Goal: Task Accomplishment & Management: Manage account settings

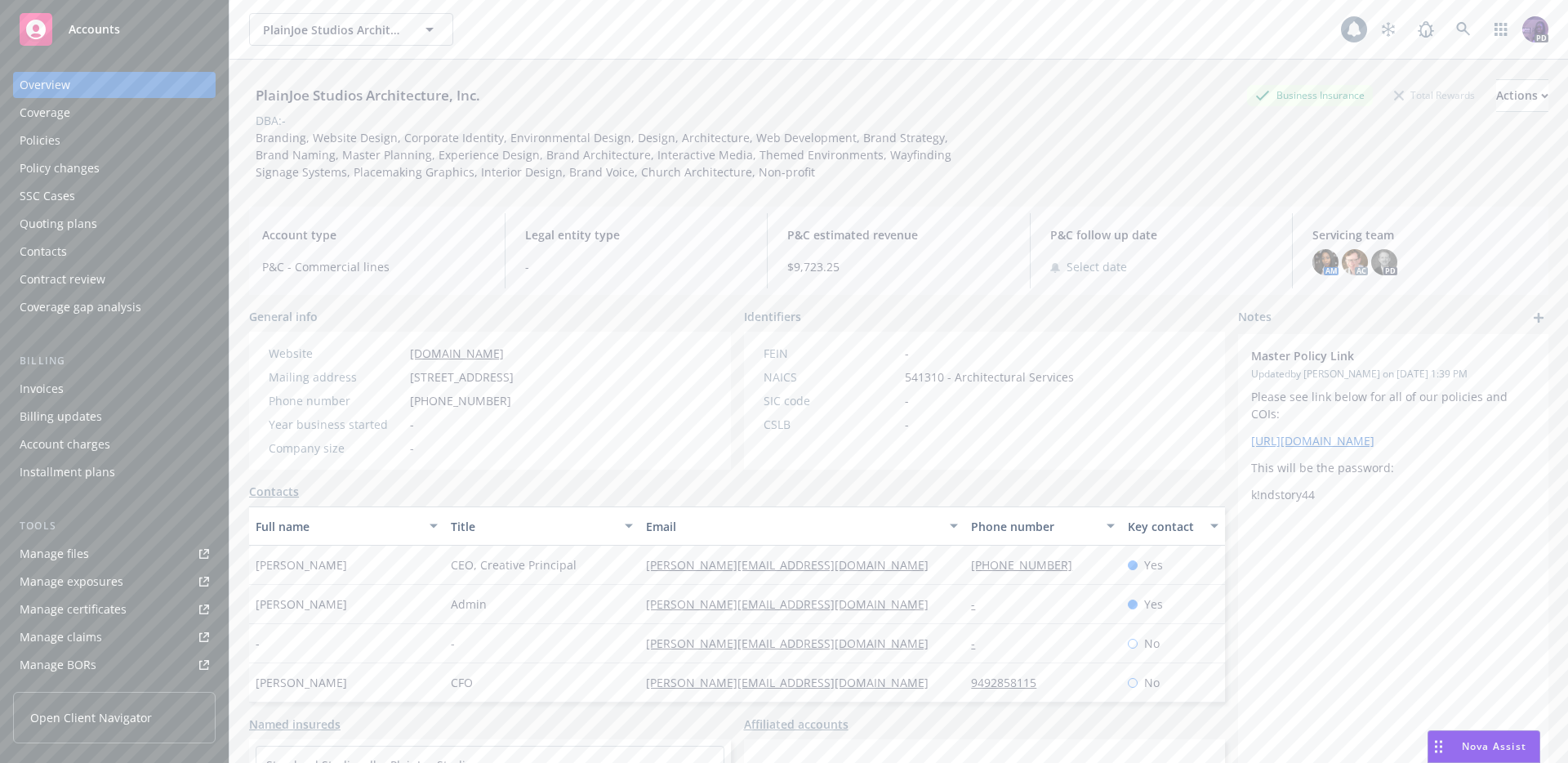
click at [542, 27] on div "PlainJoe Studios Architecture, Inc. PlainJoe Studios Architecture, Inc." at bounding box center [795, 30] width 1092 height 33
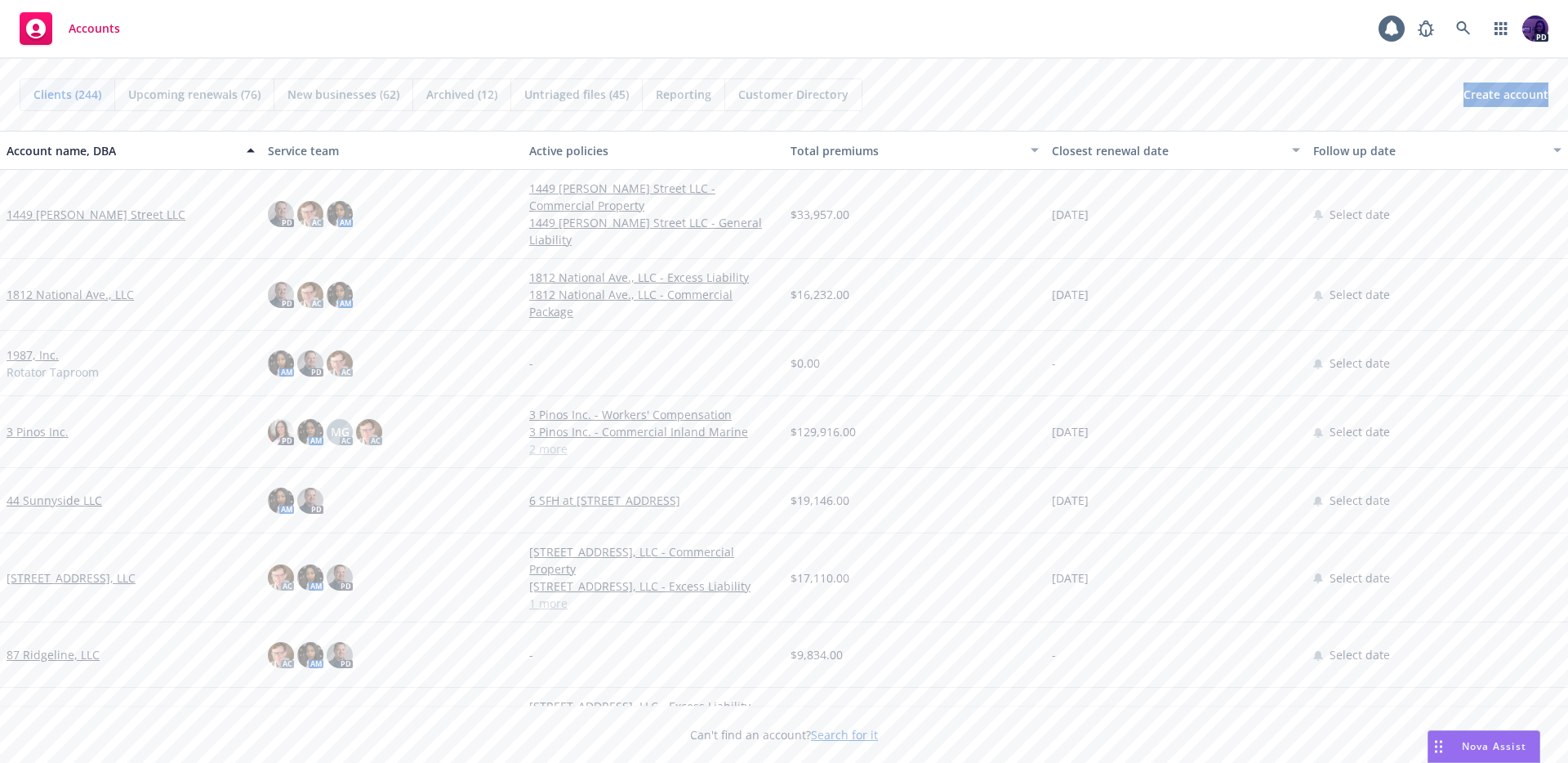
drag, startPoint x: 0, startPoint y: 0, endPoint x: 588, endPoint y: 17, distance: 588.2
click at [588, 17] on div "Accounts 1 PD" at bounding box center [784, 30] width 1568 height 59
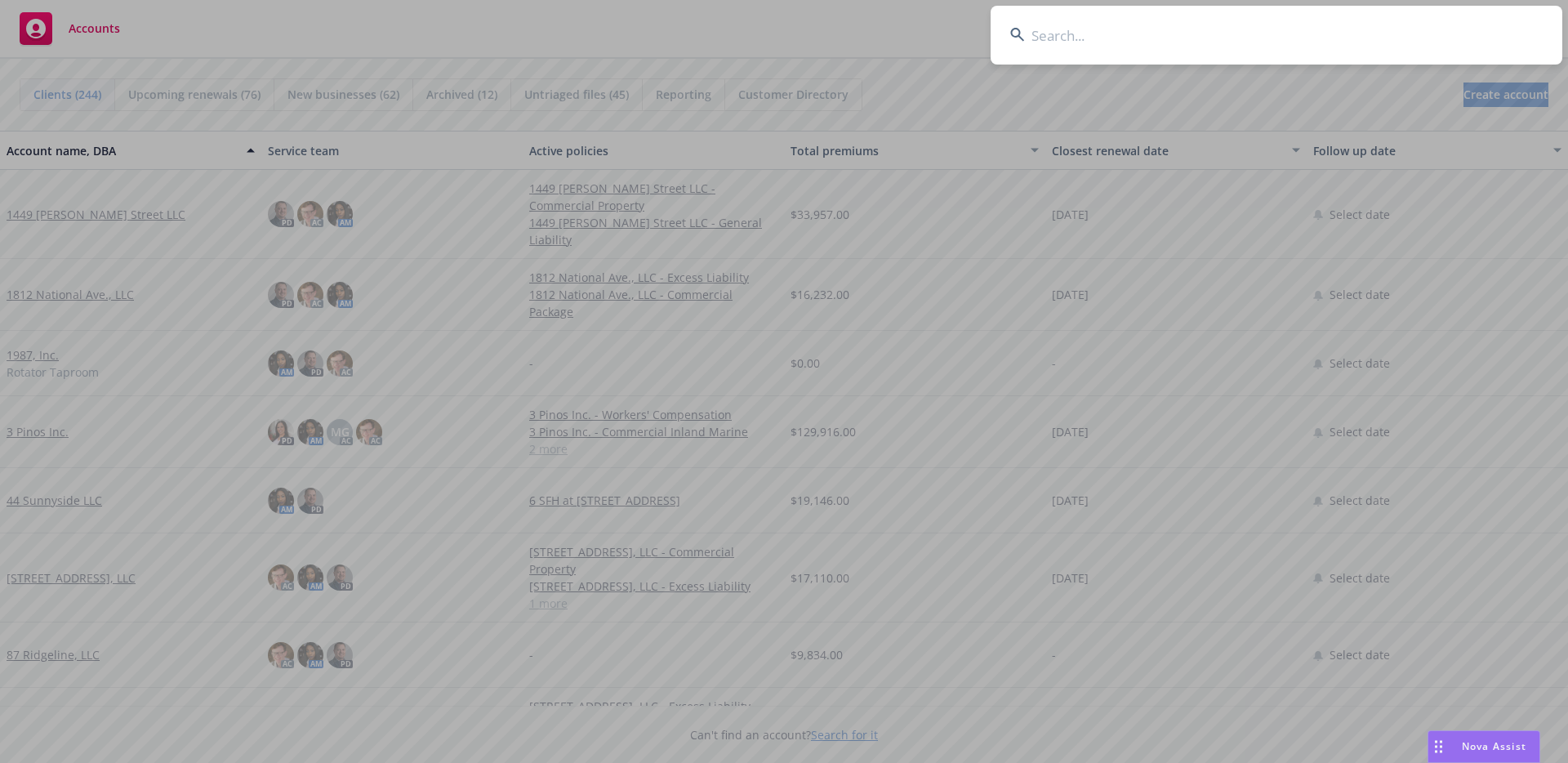
click at [1080, 43] on input at bounding box center [1276, 36] width 572 height 59
click at [1130, 20] on input at bounding box center [1276, 36] width 572 height 59
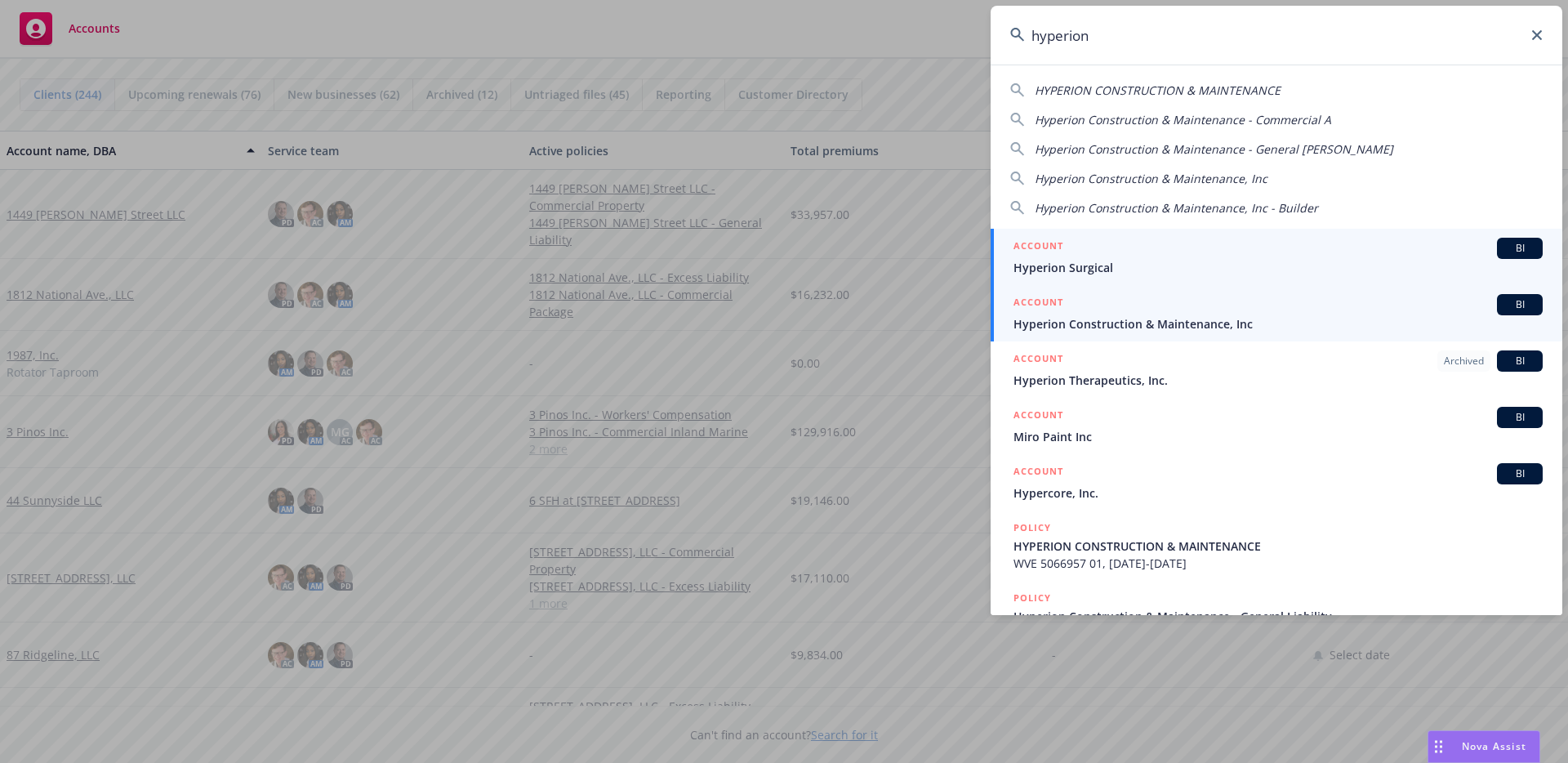
type input "hyperion"
click at [1082, 313] on div "ACCOUNT BI" at bounding box center [1278, 305] width 529 height 21
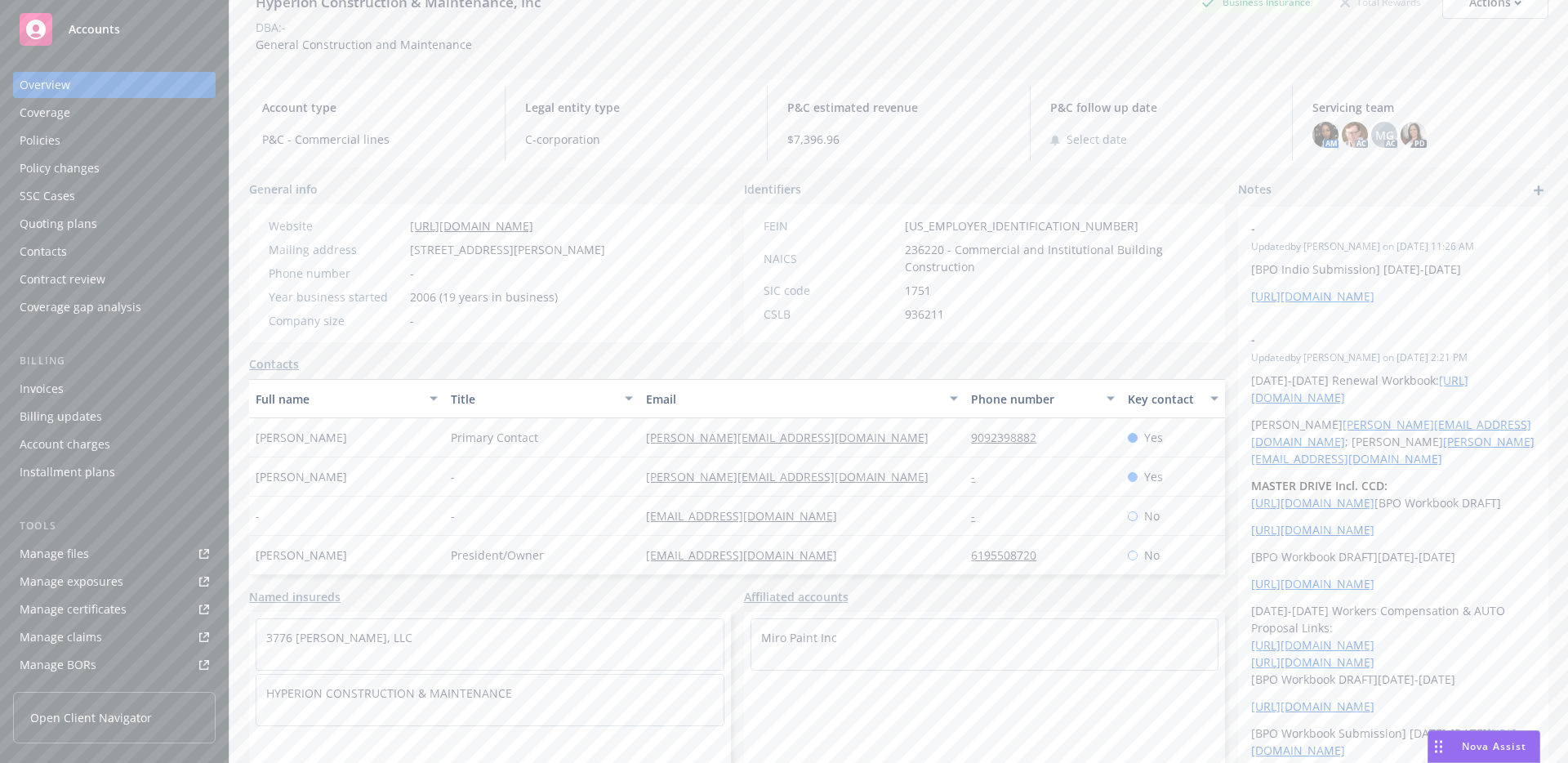
scroll to position [93, 0]
drag, startPoint x: 613, startPoint y: 31, endPoint x: 627, endPoint y: 33, distance: 14.1
click at [613, 31] on div "DBA: -" at bounding box center [898, 28] width 1300 height 17
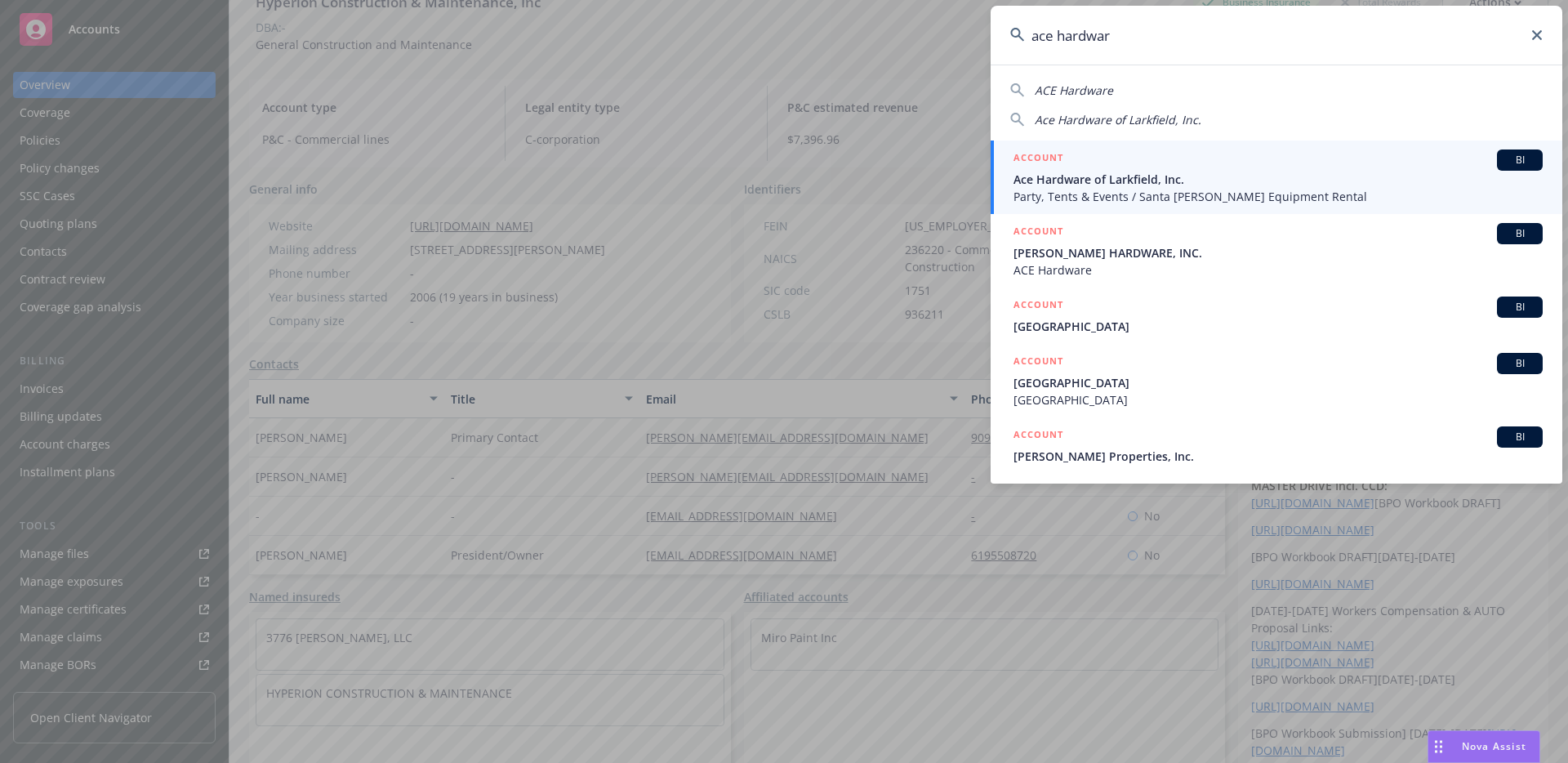
type input "ace hardwar"
click at [1059, 157] on h5 "ACCOUNT" at bounding box center [1038, 159] width 50 height 20
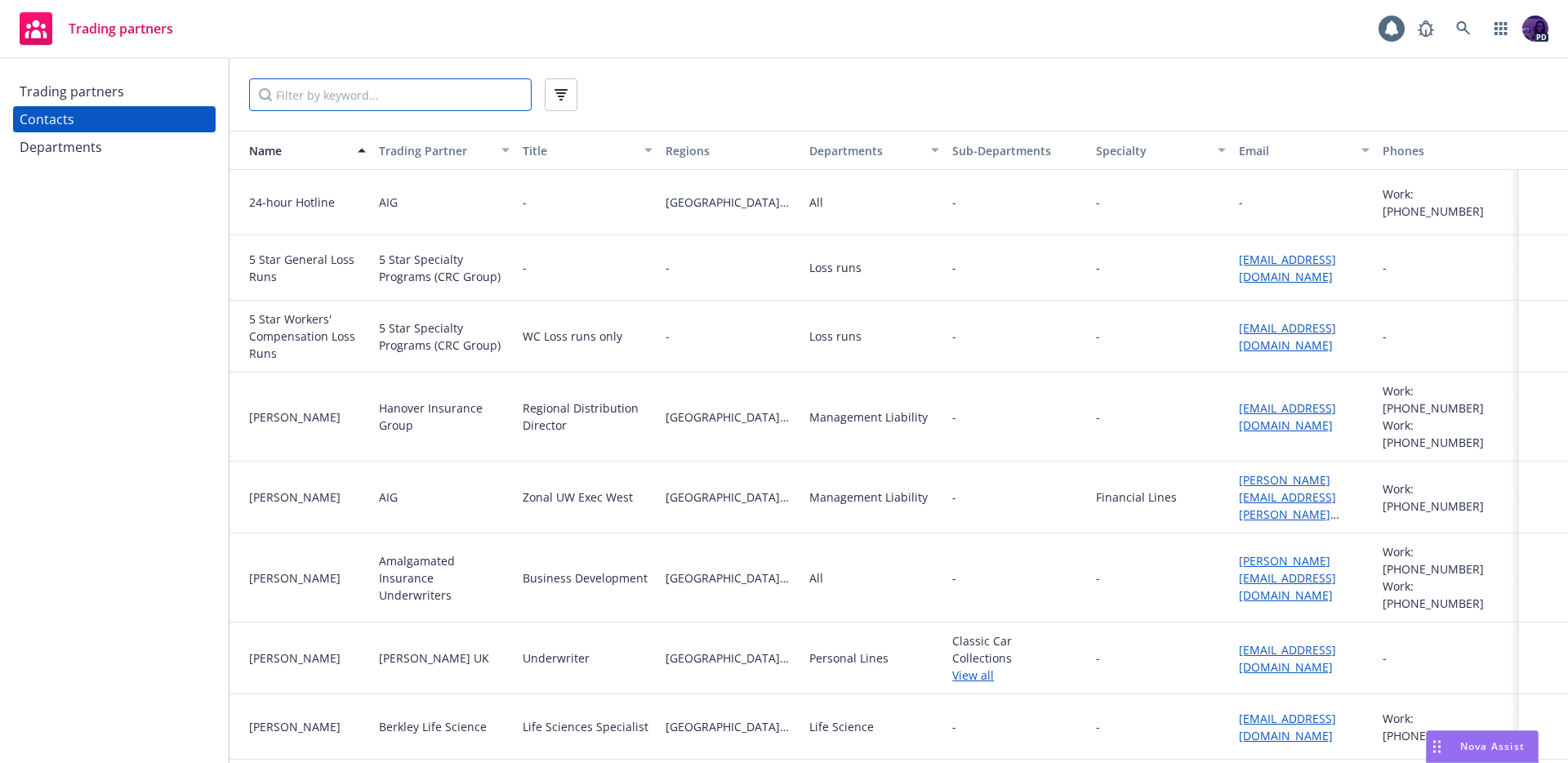
click at [452, 105] on input "Filter by keyword..." at bounding box center [390, 95] width 283 height 33
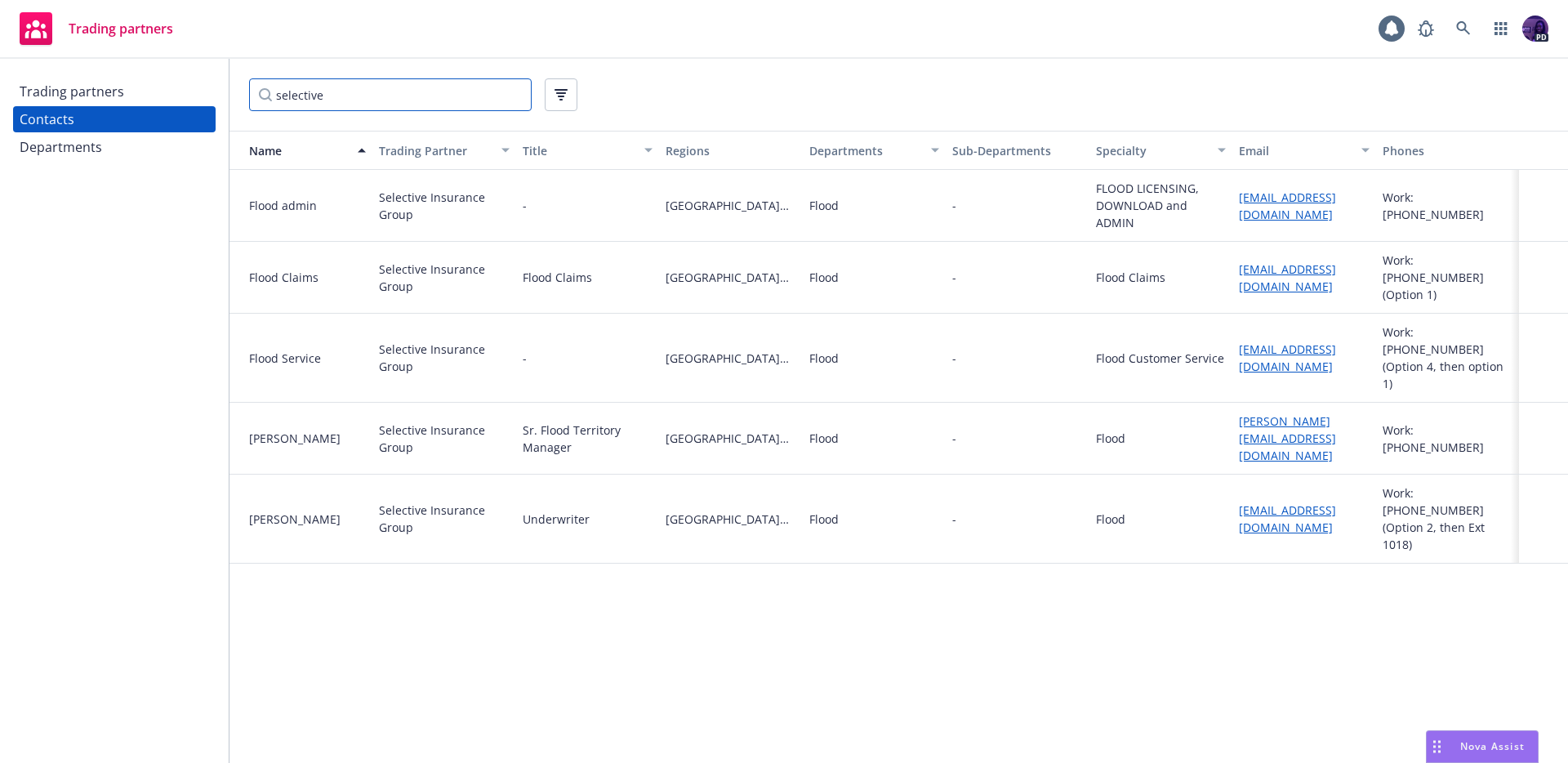
type input "selective"
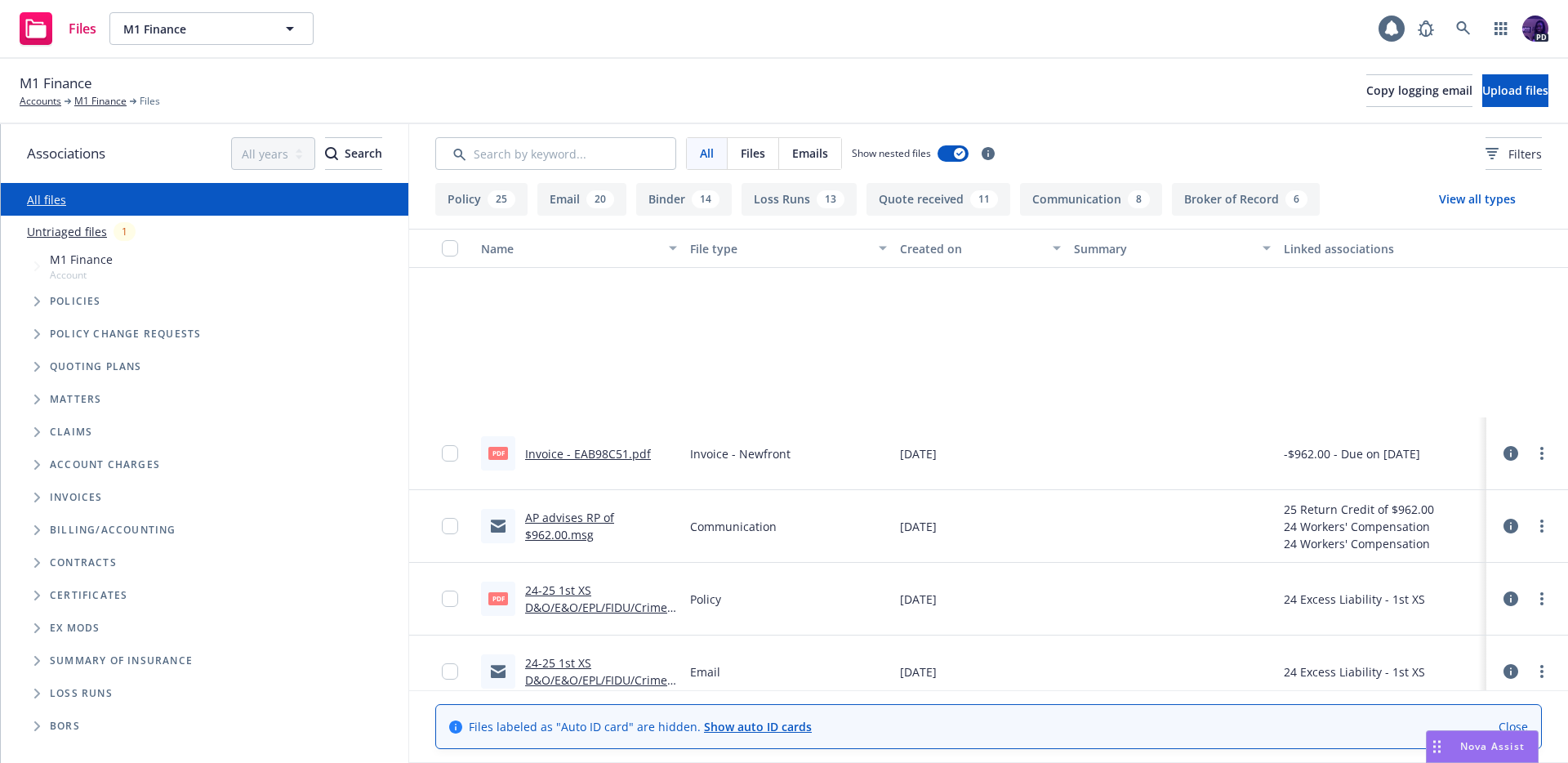
scroll to position [2408, 0]
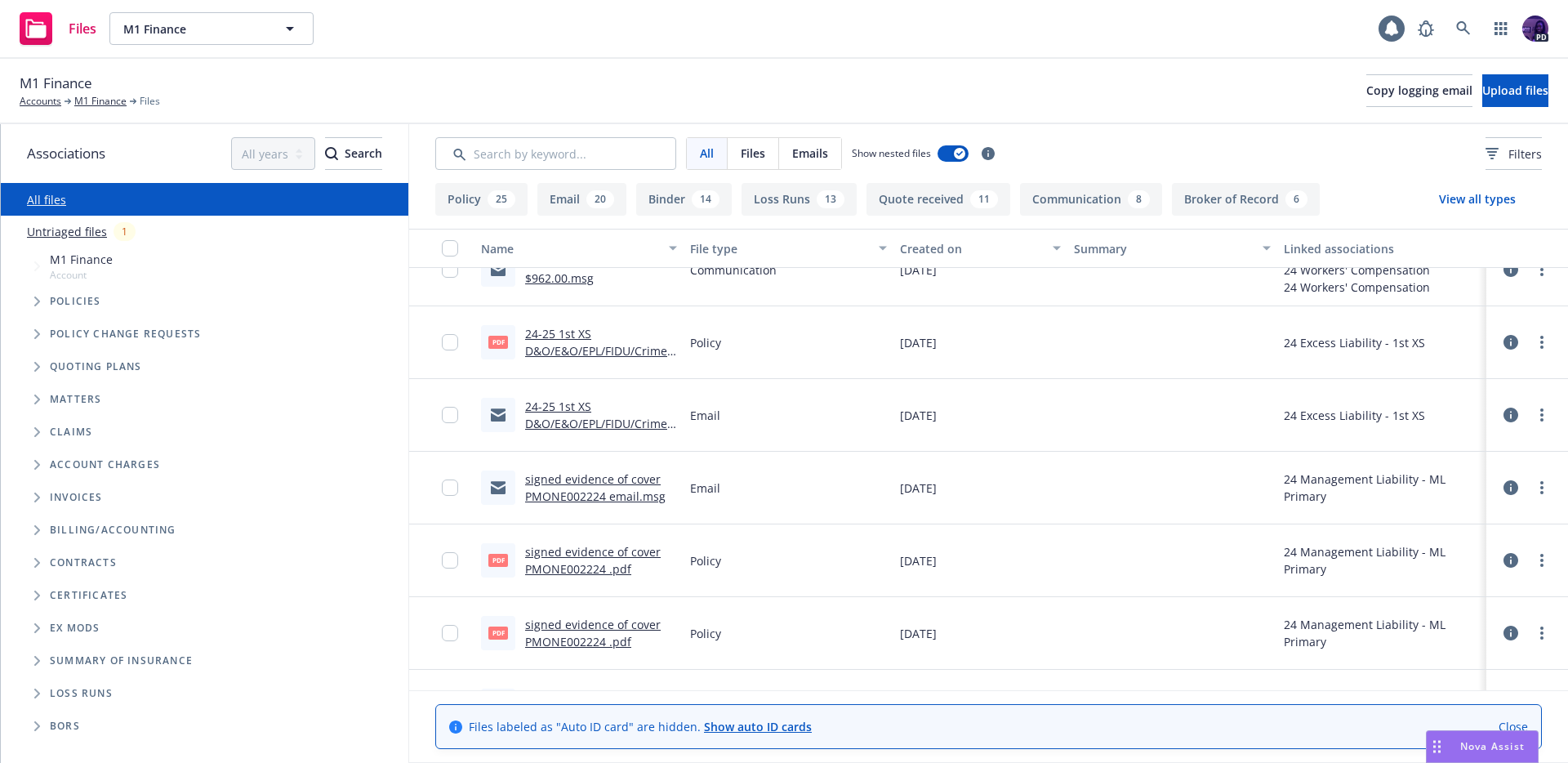
click at [466, 43] on div "Files M1 Finance M1 Finance 1 PD" at bounding box center [784, 30] width 1568 height 59
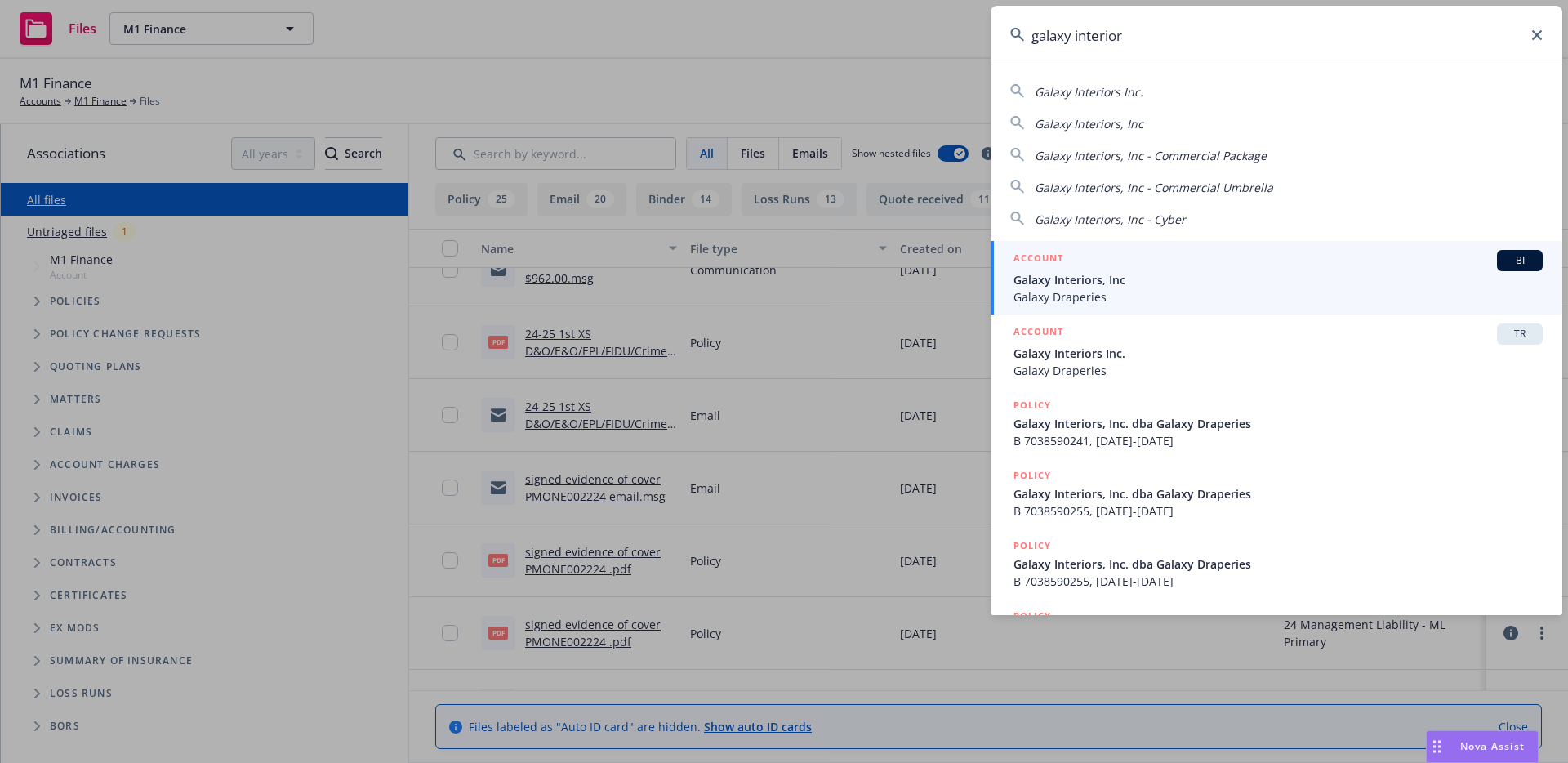
type input "galaxy interior"
click at [1073, 280] on span "Galaxy Interiors, Inc" at bounding box center [1278, 280] width 529 height 17
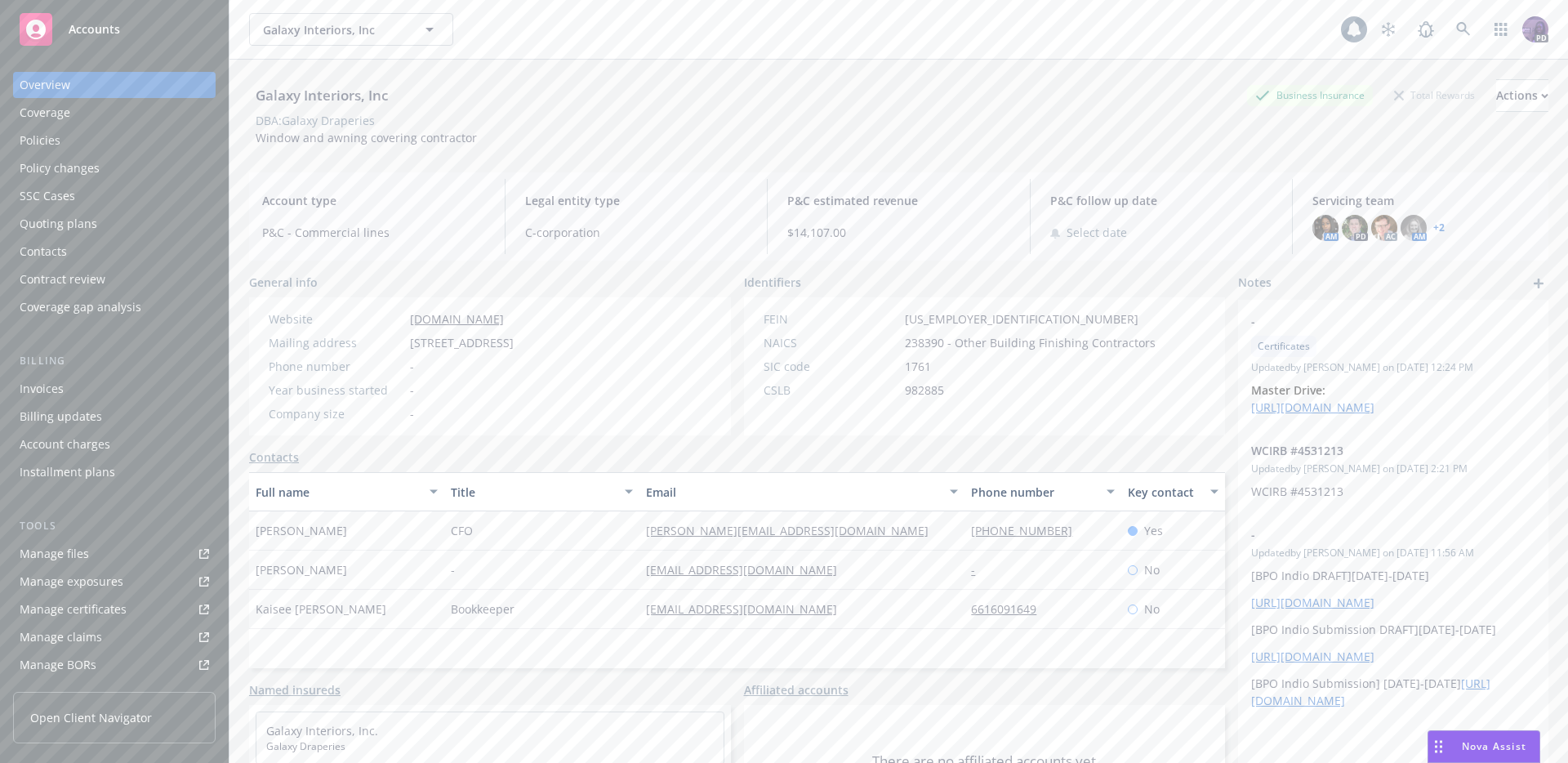
click at [110, 137] on div "Policies" at bounding box center [115, 140] width 190 height 26
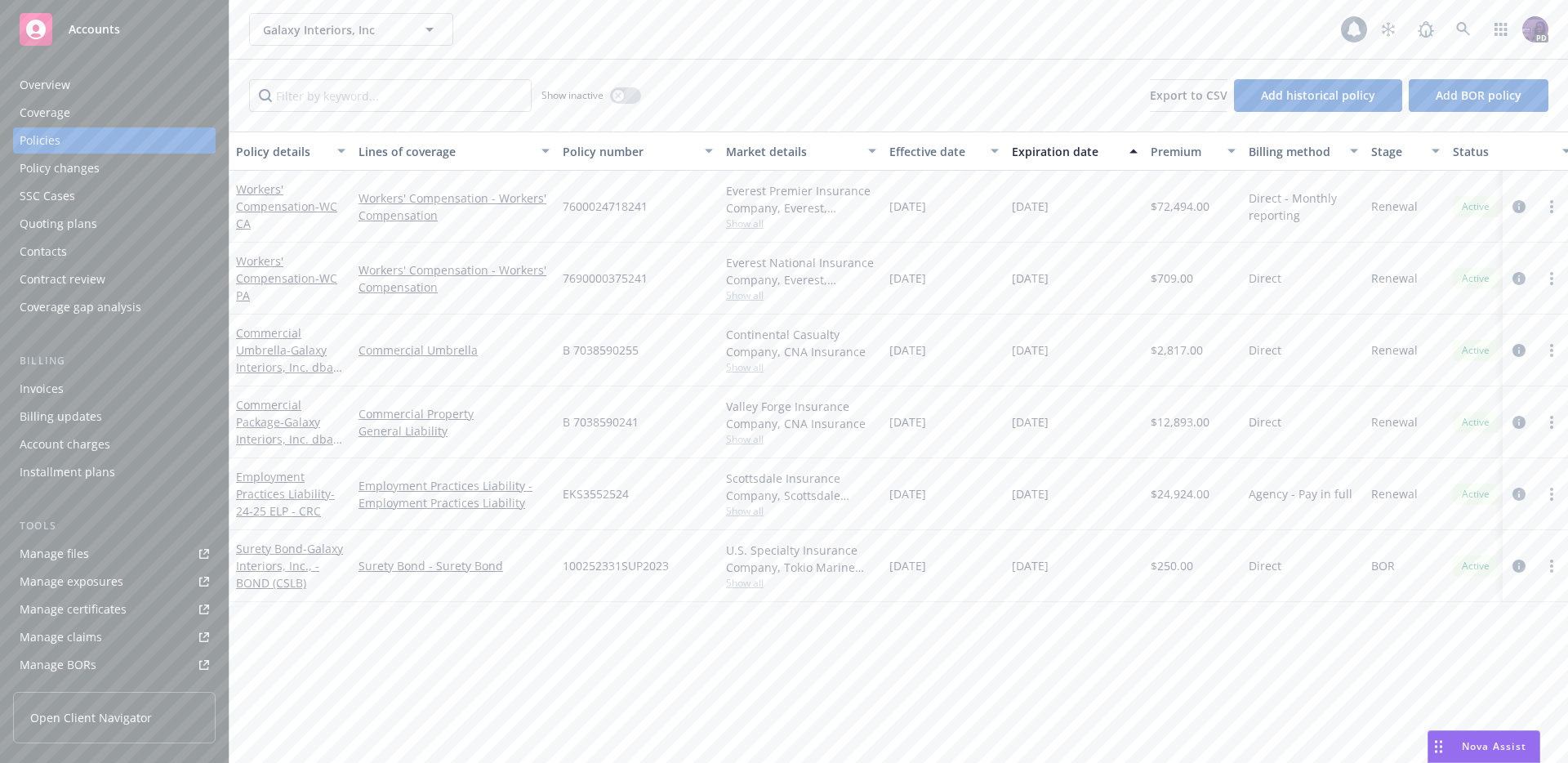
click at [614, 37] on div "Galaxy Interiors, Inc Galaxy Interiors, Inc" at bounding box center [795, 30] width 1092 height 33
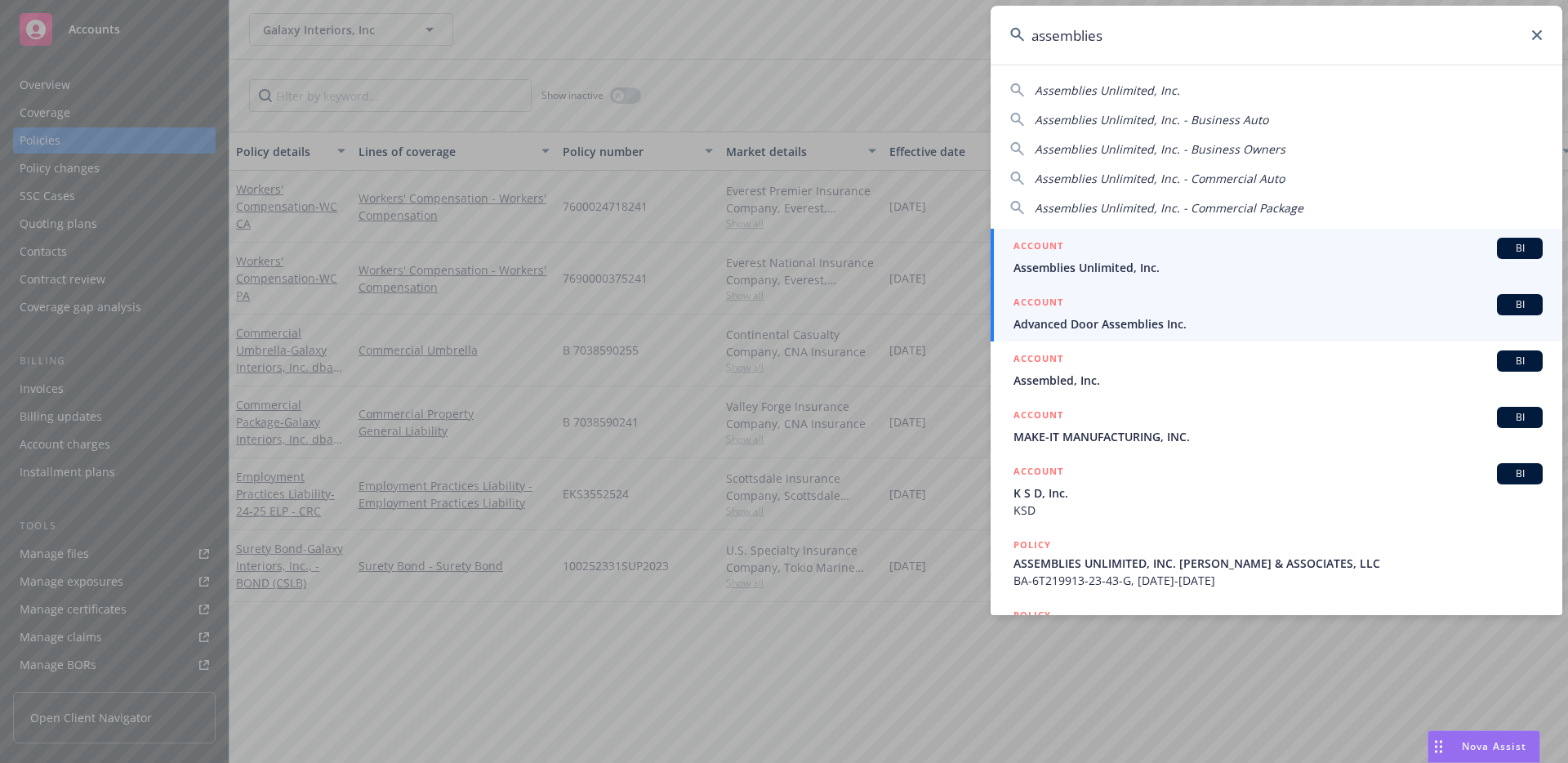
type input "assemblies"
click at [1106, 285] on link "ACCOUNT BI Advanced Door Assemblies Inc." at bounding box center [1276, 313] width 572 height 57
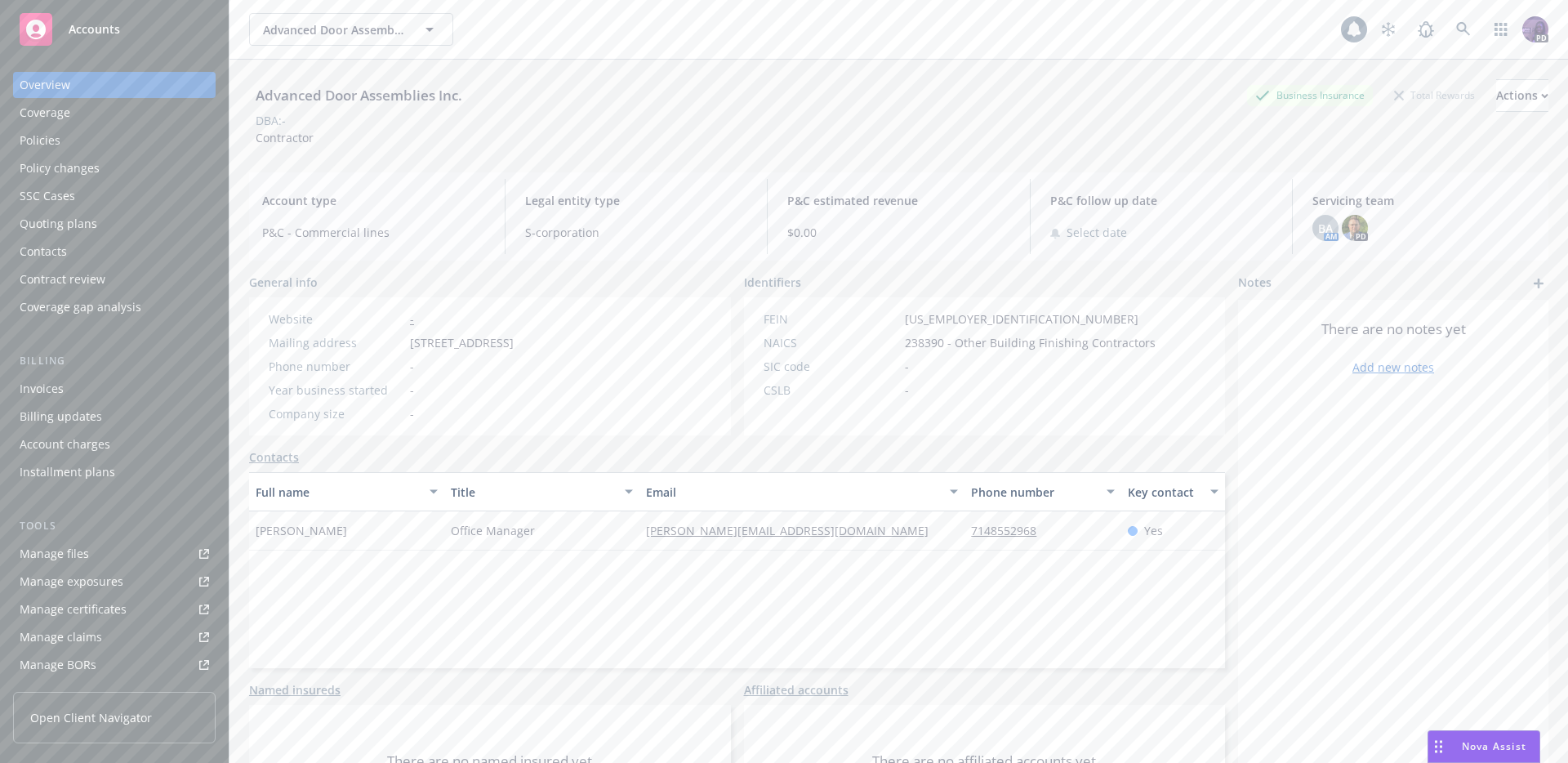
click at [145, 143] on div "Policies" at bounding box center [115, 140] width 190 height 26
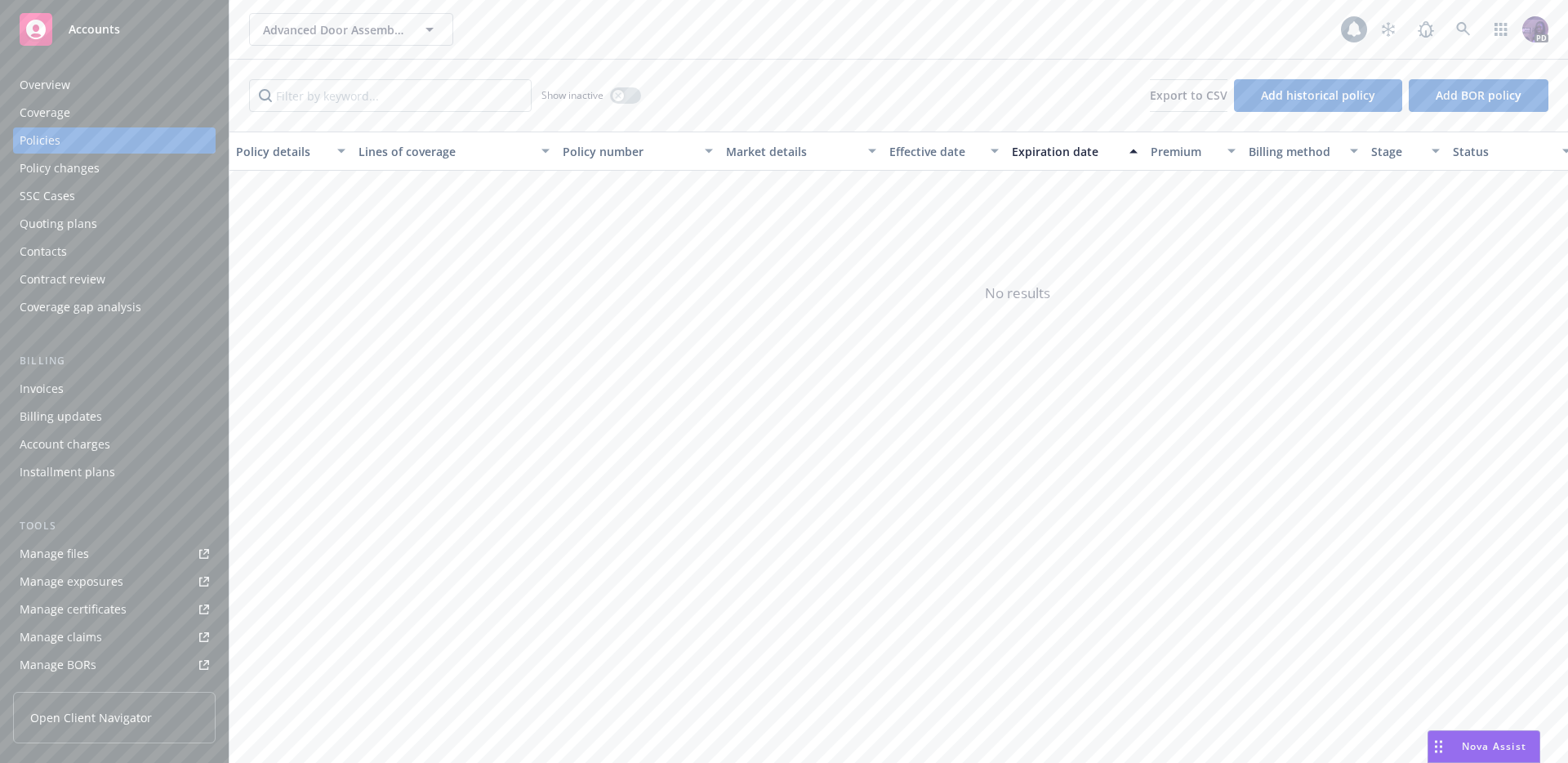
click at [645, 44] on div "Advanced Door Assemblies Inc. Advanced Door Assemblies Inc." at bounding box center [795, 30] width 1092 height 33
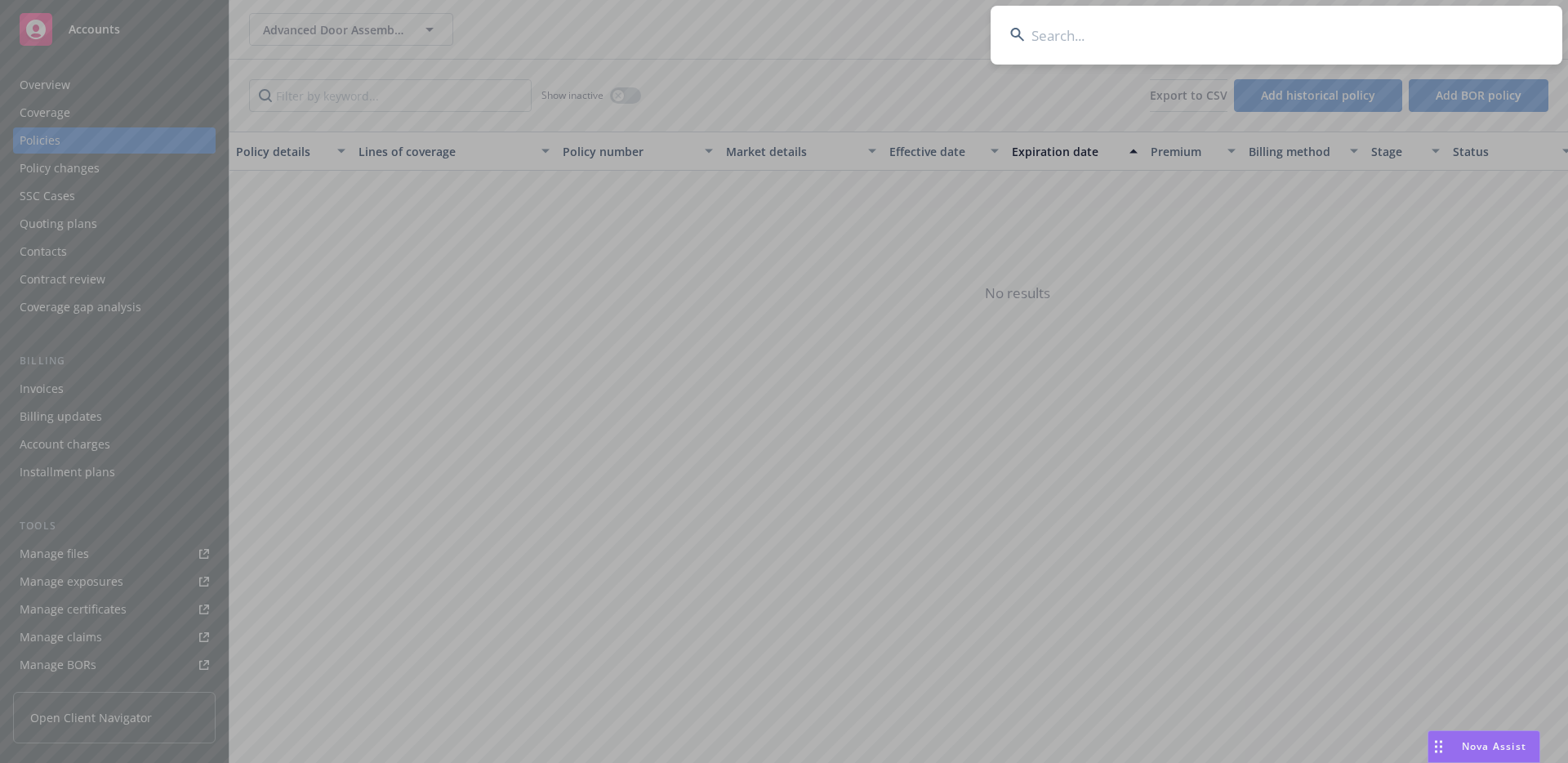
type input "s"
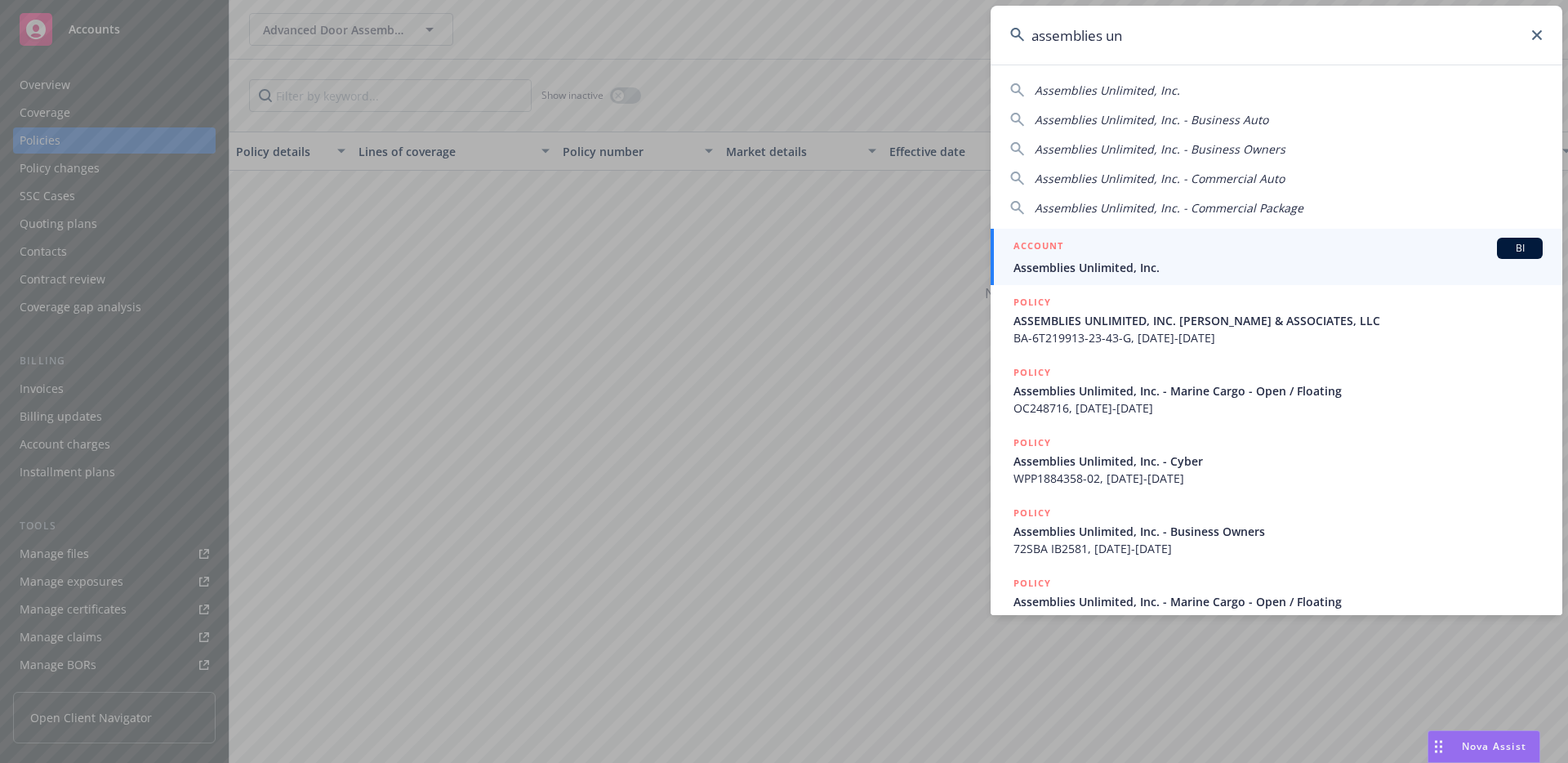
type input "assemblies un"
click at [1080, 246] on div "ACCOUNT BI" at bounding box center [1278, 248] width 529 height 21
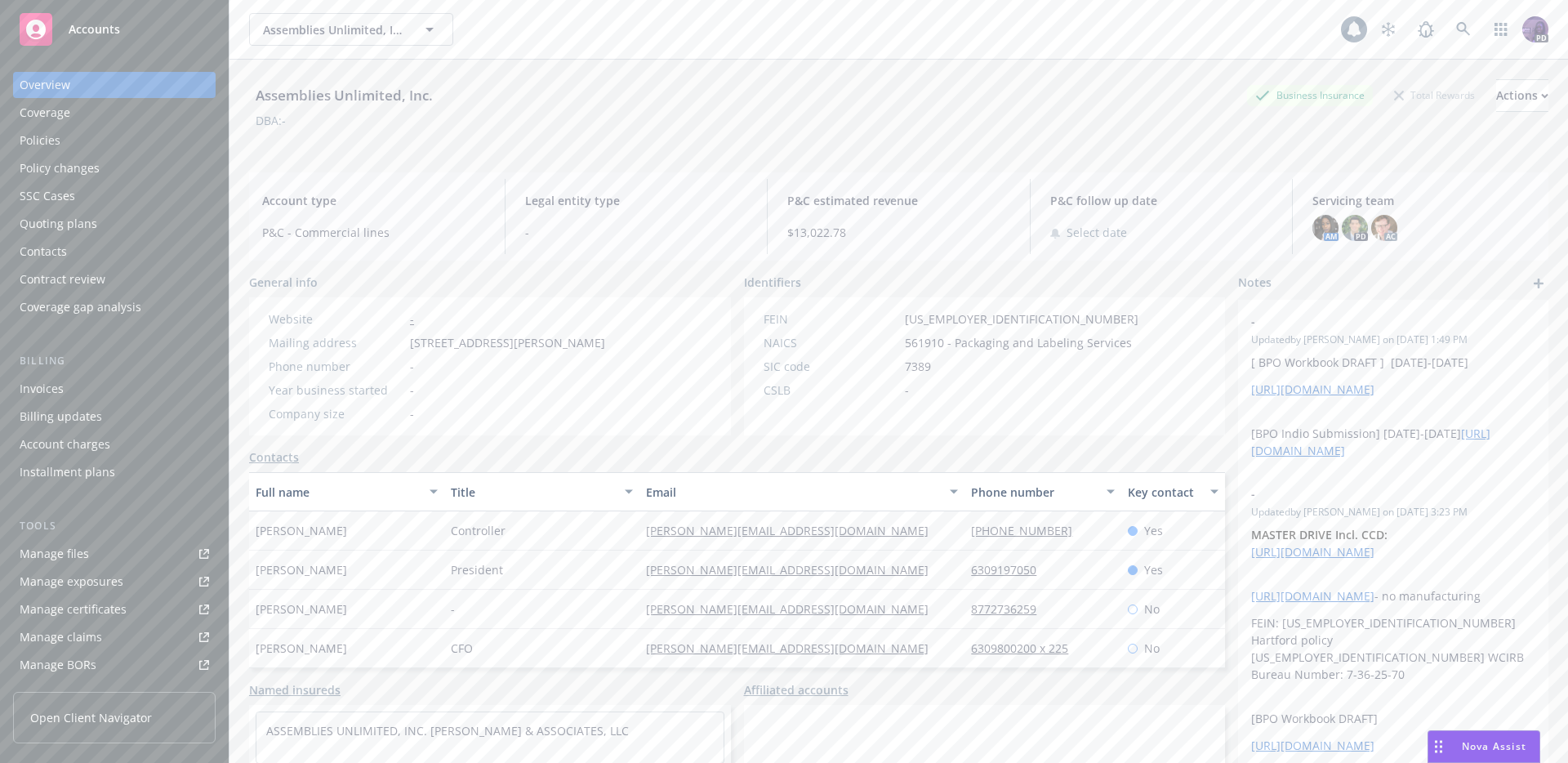
click at [134, 139] on div "Policies" at bounding box center [115, 140] width 190 height 26
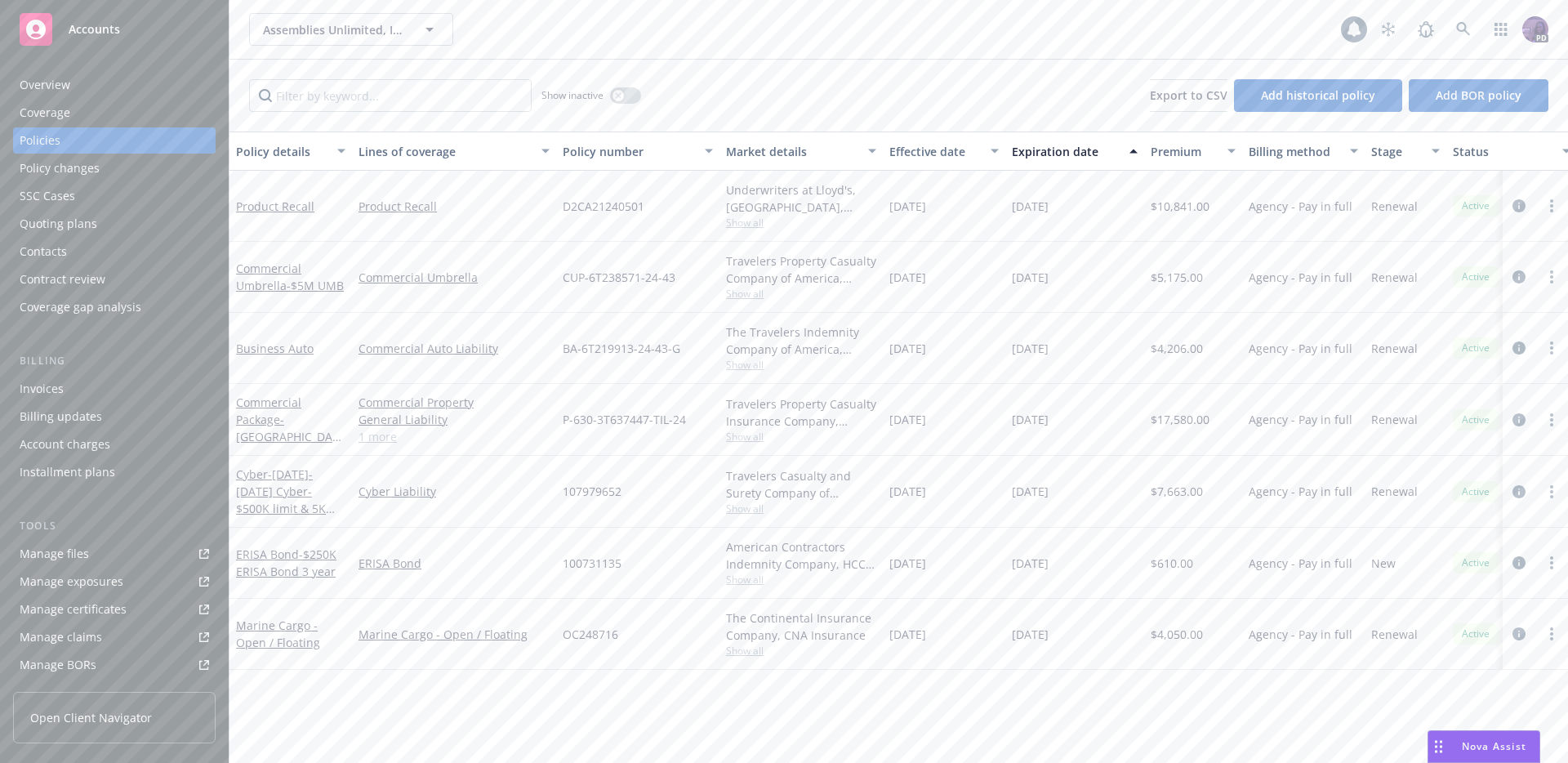
click at [746, 216] on span "Show all" at bounding box center [801, 223] width 151 height 14
click at [111, 222] on div "Quoting plans" at bounding box center [115, 224] width 190 height 26
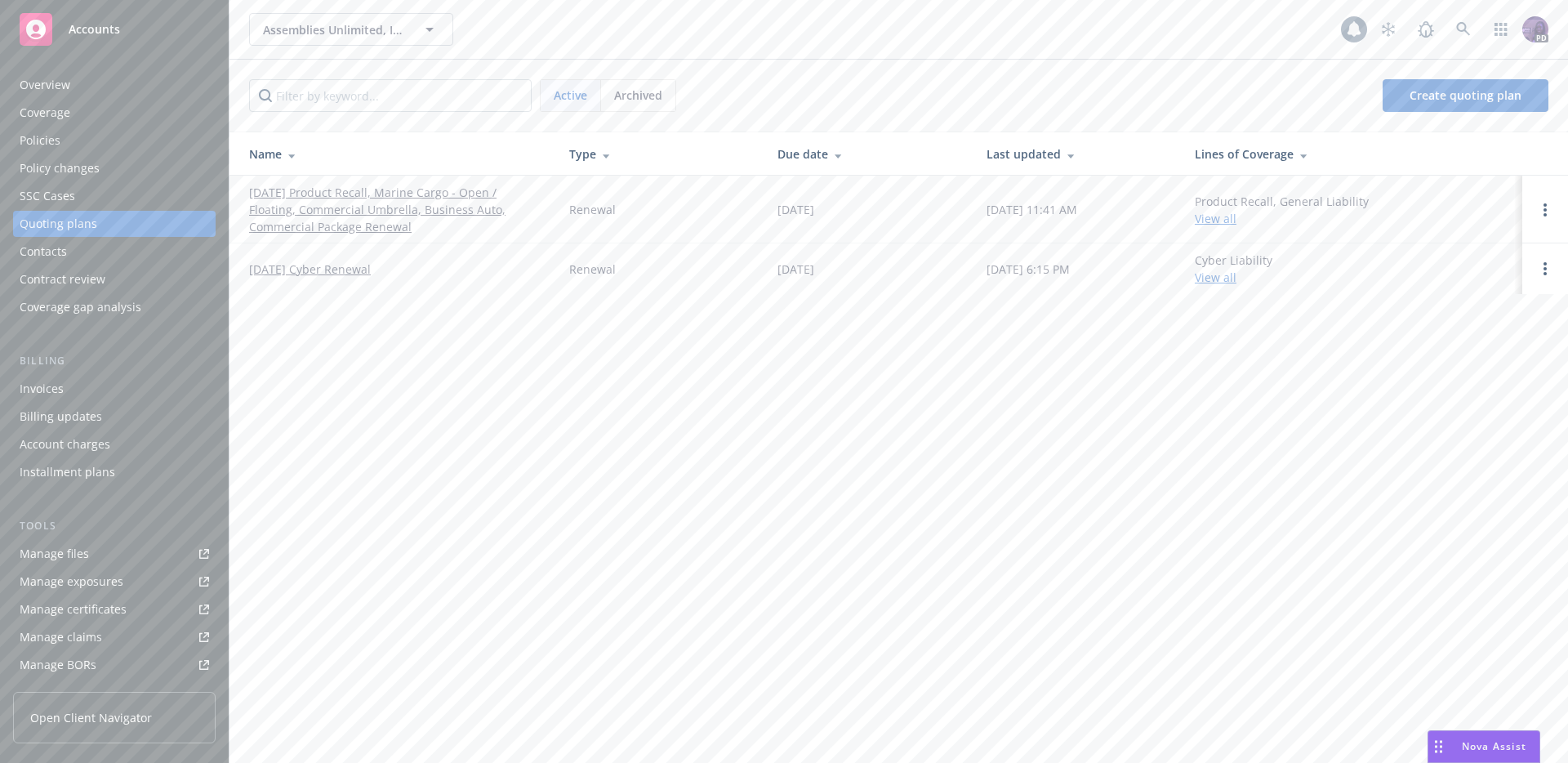
click at [323, 198] on link "10/03/25 Product Recall, Marine Cargo - Open / Floating, Commercial Umbrella, B…" at bounding box center [396, 209] width 294 height 51
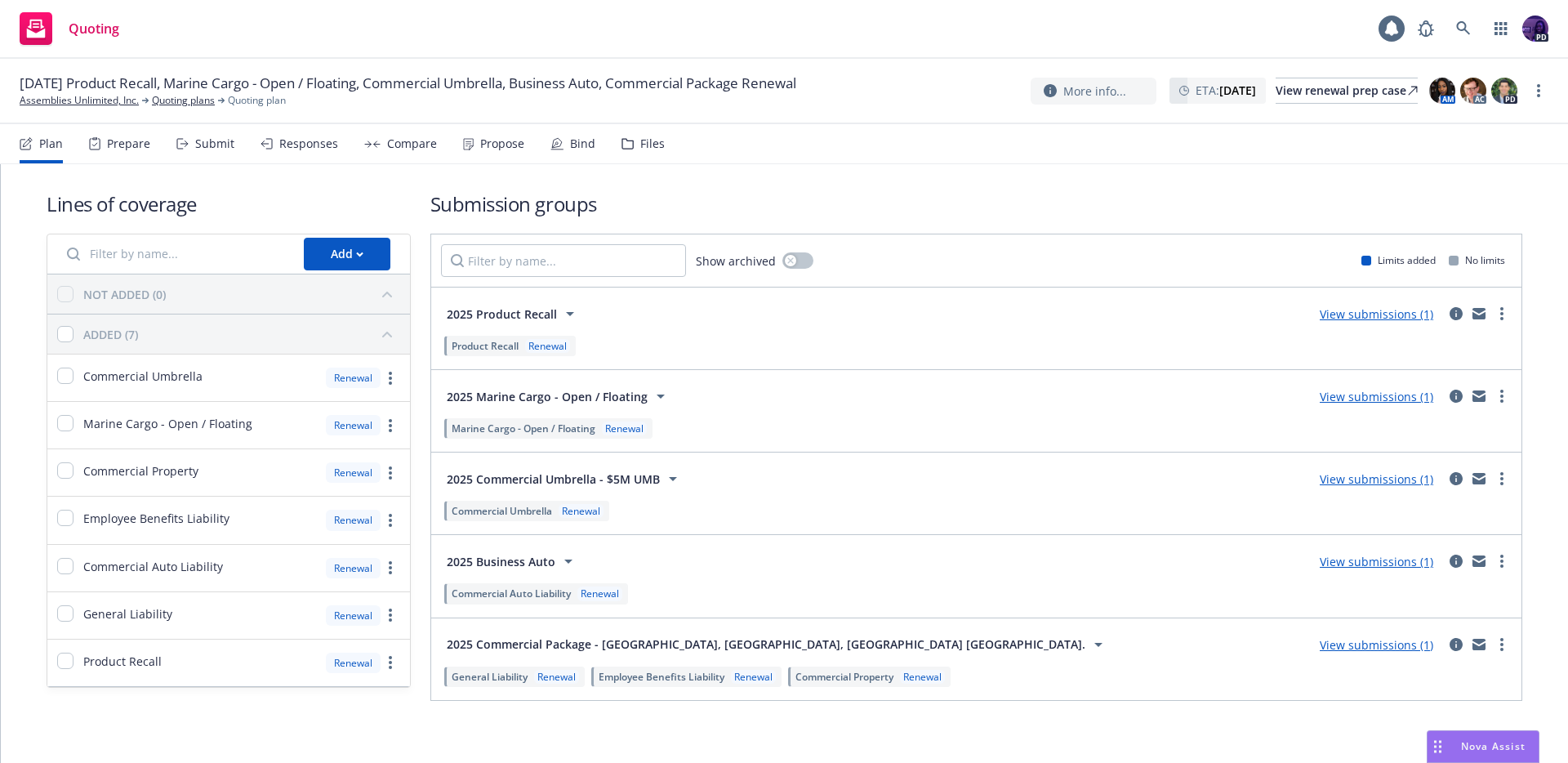
click at [302, 144] on div "Responses" at bounding box center [309, 144] width 59 height 13
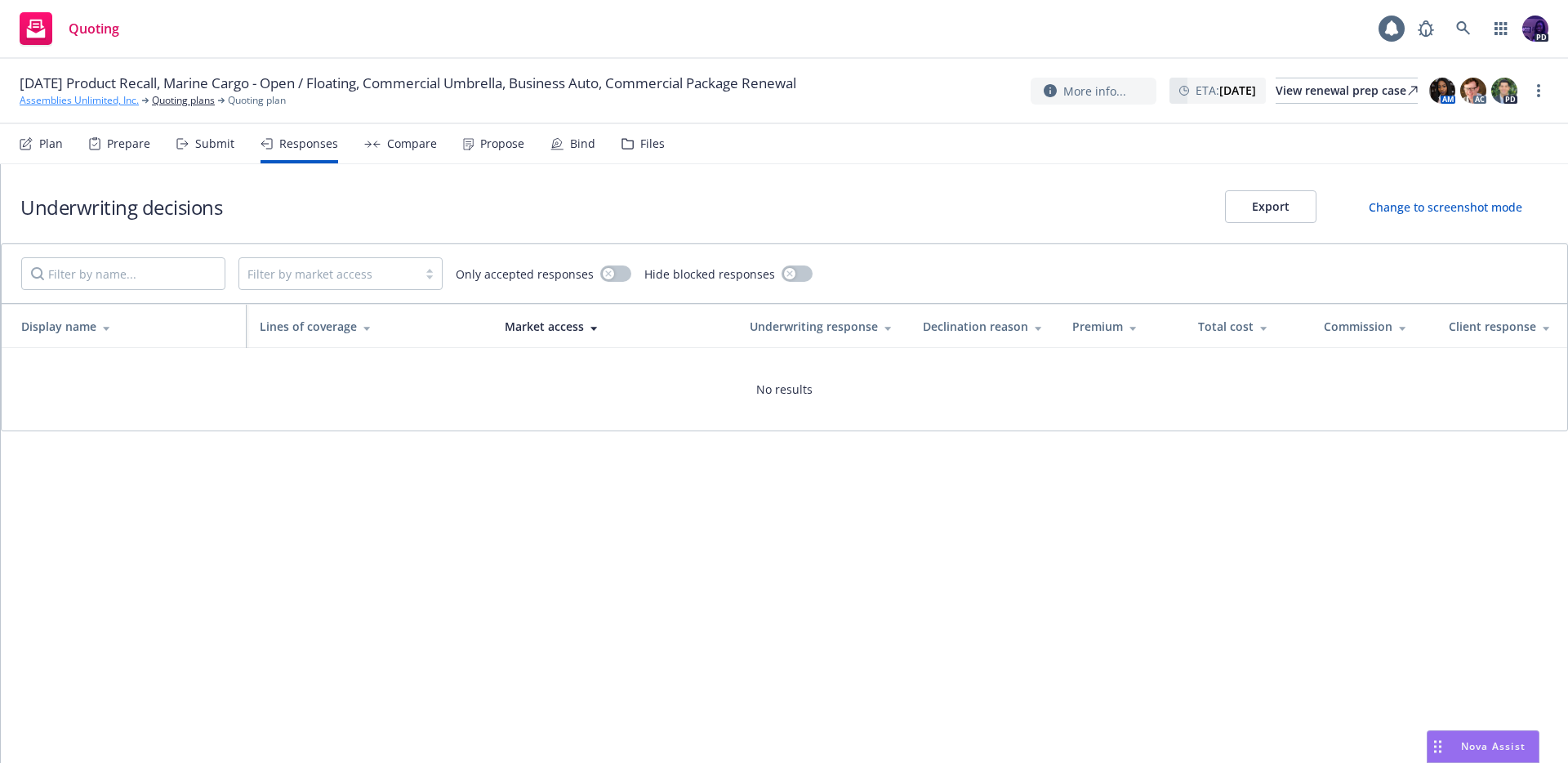
click at [122, 103] on link "Assemblies Unlimited, Inc." at bounding box center [79, 100] width 119 height 15
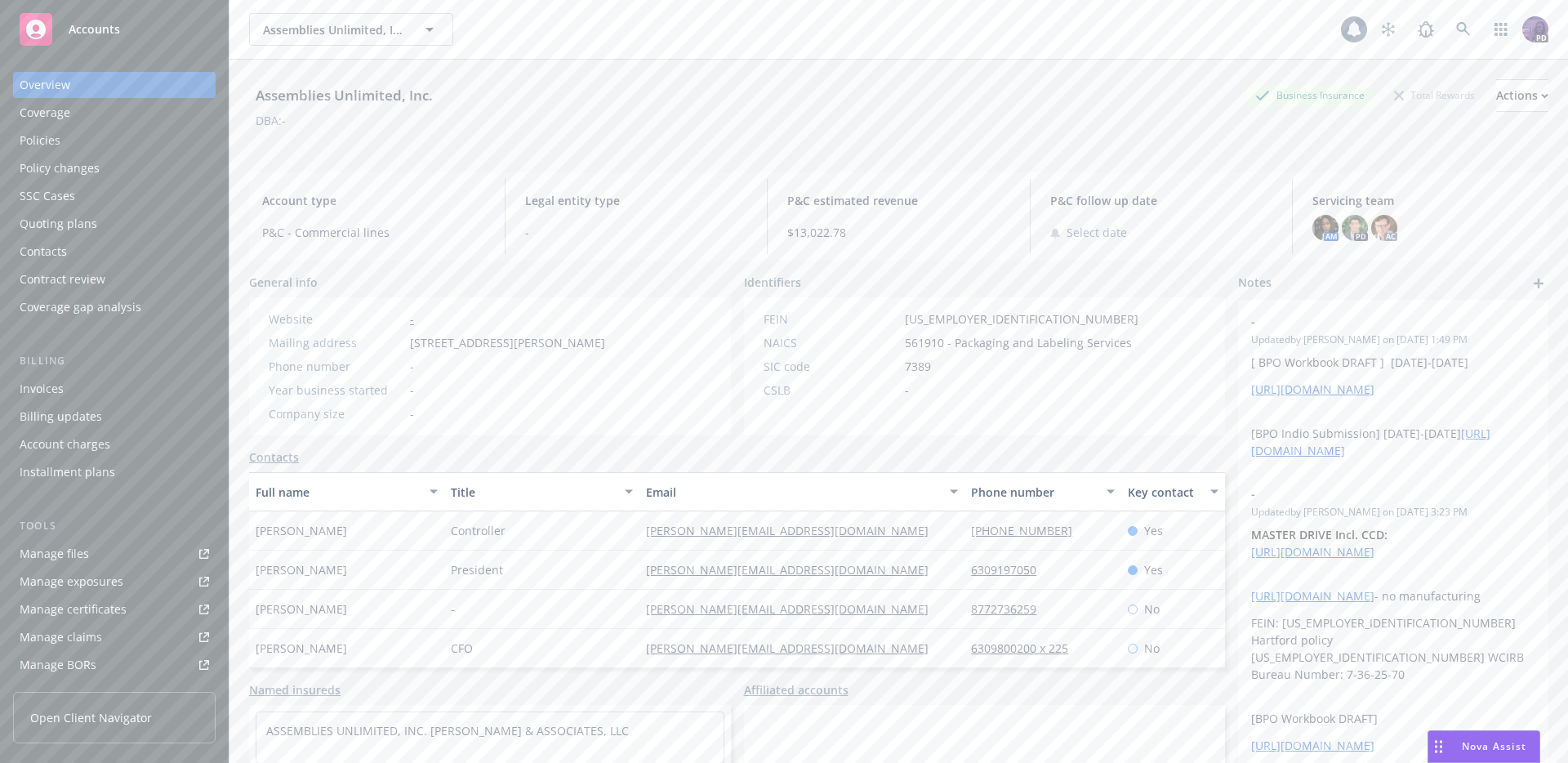
click at [144, 144] on div "Policies" at bounding box center [115, 140] width 190 height 26
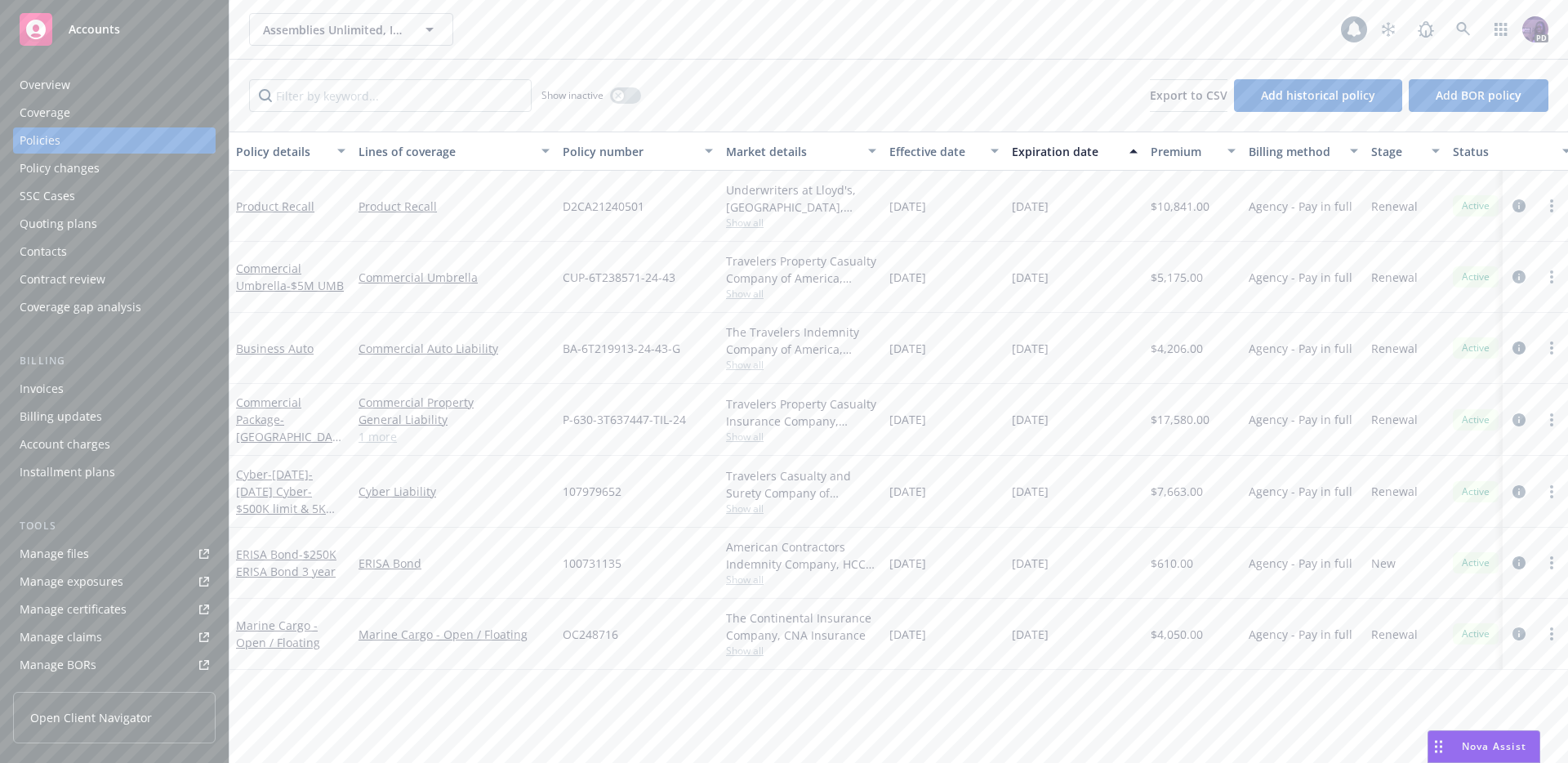
click at [538, 24] on div "Assemblies Unlimited, Inc. Assemblies Unlimited, Inc." at bounding box center [795, 30] width 1092 height 33
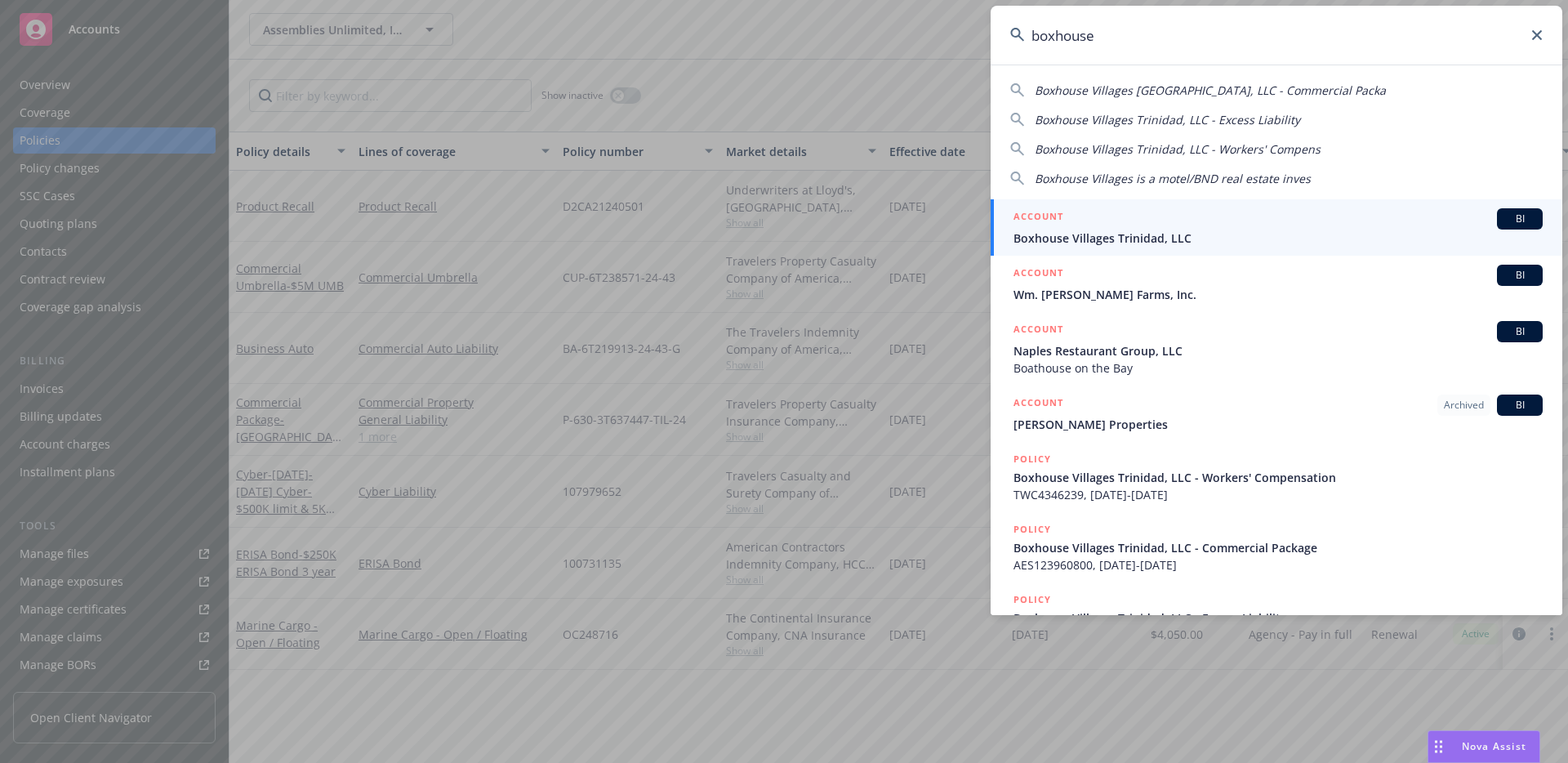
type input "boxhouse"
click at [1149, 247] on link "ACCOUNT BI Boxhouse Villages Trinidad, LLC" at bounding box center [1276, 227] width 572 height 57
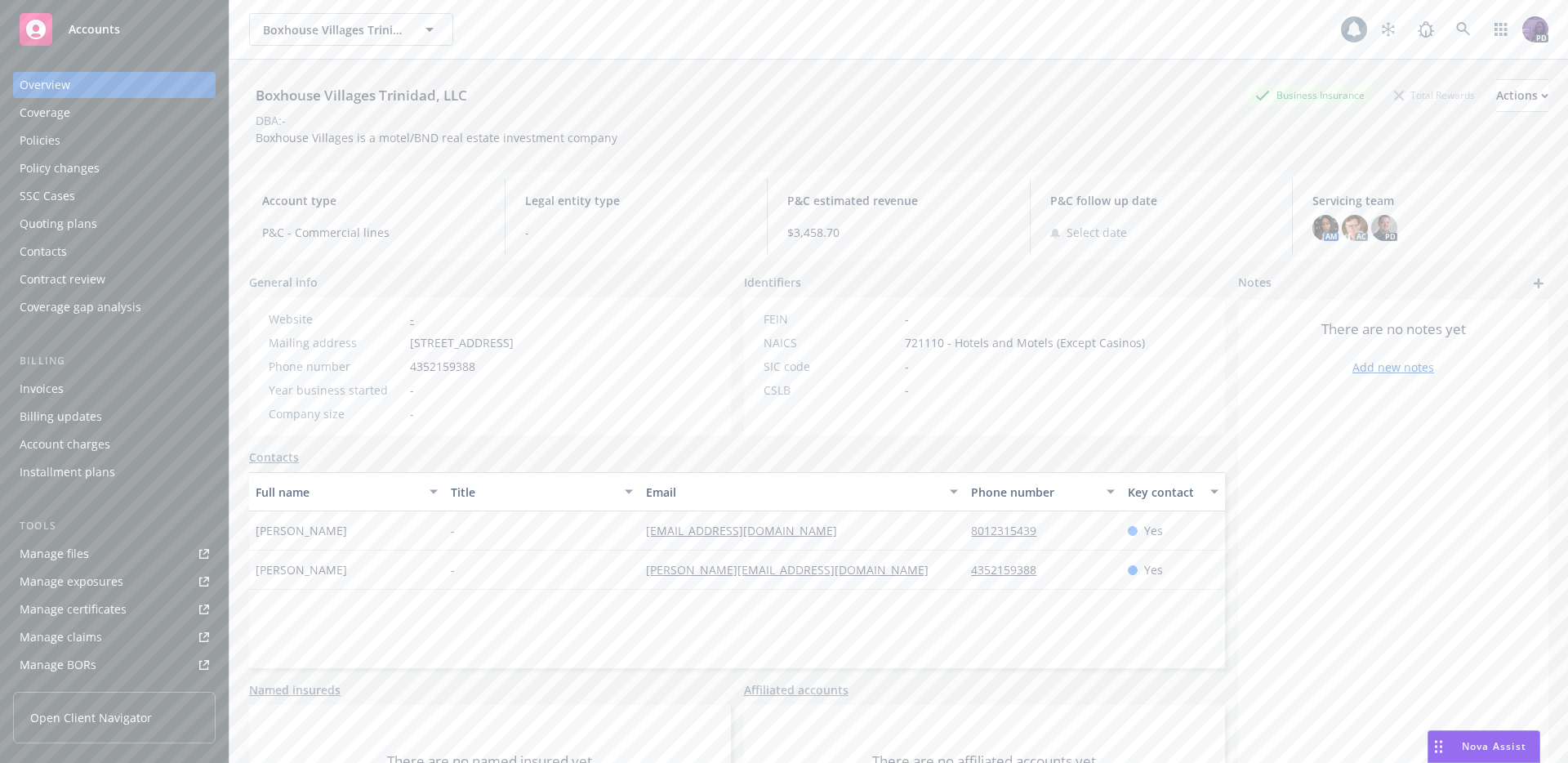
click at [57, 385] on div "Invoices" at bounding box center [42, 389] width 44 height 26
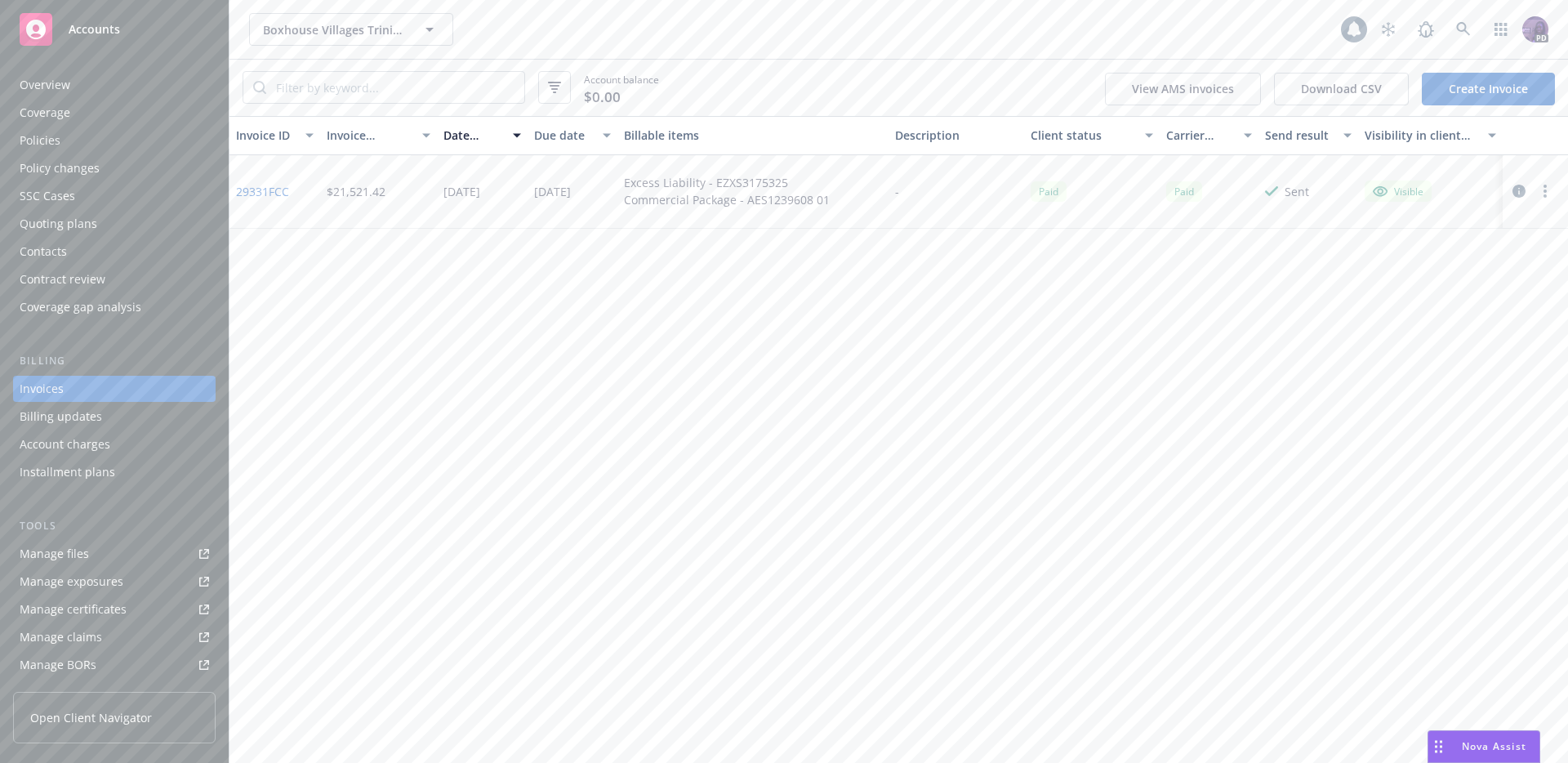
click at [165, 147] on div "Policies" at bounding box center [115, 140] width 190 height 26
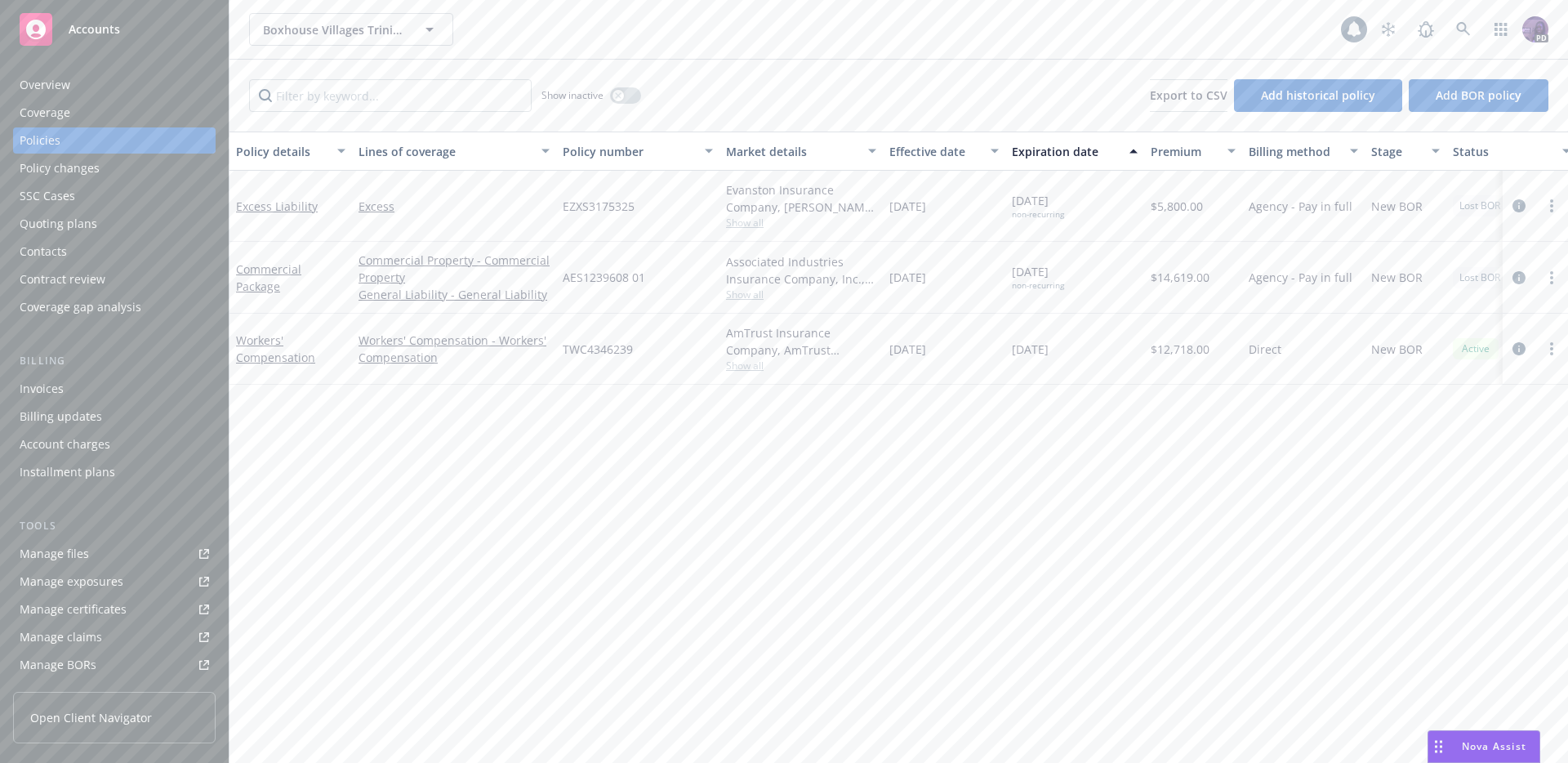
click at [131, 78] on div "Overview" at bounding box center [115, 85] width 190 height 26
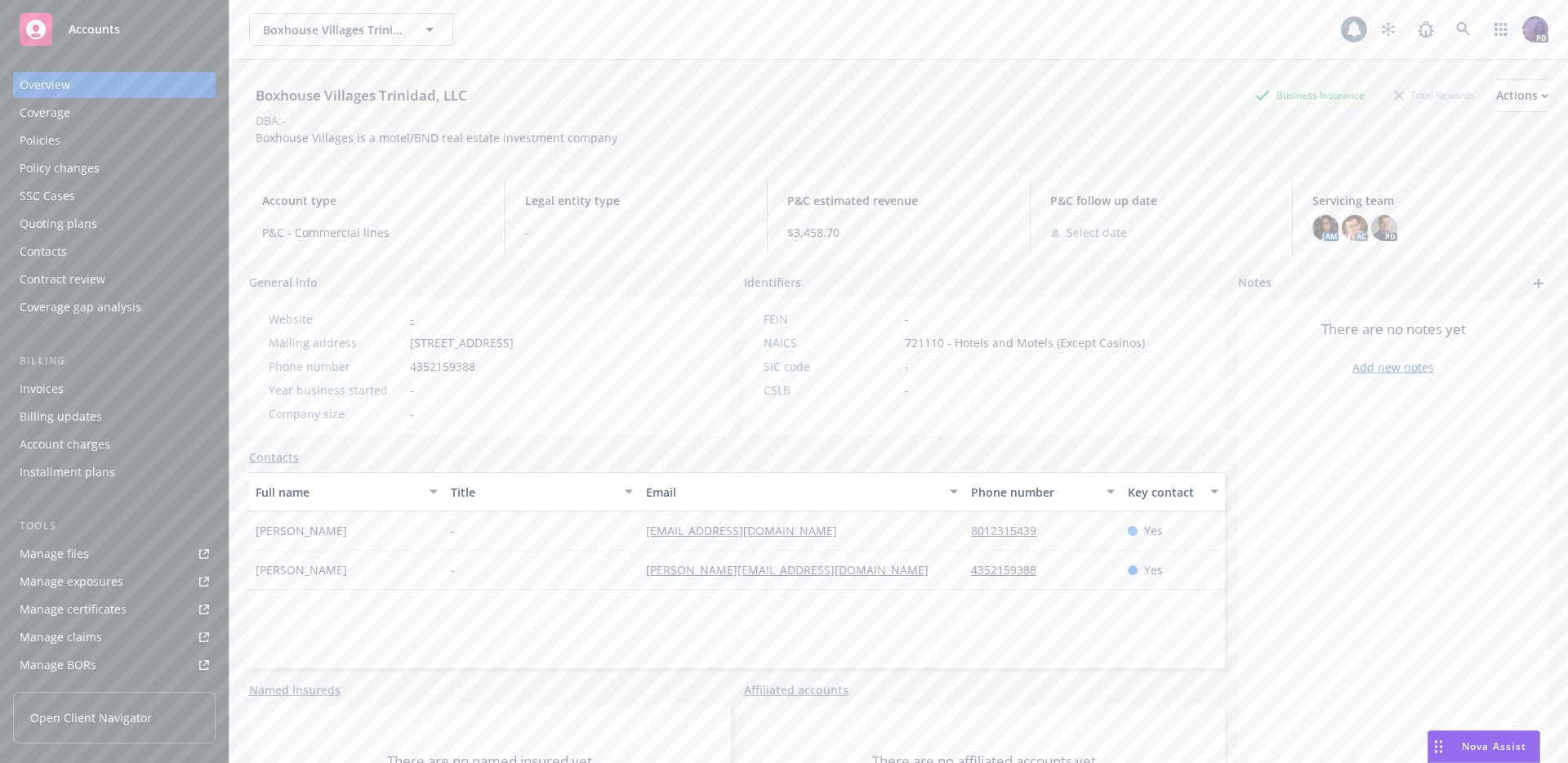
click at [160, 140] on div "Policies" at bounding box center [115, 140] width 190 height 26
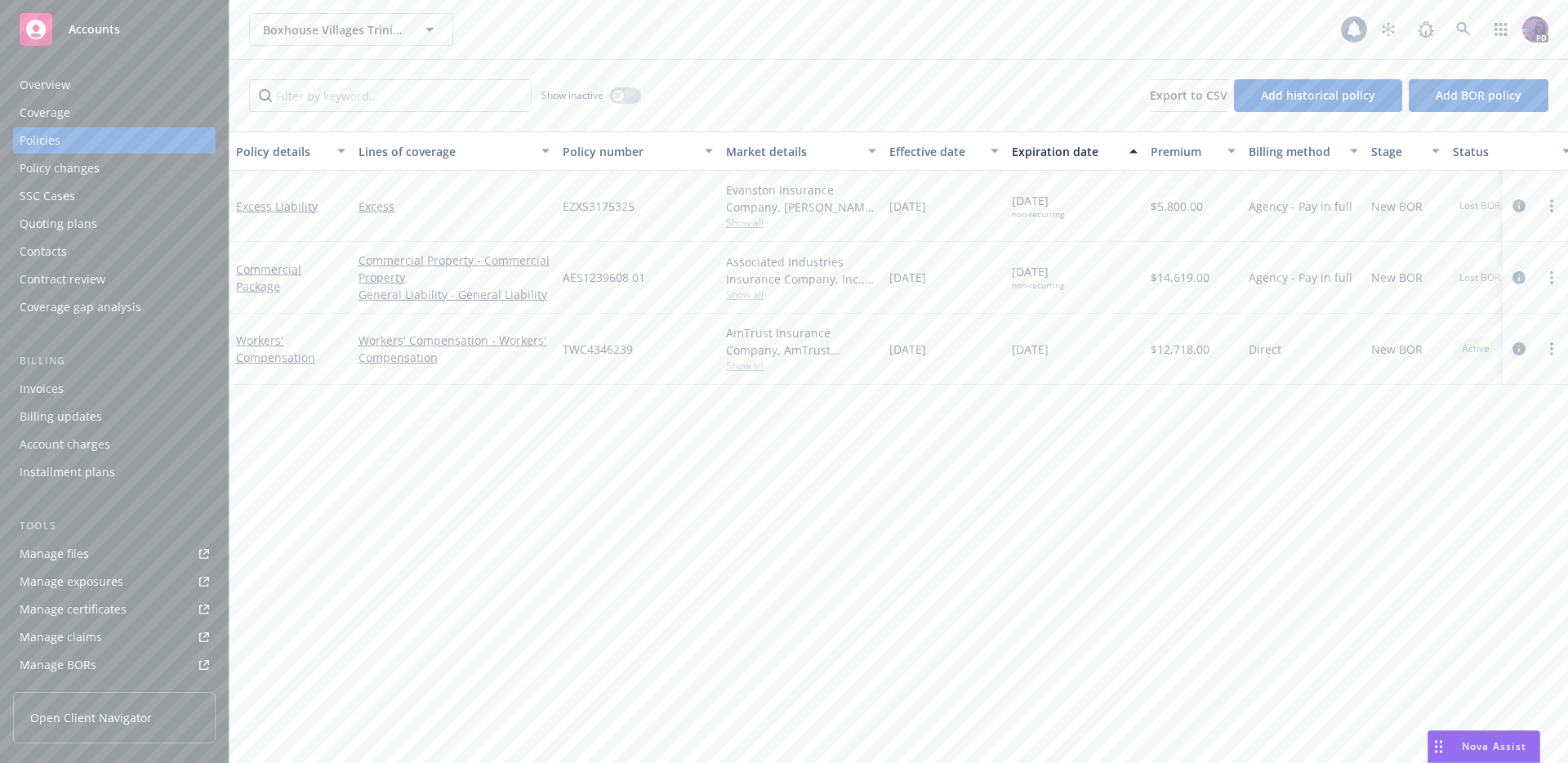
click at [1516, 347] on icon "circleInformation" at bounding box center [1519, 348] width 13 height 13
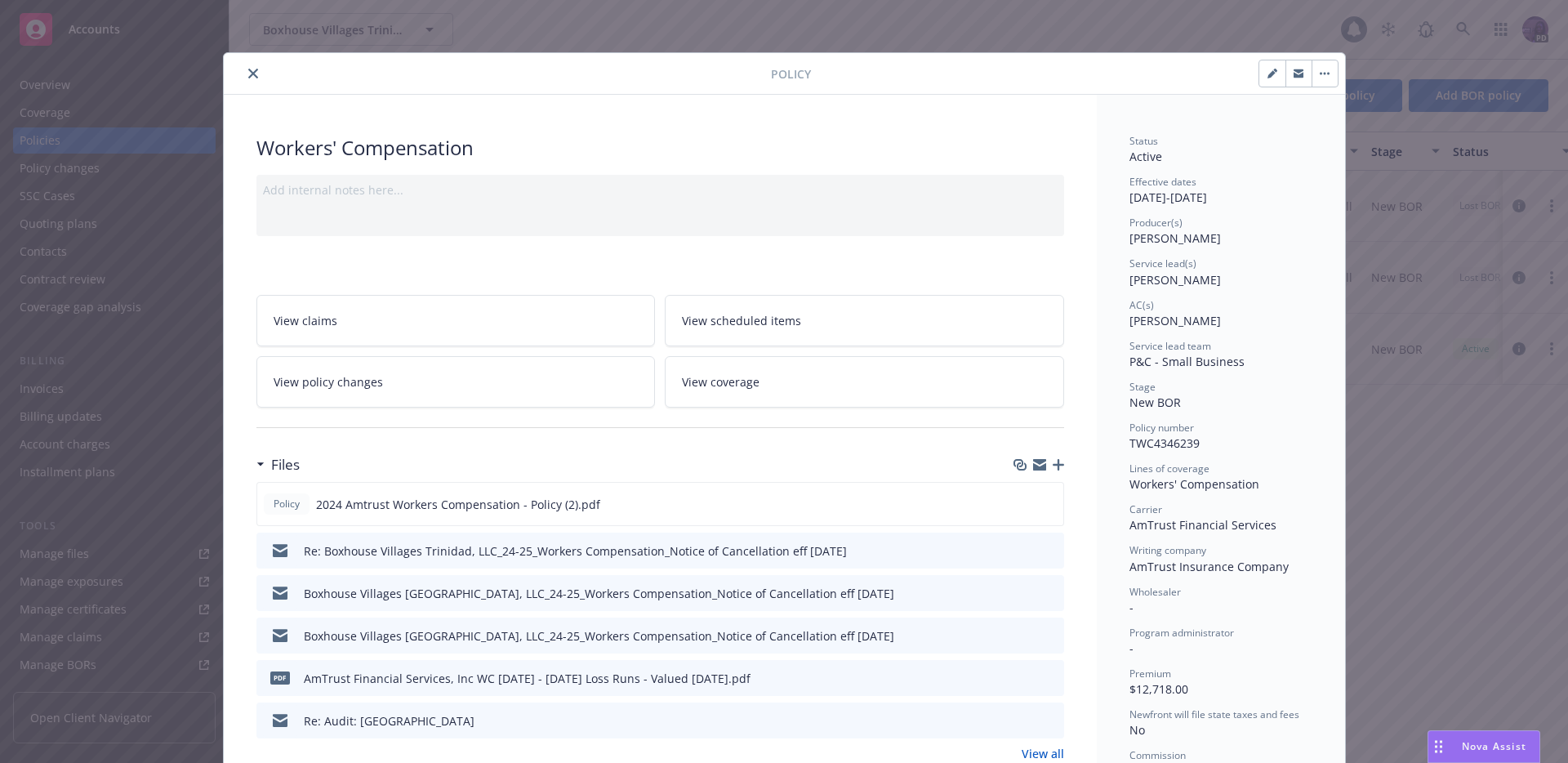
click at [248, 69] on icon "close" at bounding box center [252, 73] width 10 height 10
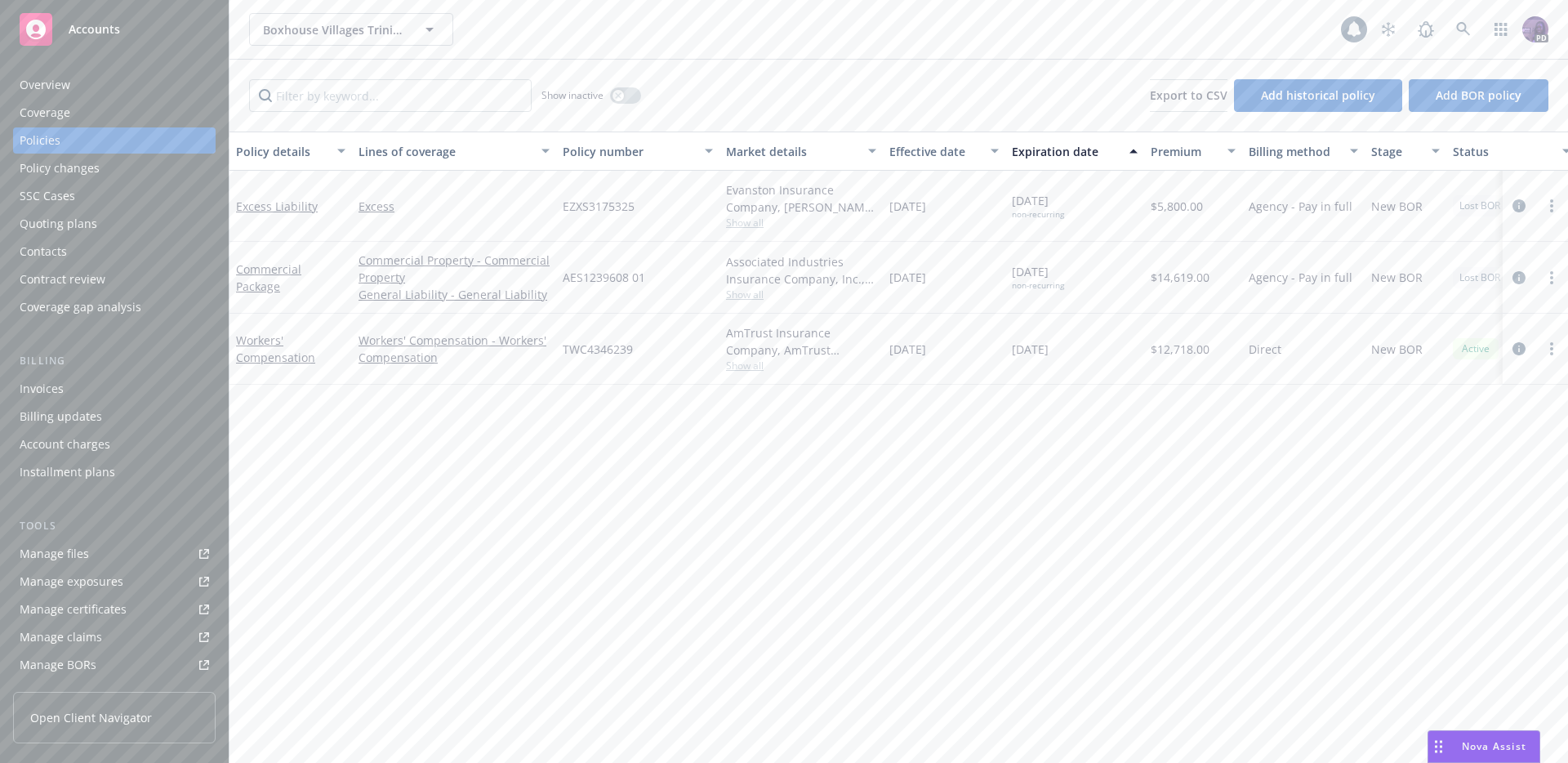
click at [78, 543] on div "Manage files" at bounding box center [55, 554] width 70 height 26
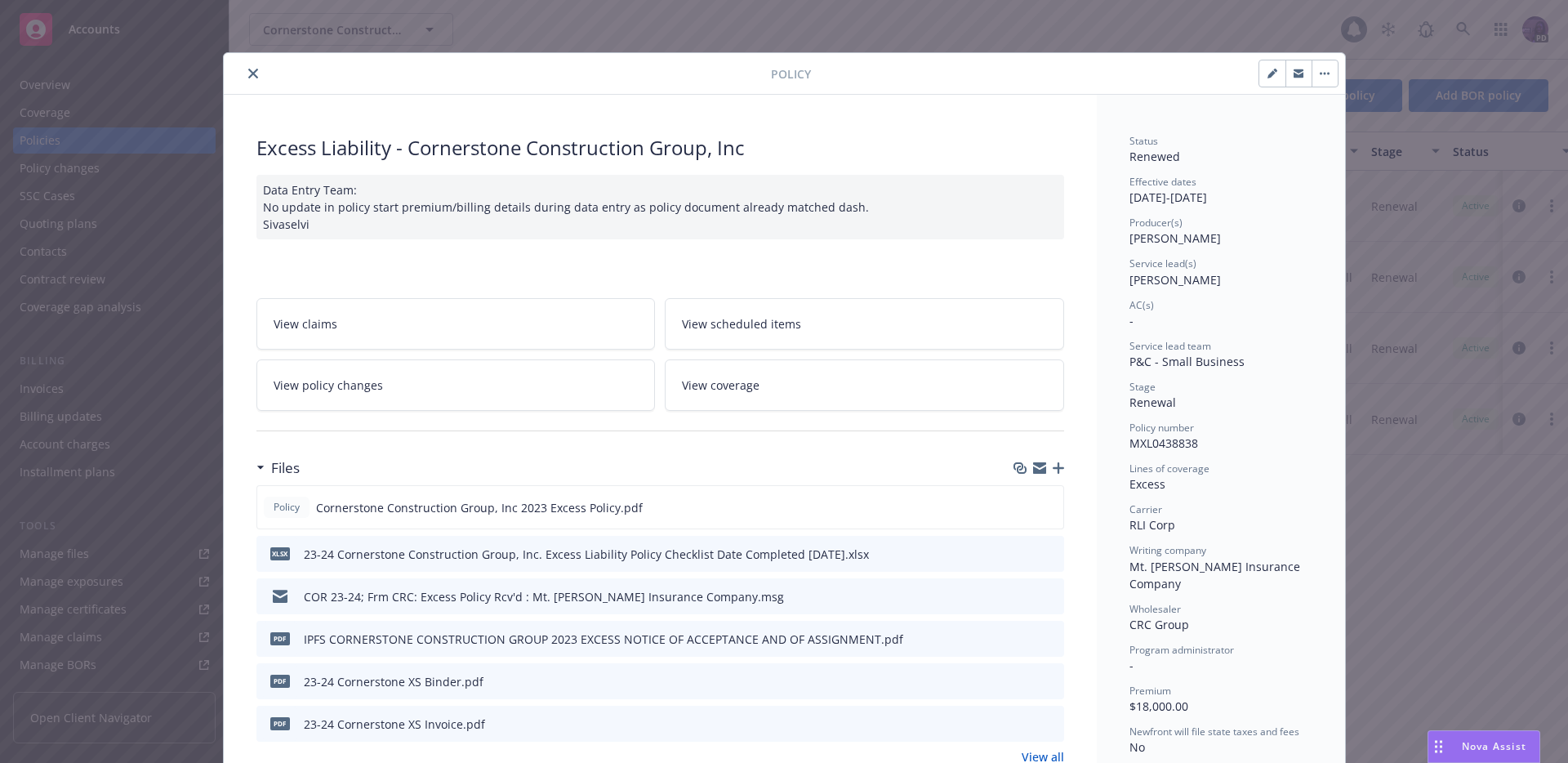
click at [244, 79] on button "close" at bounding box center [253, 73] width 20 height 20
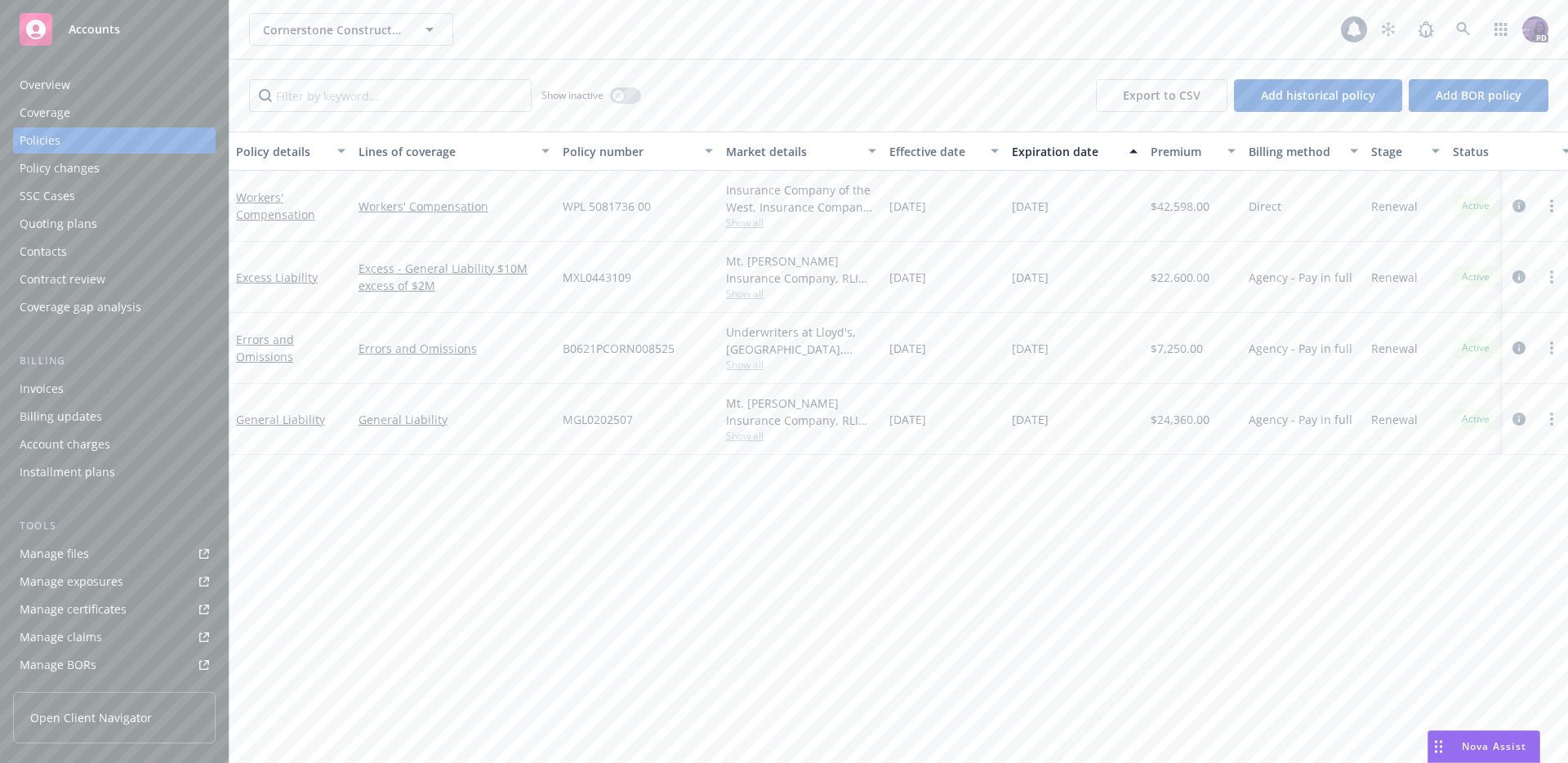
click at [741, 446] on div "Mt. Hawley Insurance Company, RLI Corp, CRC Group Show all" at bounding box center [802, 420] width 164 height 71
click at [743, 437] on span "Show all" at bounding box center [801, 436] width 151 height 14
click at [579, 428] on span "MGL0202507" at bounding box center [597, 420] width 71 height 17
copy span "MGL0202507"
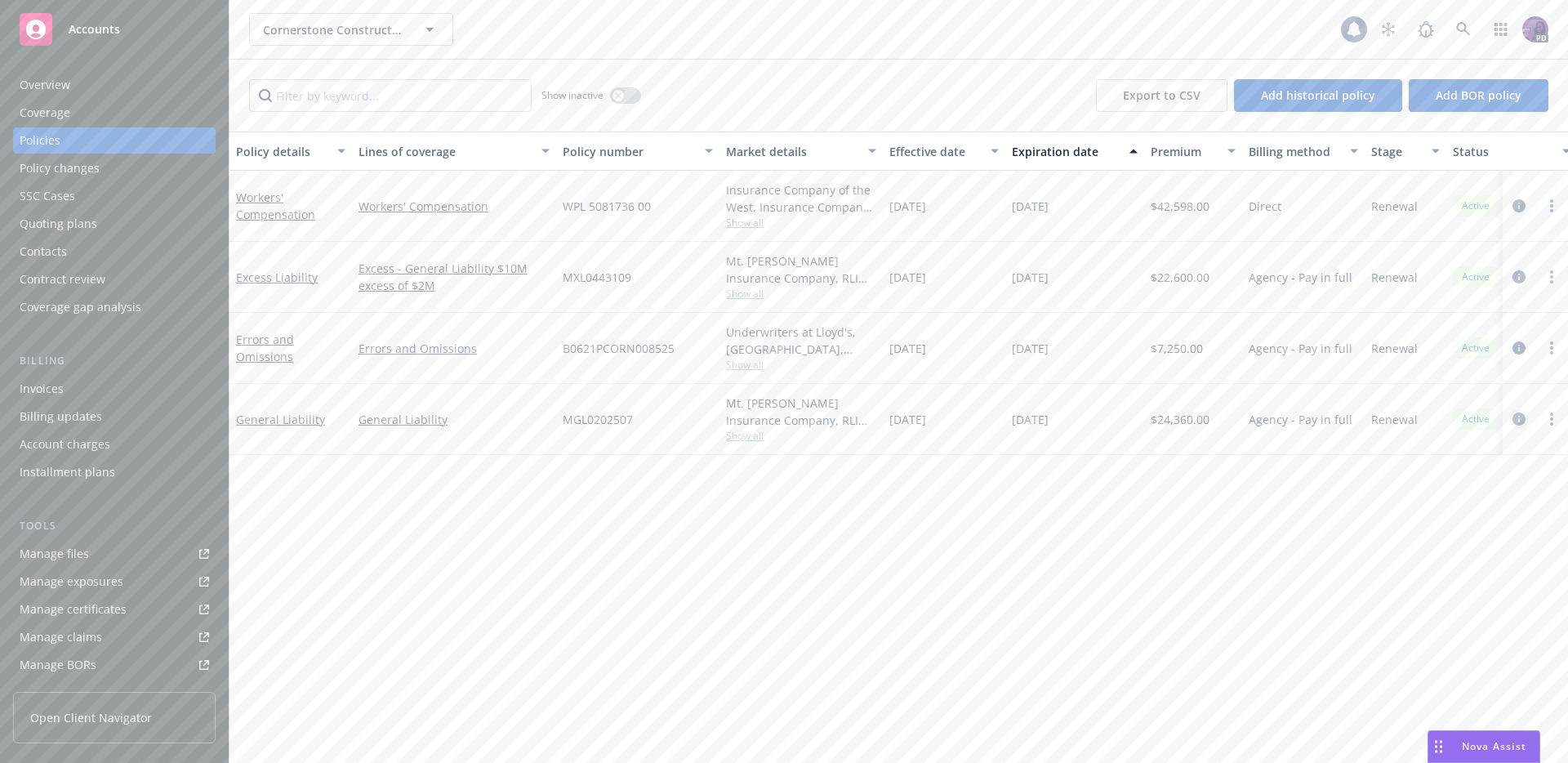
click at [1515, 417] on icon "circleInformation" at bounding box center [1519, 419] width 13 height 13
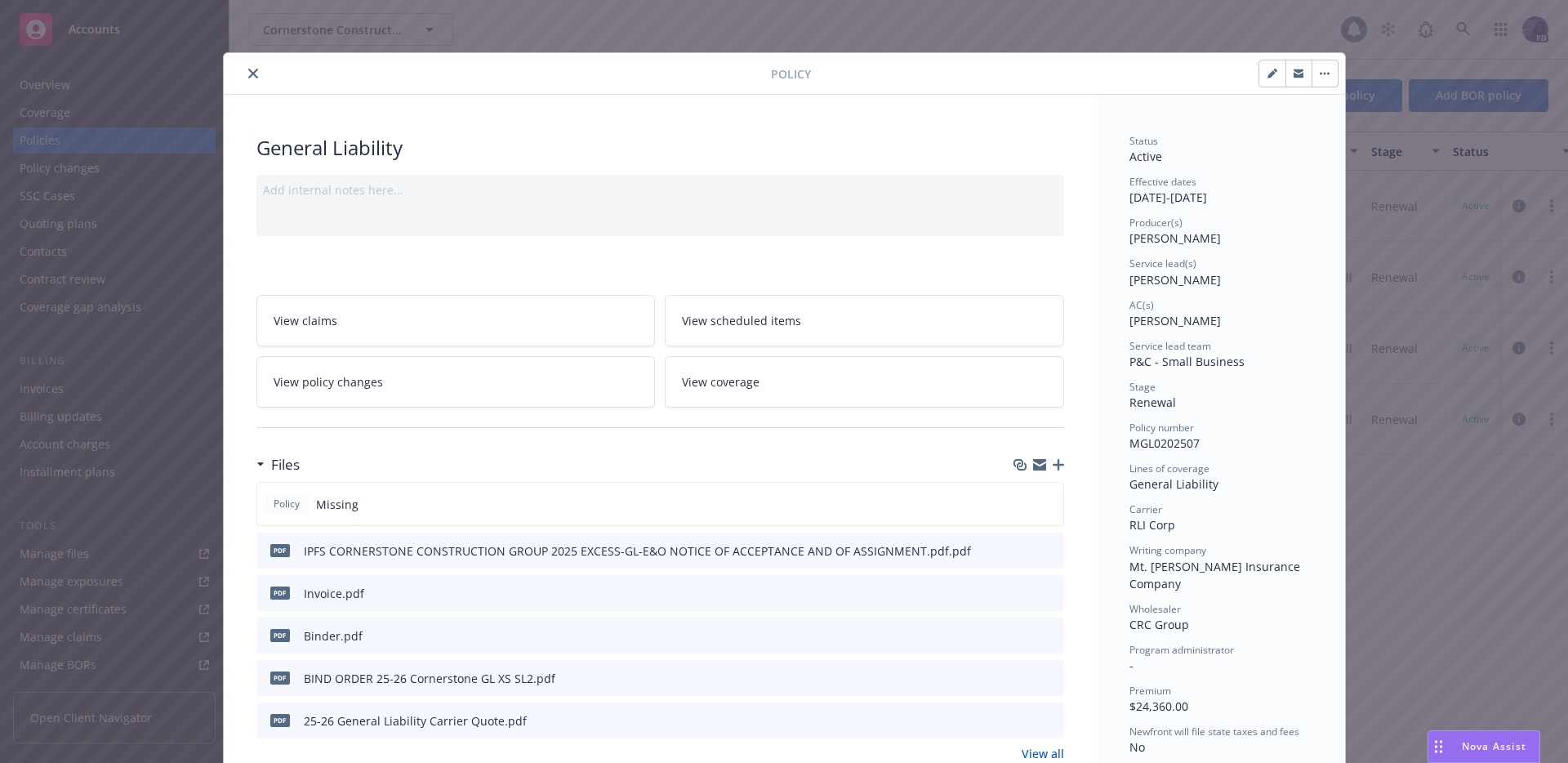
click at [1046, 638] on icon "preview file" at bounding box center [1048, 634] width 15 height 11
click at [244, 71] on button "close" at bounding box center [253, 73] width 20 height 20
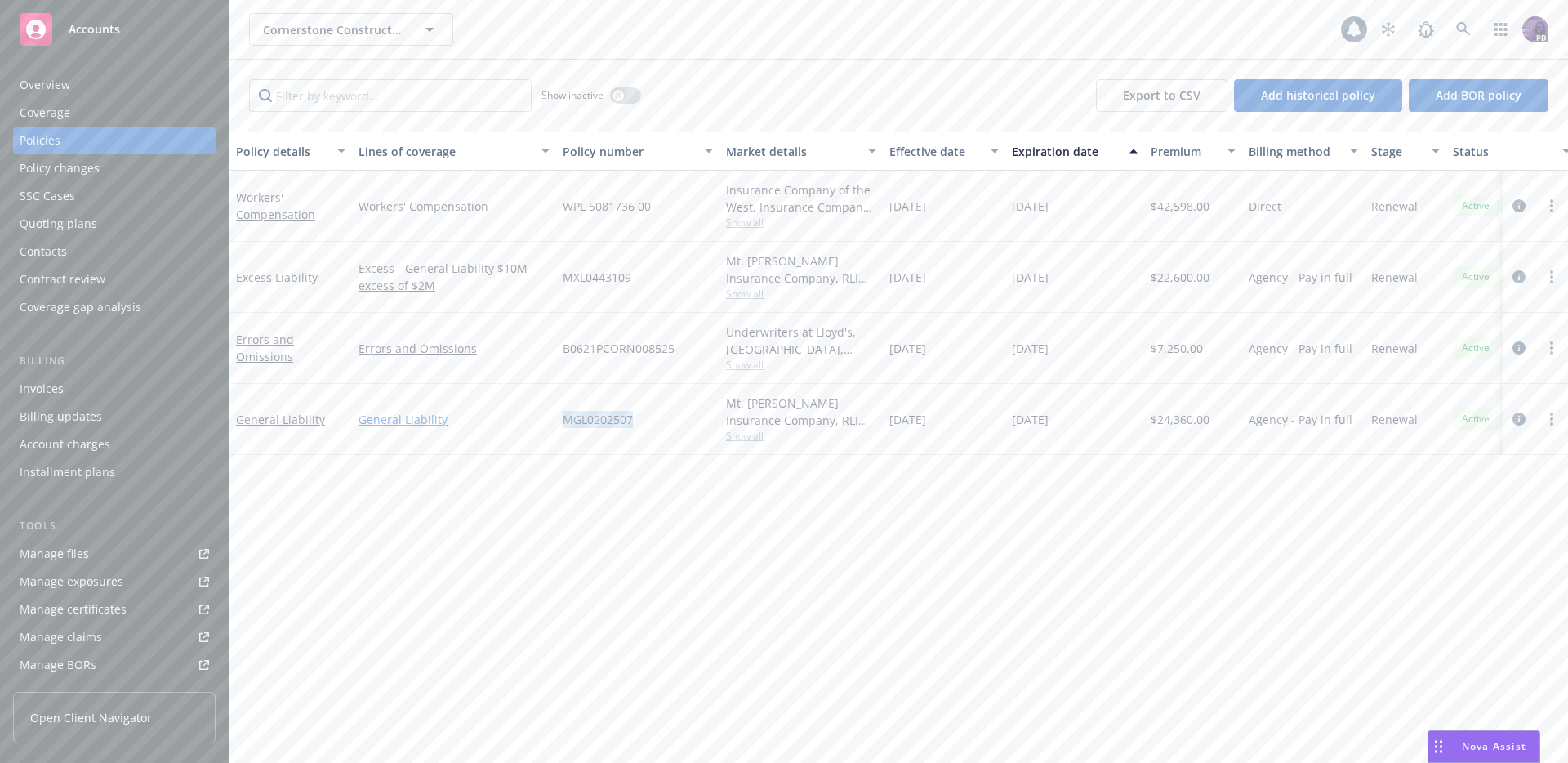
click at [521, 419] on div "General Liability General Liability MGL0202507 Mt. Hawley Insurance Company, RL…" at bounding box center [1018, 420] width 1577 height 71
copy div "MGL0202507"
click at [1521, 416] on icon "circleInformation" at bounding box center [1519, 419] width 13 height 13
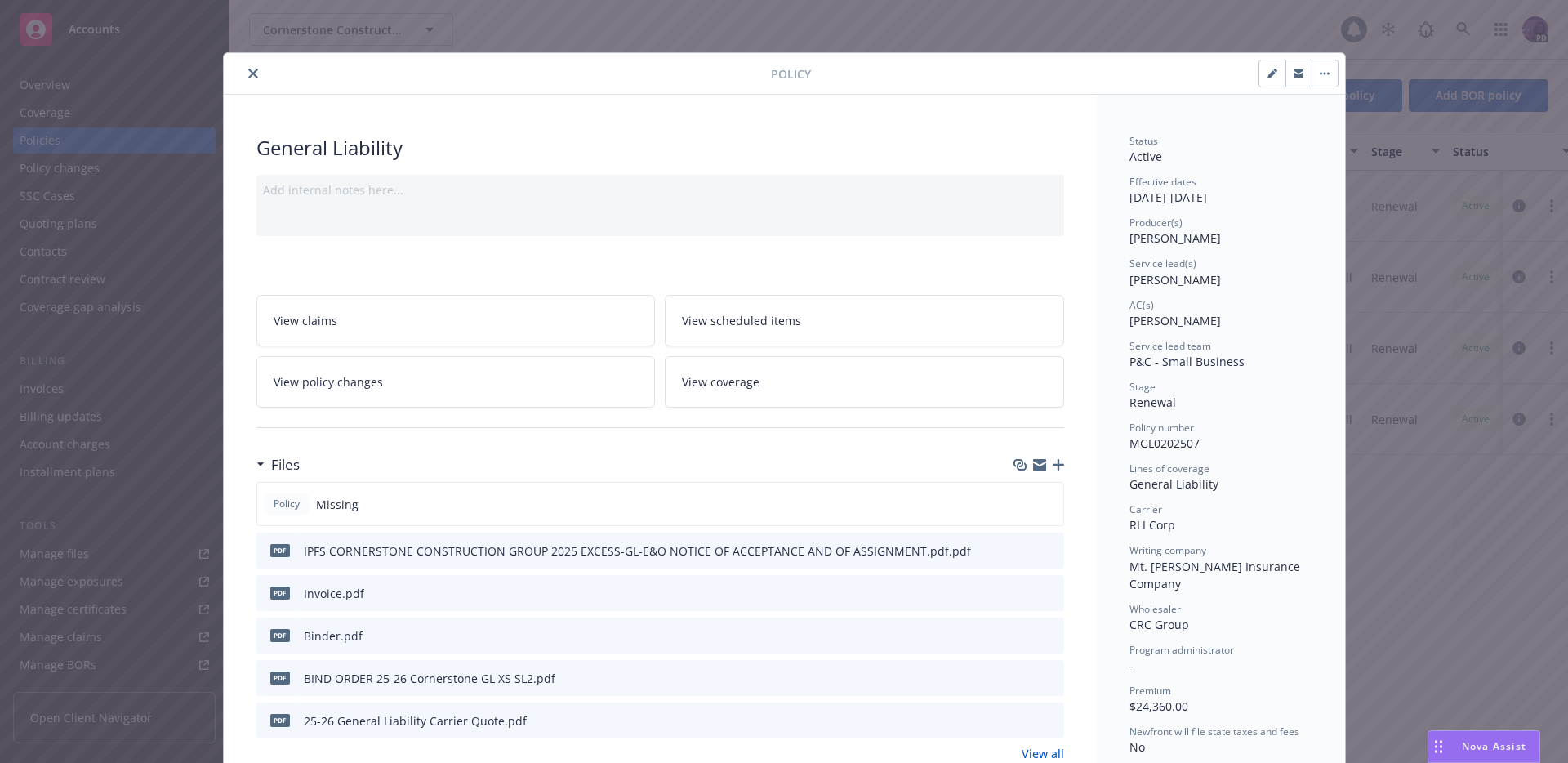
scroll to position [49, 0]
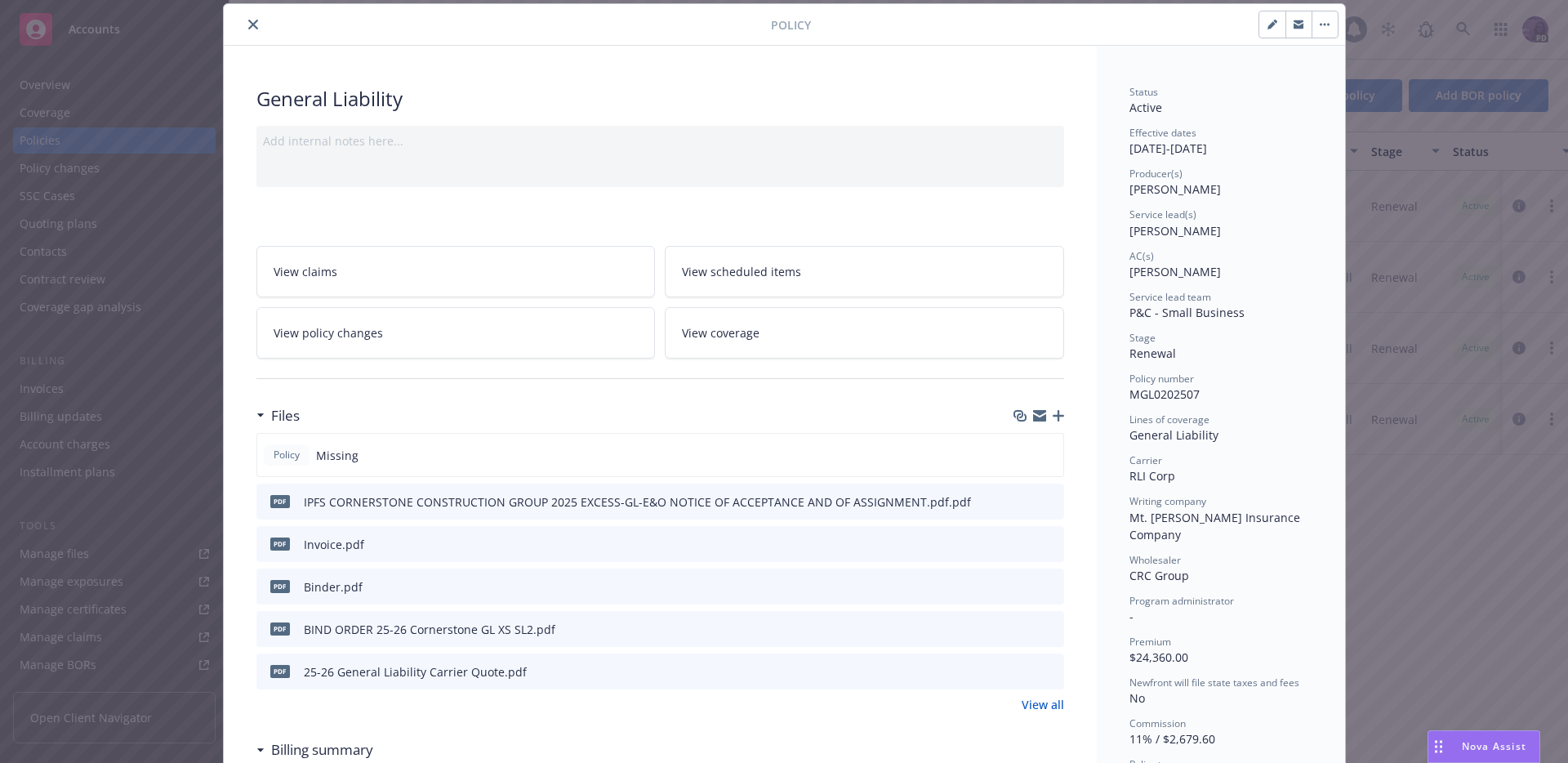
click at [1037, 669] on div at bounding box center [1037, 672] width 41 height 17
click at [1046, 677] on button at bounding box center [1050, 672] width 15 height 17
click at [1041, 672] on icon "preview file" at bounding box center [1048, 671] width 15 height 11
click at [249, 22] on icon "close" at bounding box center [252, 24] width 10 height 10
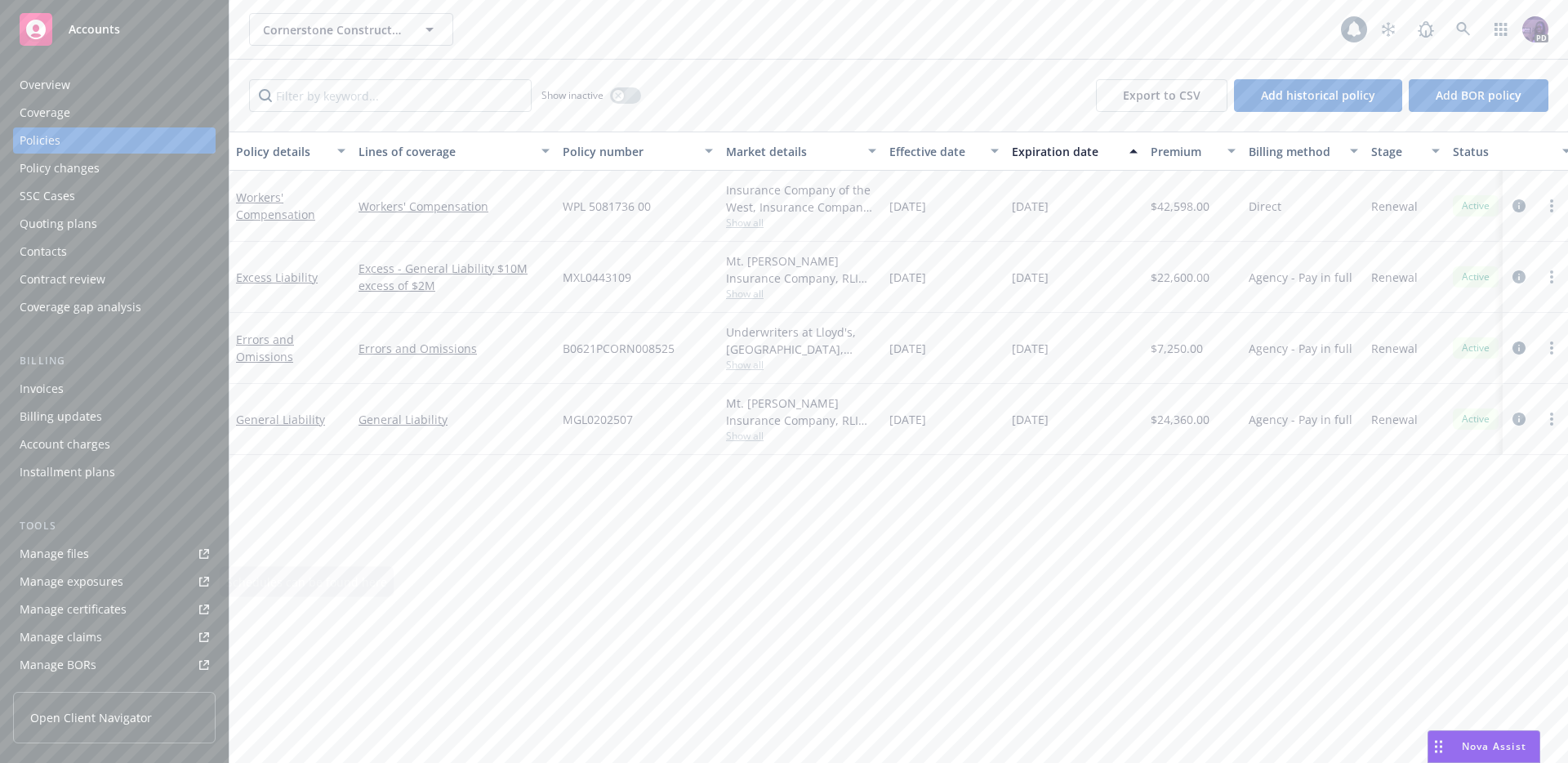
click at [118, 610] on div "Manage certificates" at bounding box center [73, 610] width 107 height 26
click at [1518, 417] on icon "circleInformation" at bounding box center [1519, 419] width 13 height 13
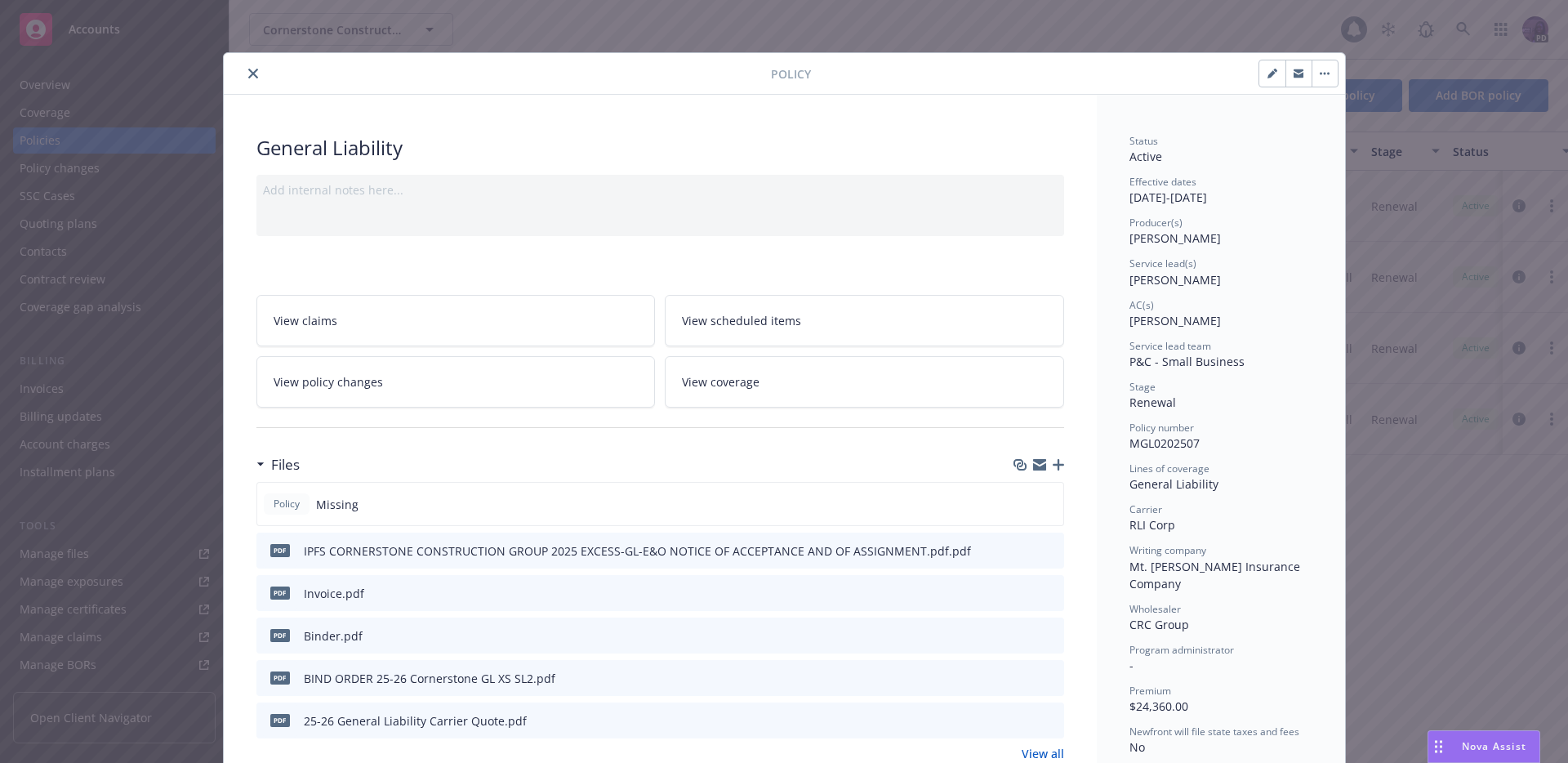
scroll to position [49, 0]
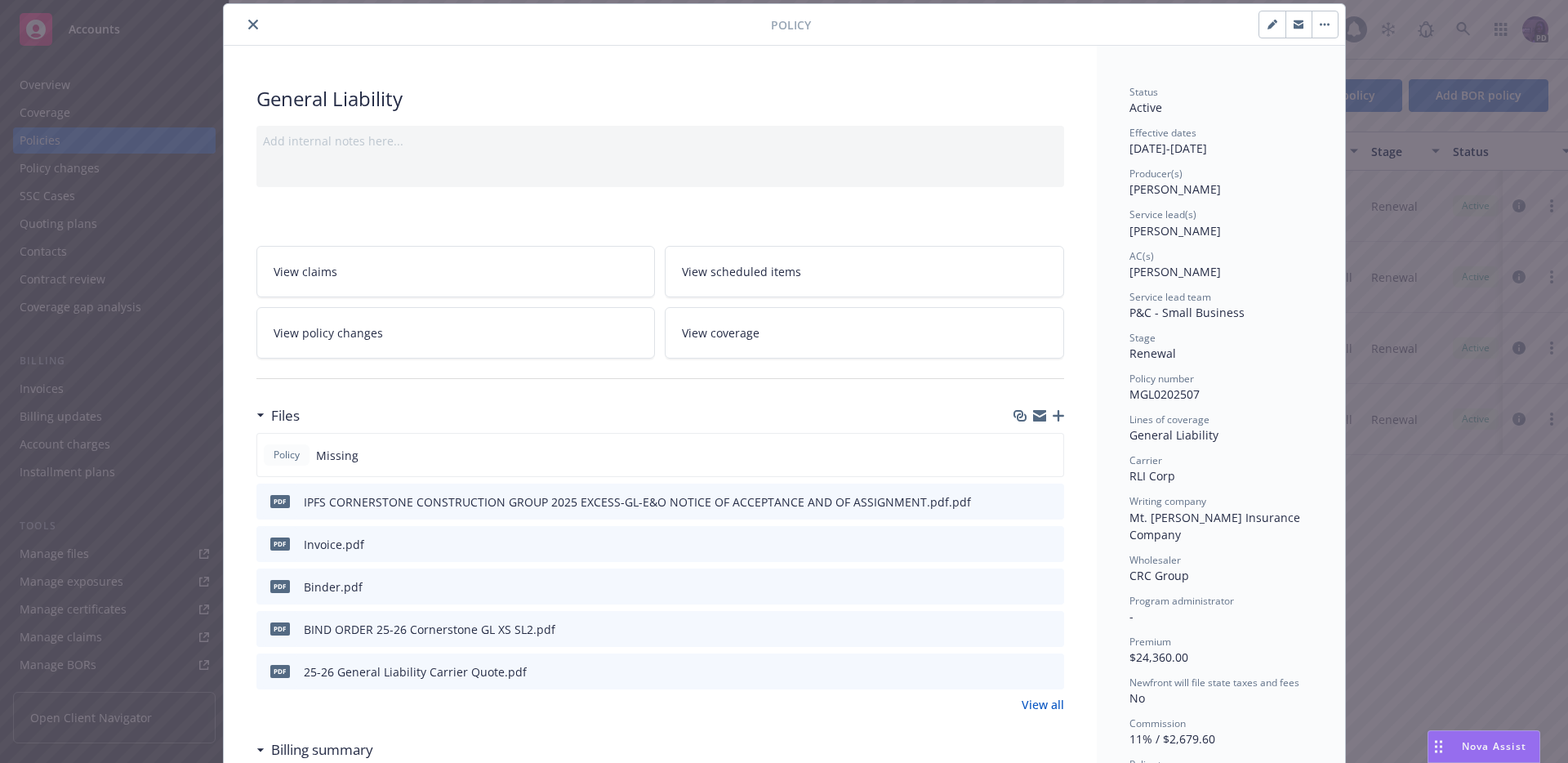
click at [541, 151] on div "Add internal notes here..." at bounding box center [661, 156] width 808 height 61
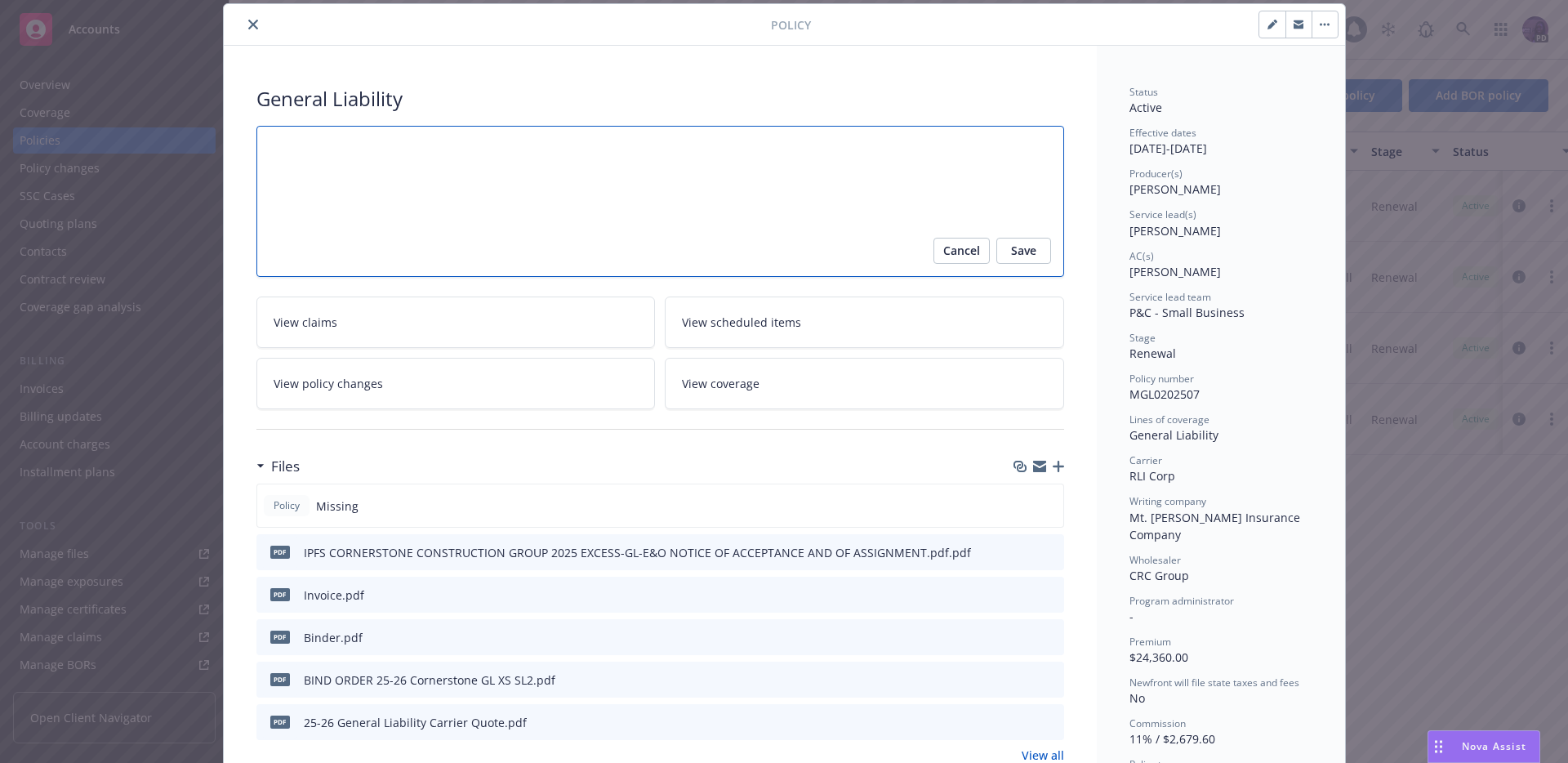
paste textarea "rmcinnis@crcgroup.com <rmcinnis@crcgroup.com>"
type textarea "x"
type textarea "rmcinnis@crcgroup.com <rmcinnis@crcgroup.com>"
click at [1011, 257] on span "Save" at bounding box center [1023, 251] width 25 height 26
type textarea "x"
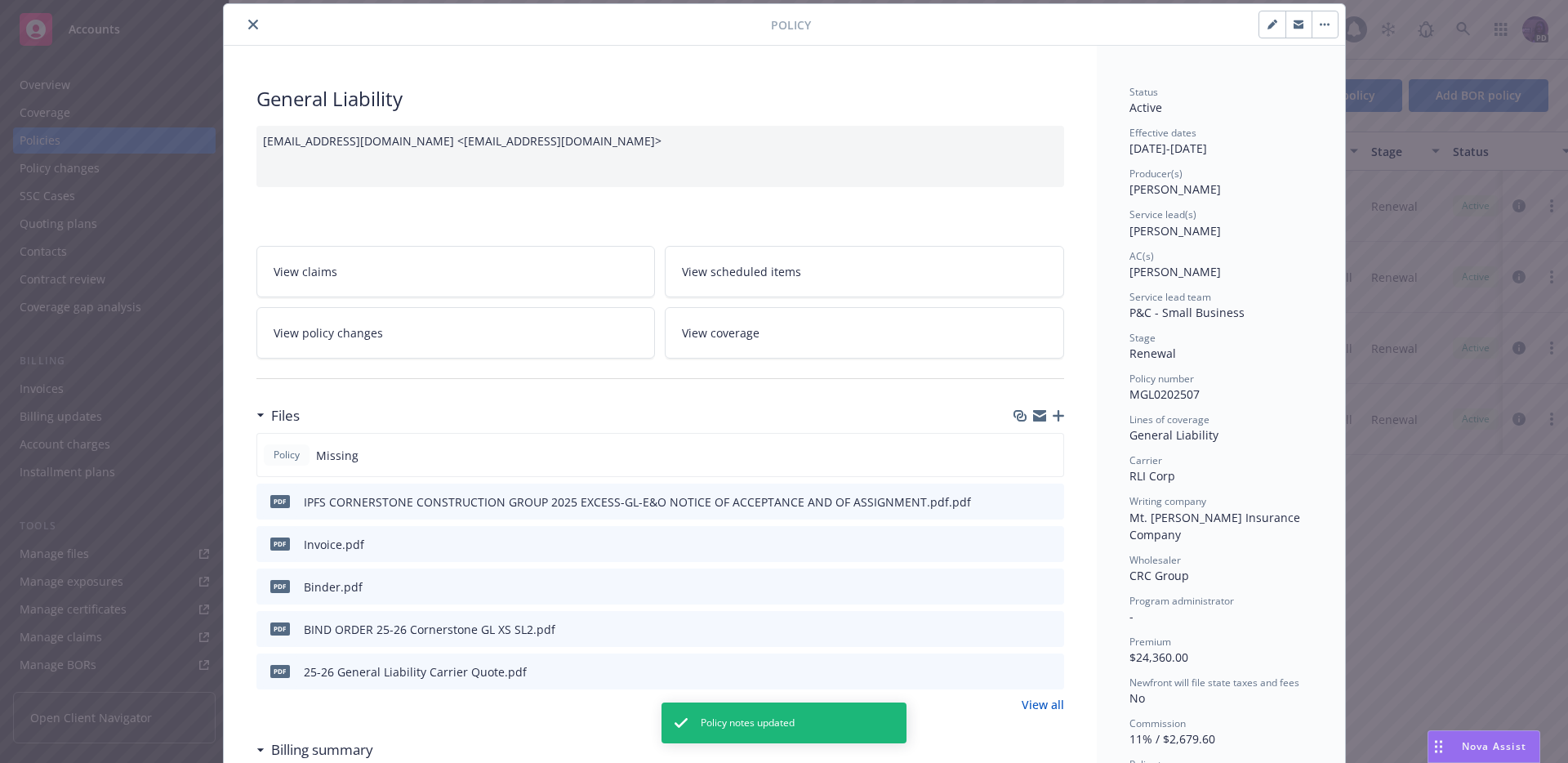
click at [231, 17] on div at bounding box center [501, 24] width 541 height 20
click at [244, 21] on button "close" at bounding box center [253, 24] width 20 height 20
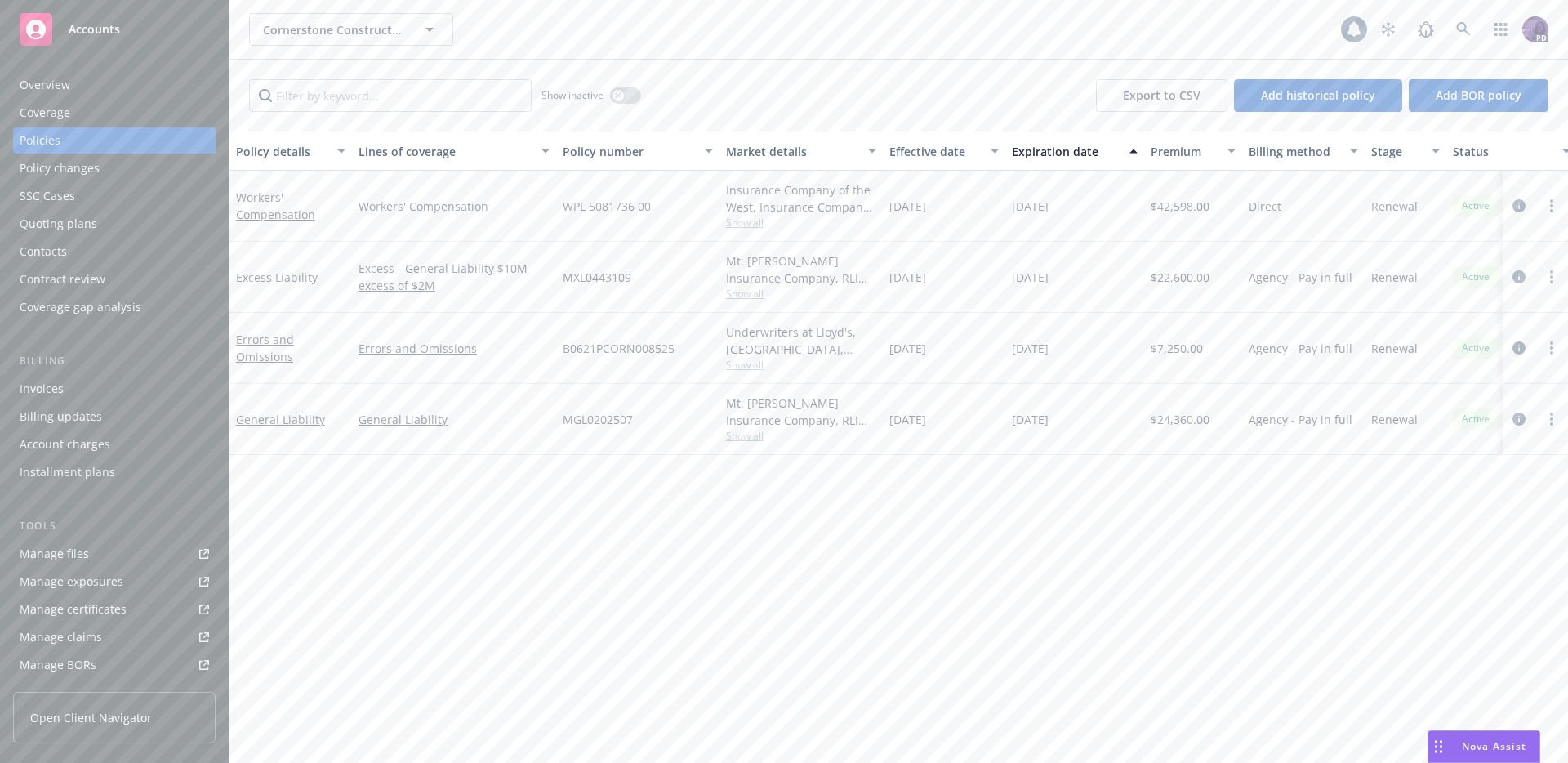
click at [125, 253] on div "Contacts" at bounding box center [115, 252] width 190 height 26
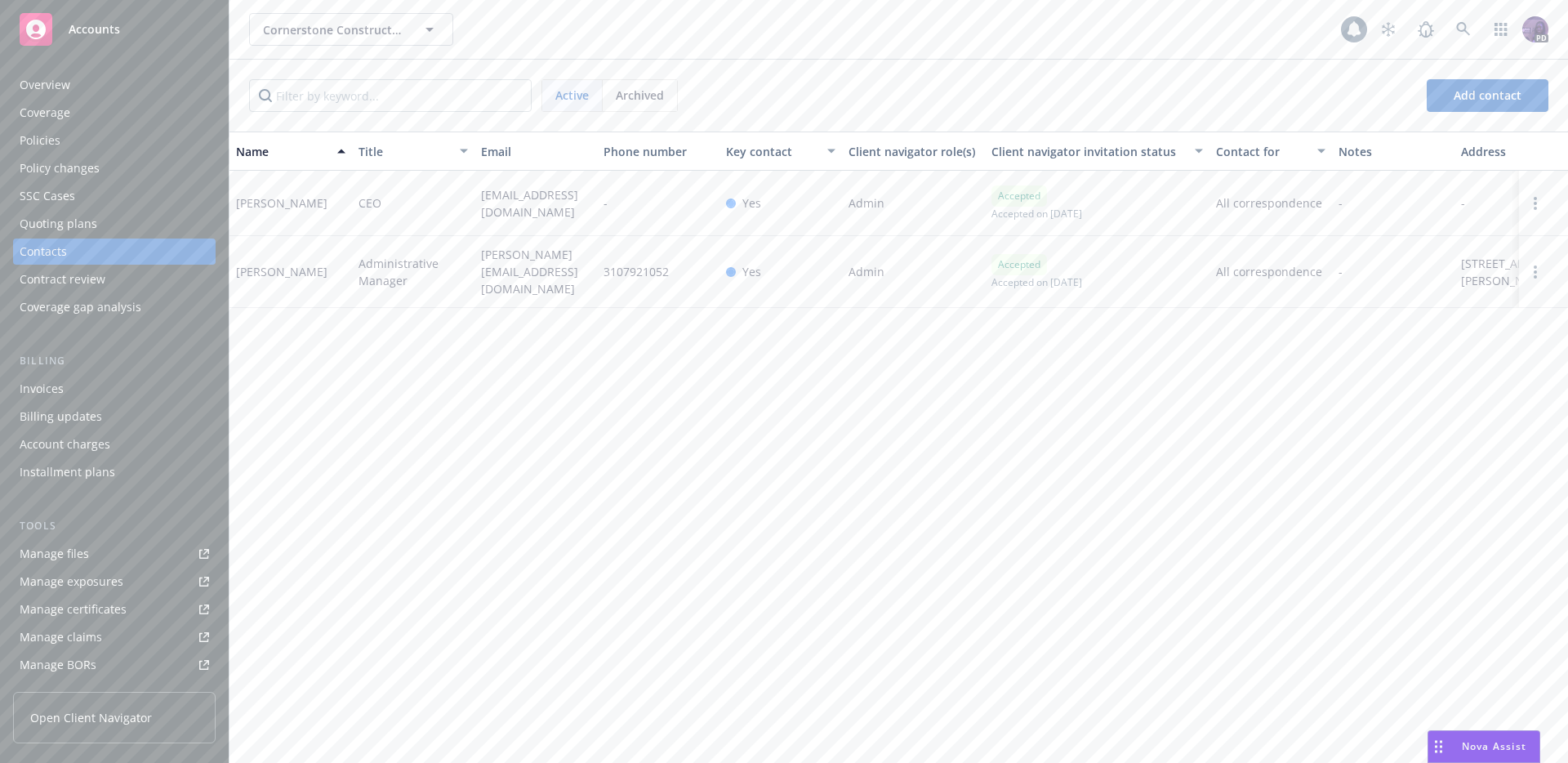
click at [129, 276] on div "Contract review" at bounding box center [115, 280] width 190 height 26
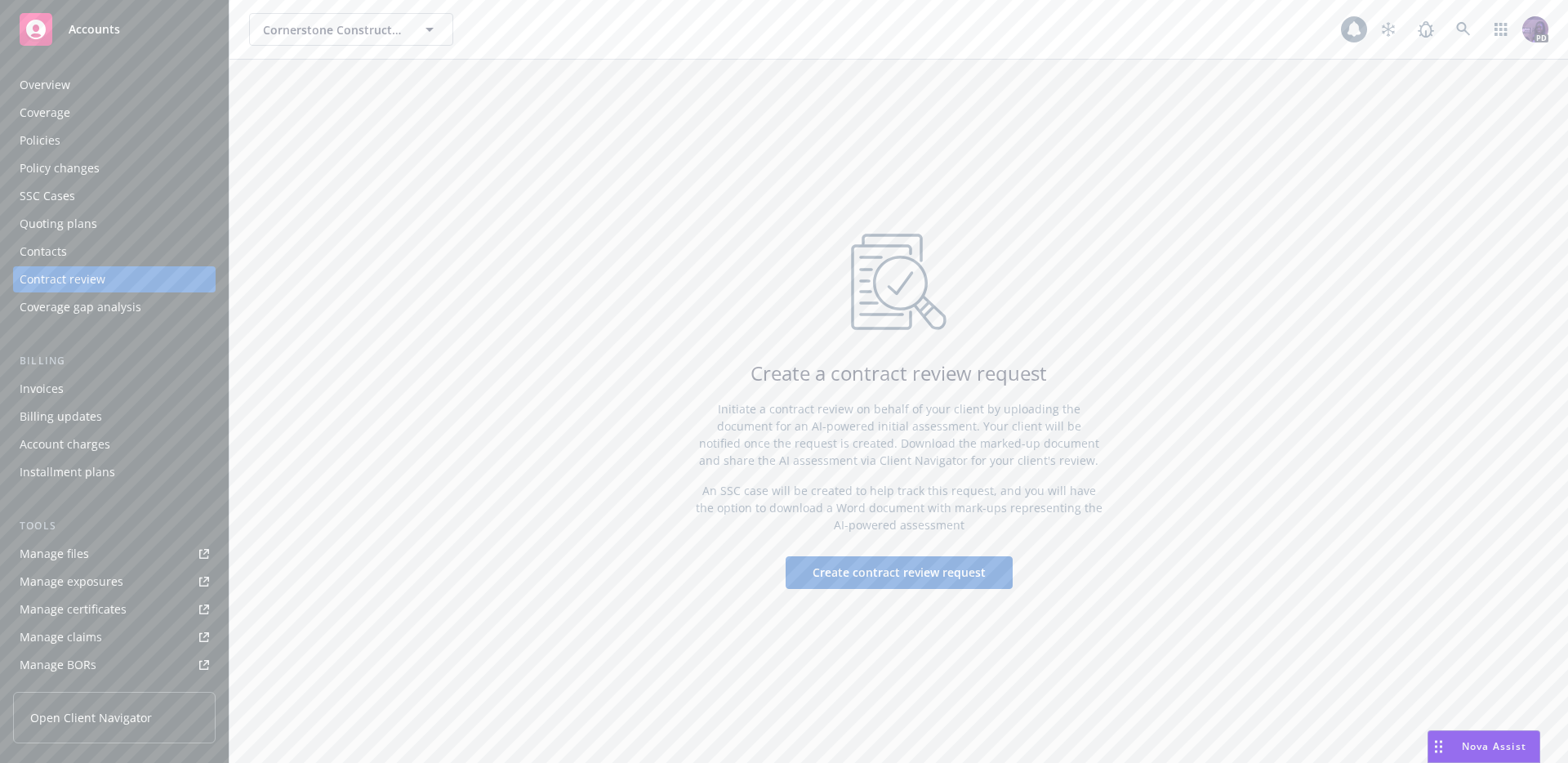
click at [107, 603] on div "Manage certificates" at bounding box center [73, 610] width 107 height 26
click at [121, 551] on link "Manage files" at bounding box center [114, 554] width 203 height 26
click at [83, 138] on div "Policies" at bounding box center [115, 140] width 190 height 26
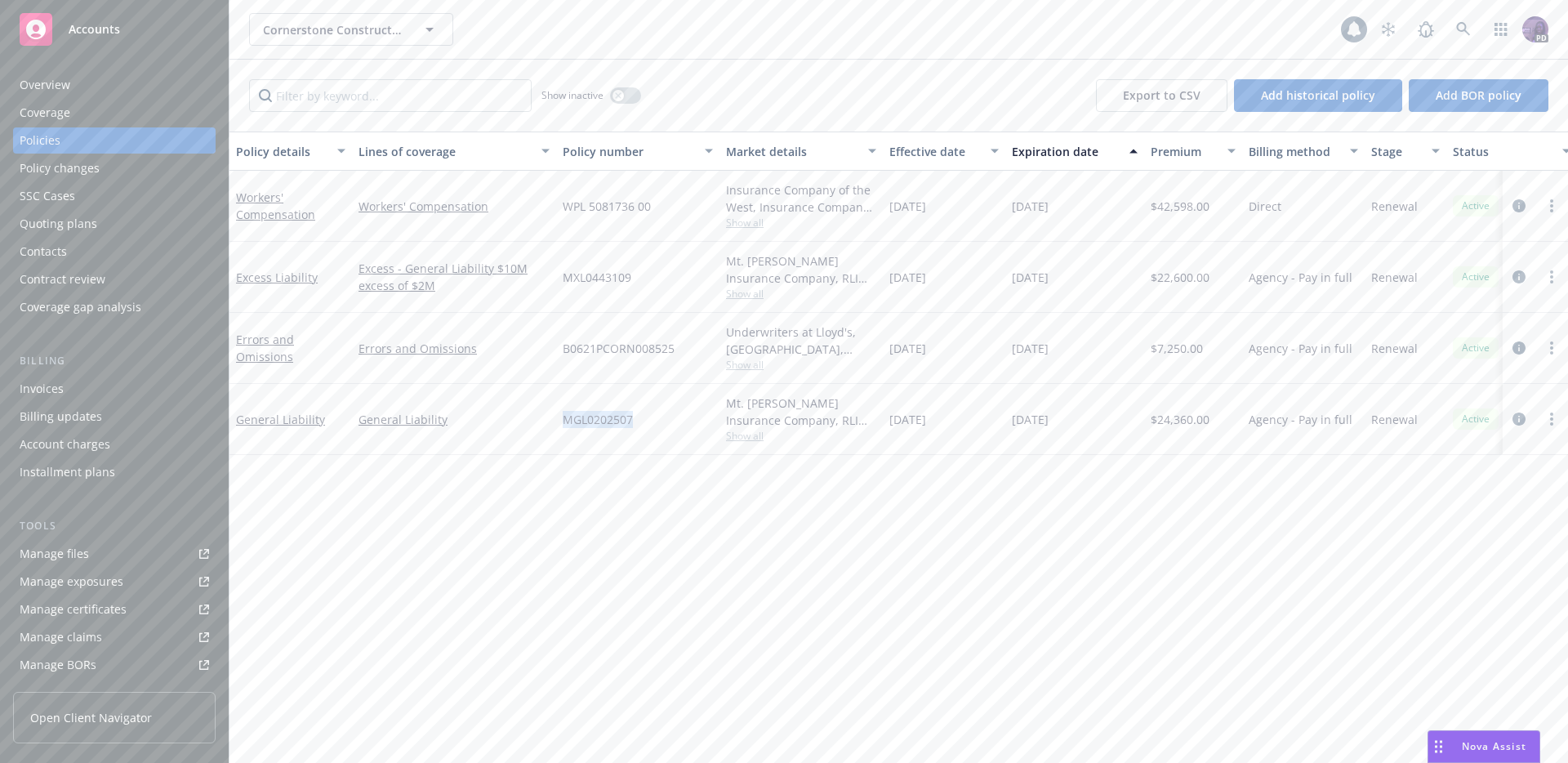
drag, startPoint x: 638, startPoint y: 415, endPoint x: 552, endPoint y: 416, distance: 86.0
click at [552, 416] on div "General Liability General Liability MGL0202507 Mt. Hawley Insurance Company, RL…" at bounding box center [1018, 420] width 1577 height 71
copy div "MGL0202507"
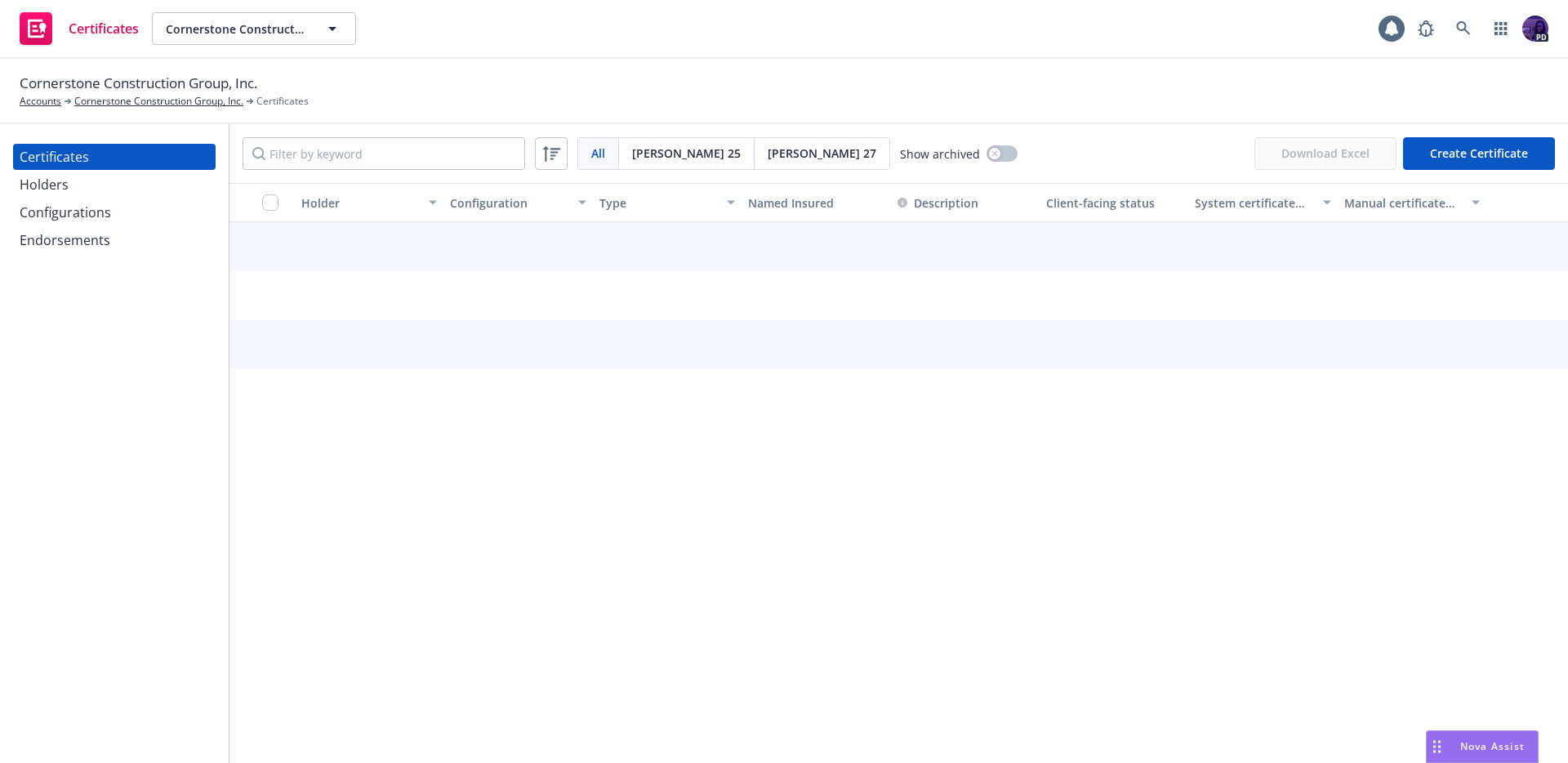
click at [75, 184] on div "Holders" at bounding box center [115, 185] width 190 height 26
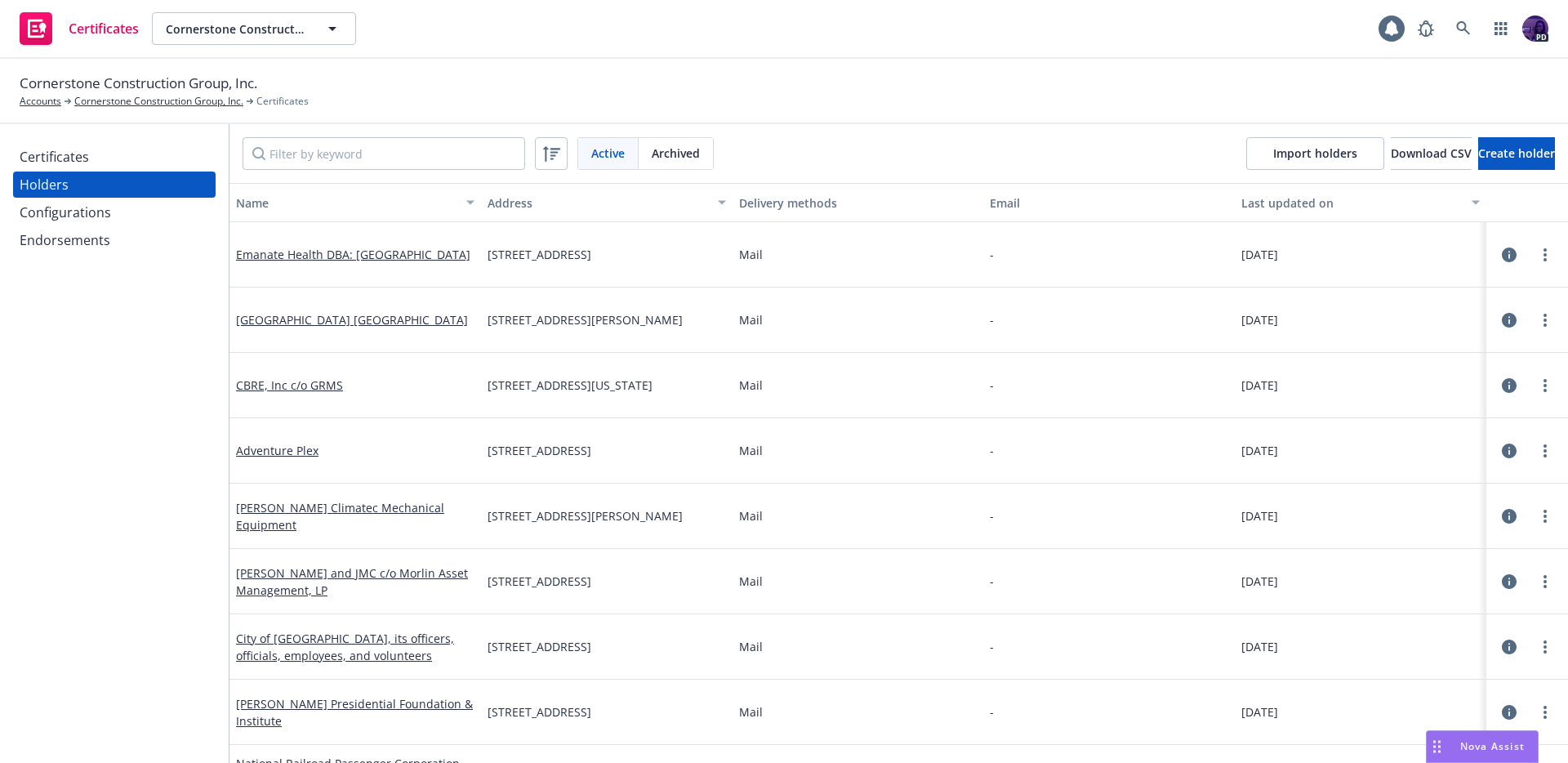
click at [1502, 251] on icon "button" at bounding box center [1509, 254] width 15 height 15
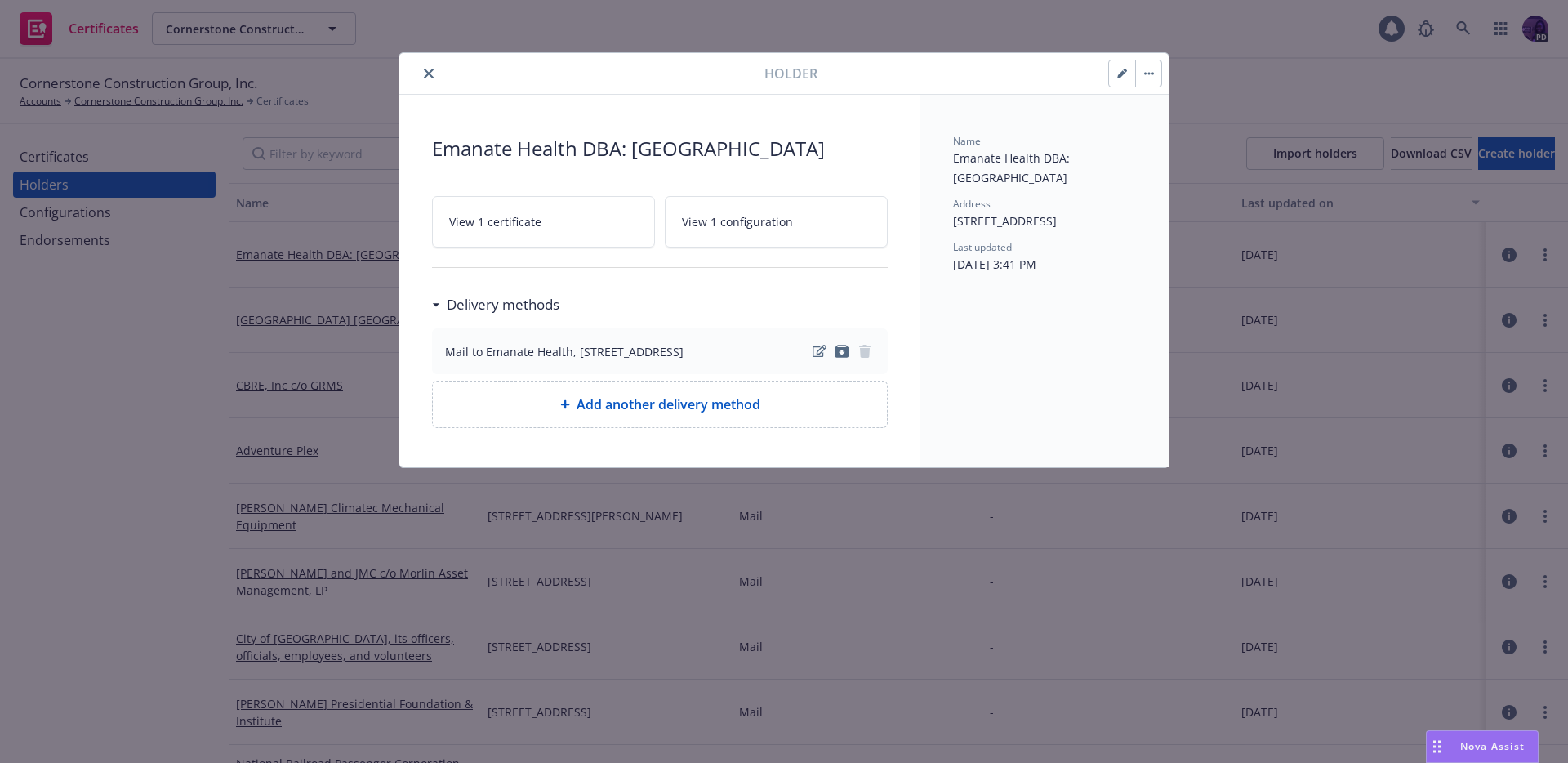
click at [434, 79] on button "close" at bounding box center [428, 73] width 20 height 20
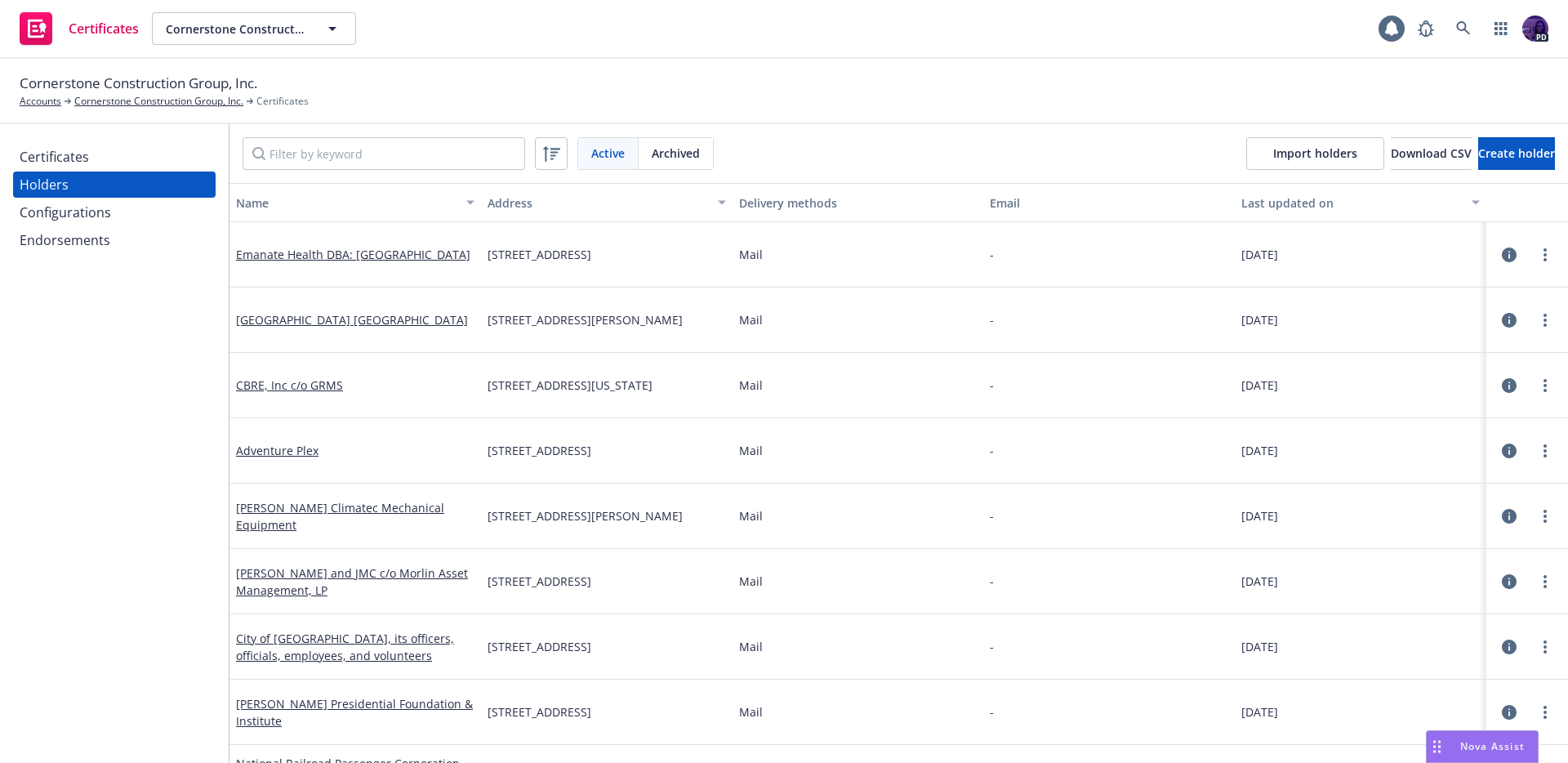
click at [103, 154] on div "Certificates" at bounding box center [115, 157] width 190 height 26
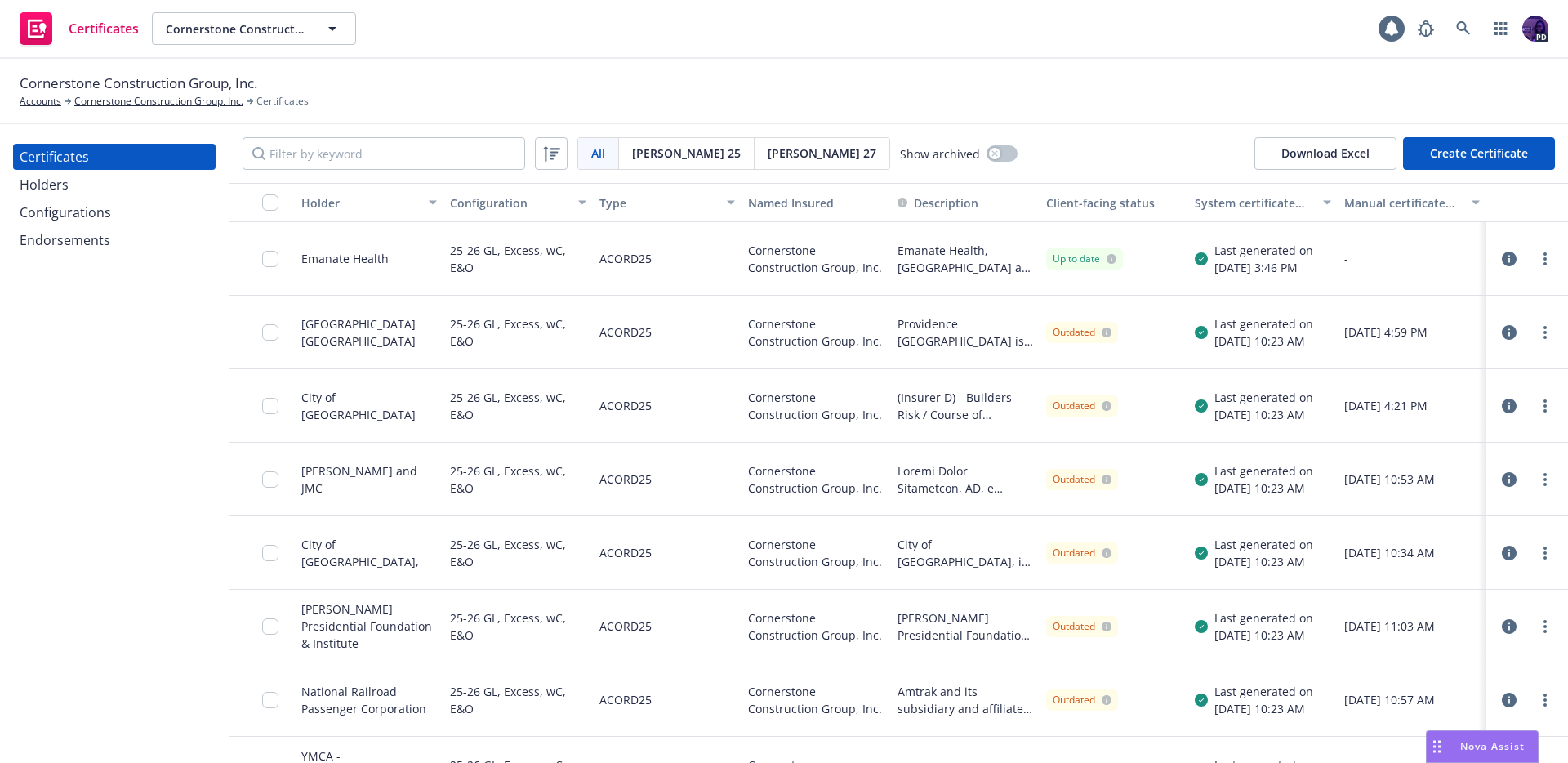
click at [1502, 260] on icon "button" at bounding box center [1509, 259] width 15 height 15
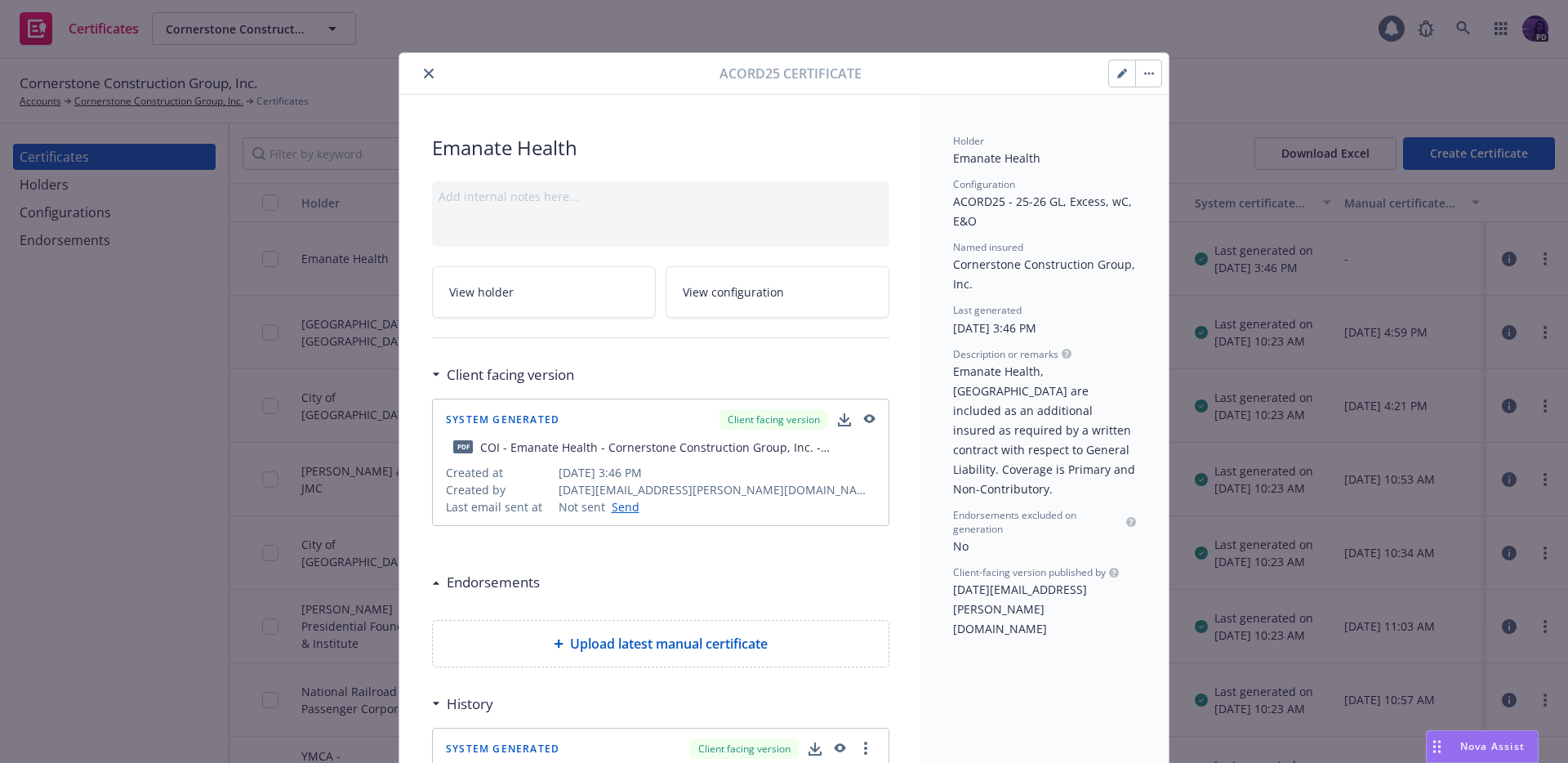
click at [424, 76] on icon "close" at bounding box center [428, 73] width 10 height 10
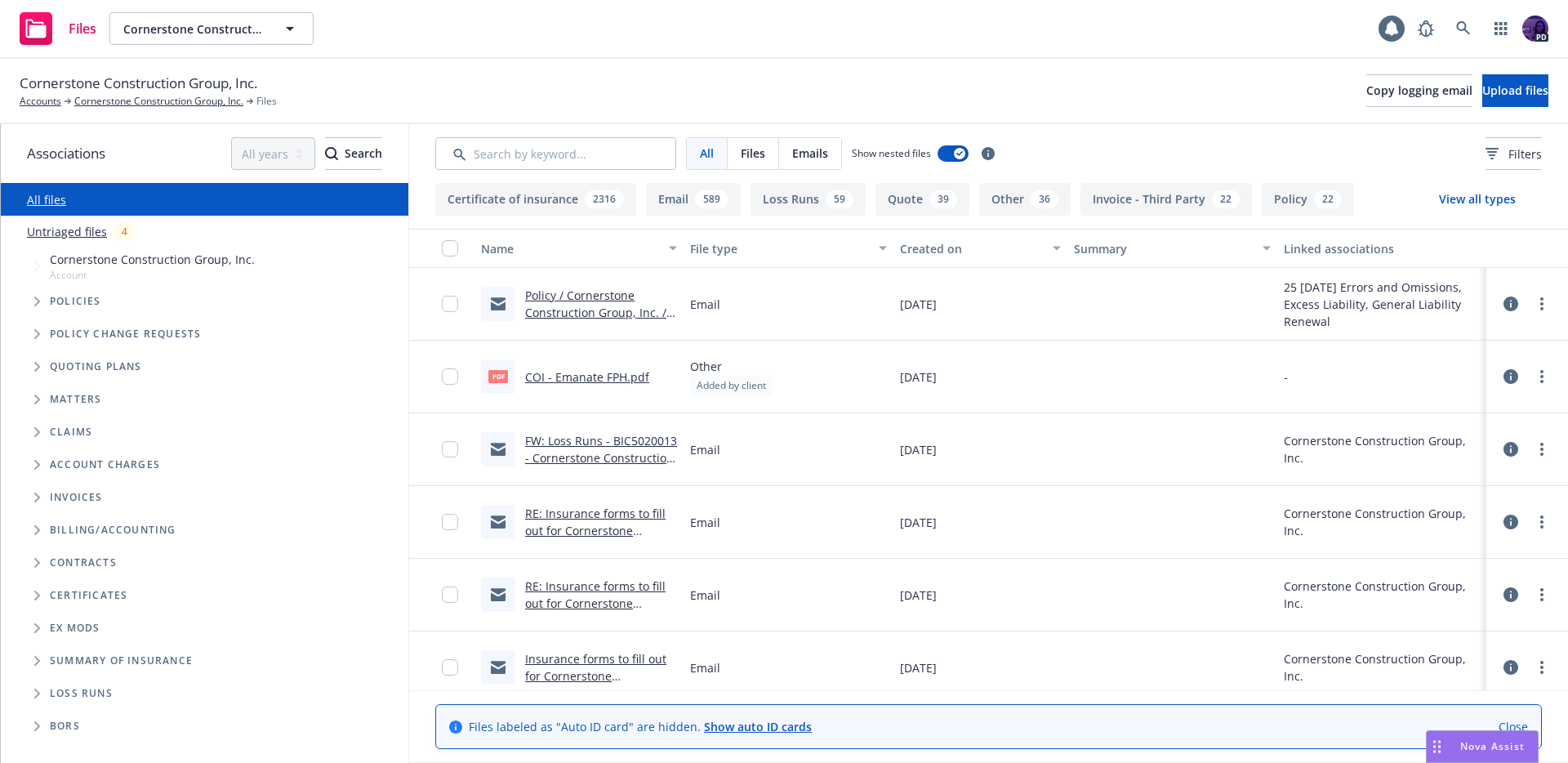
click at [589, 379] on link "COI - Emanate FPH.pdf" at bounding box center [587, 377] width 124 height 16
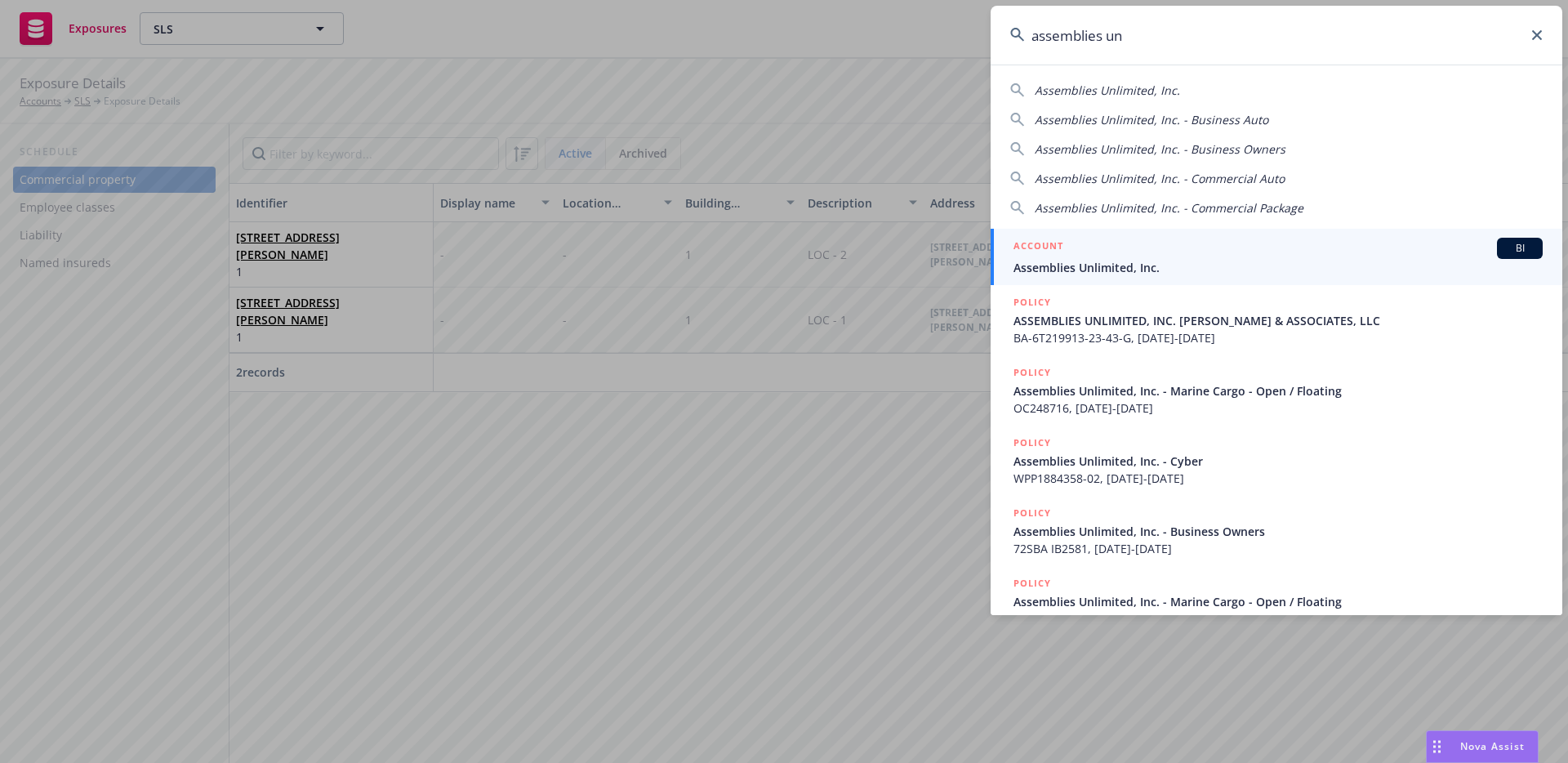
type input "assemblies un"
click at [1125, 259] on span "Assemblies Unlimited, Inc." at bounding box center [1278, 267] width 529 height 17
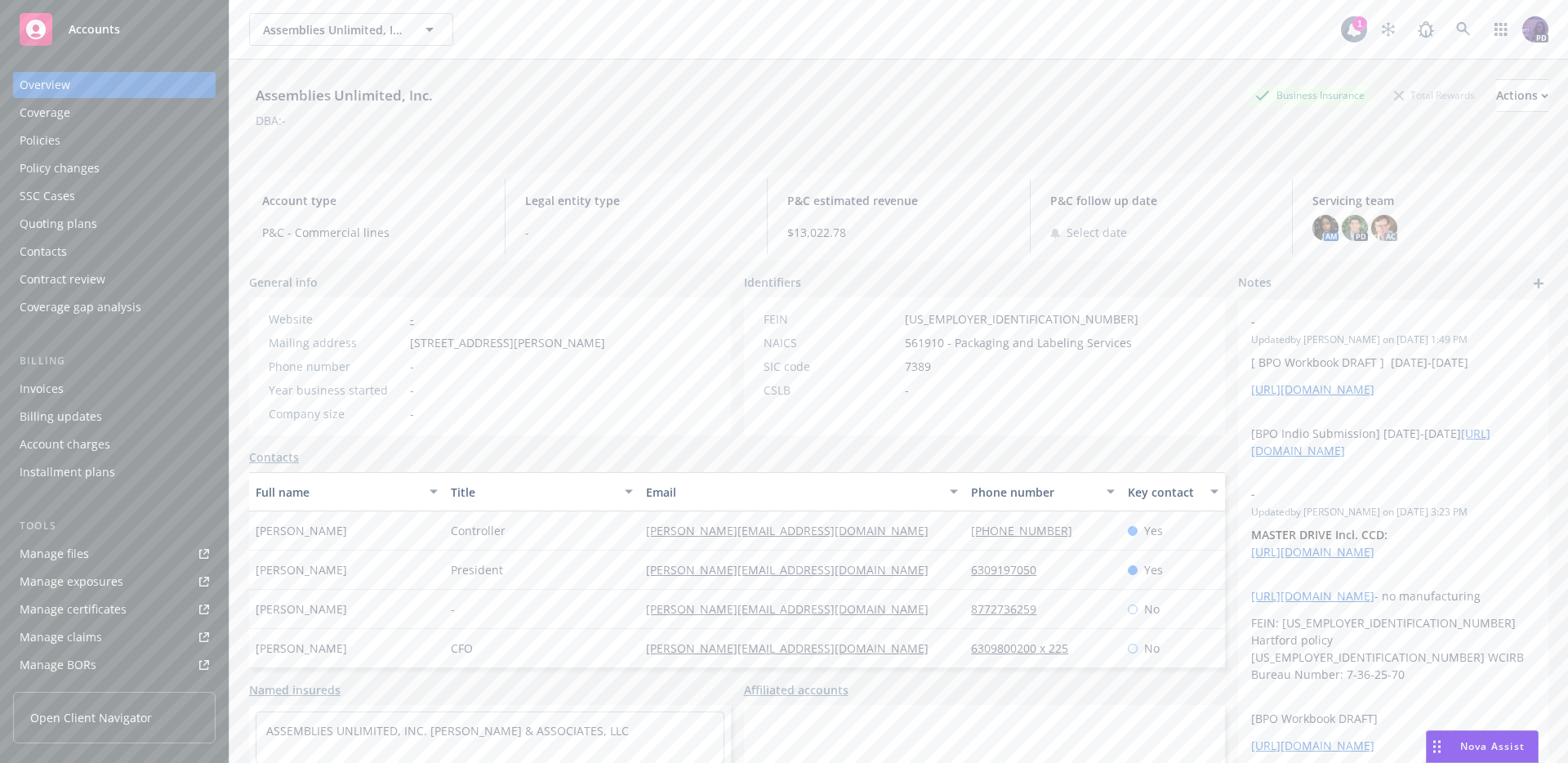
click at [105, 146] on div "Policies" at bounding box center [115, 140] width 190 height 26
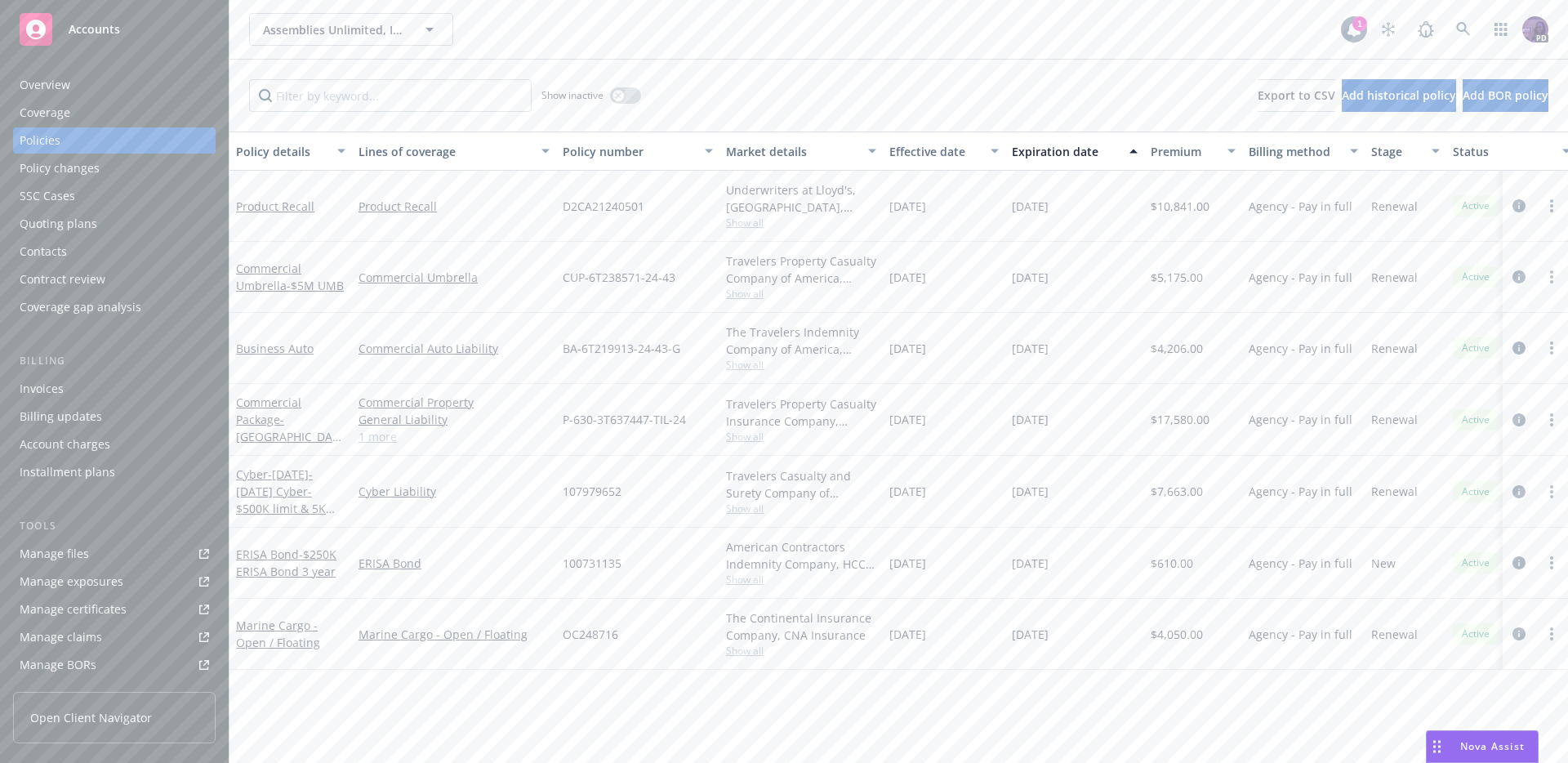
click at [731, 365] on span "Show all" at bounding box center [801, 365] width 151 height 14
click at [111, 585] on div "Manage exposures" at bounding box center [71, 582] width 104 height 26
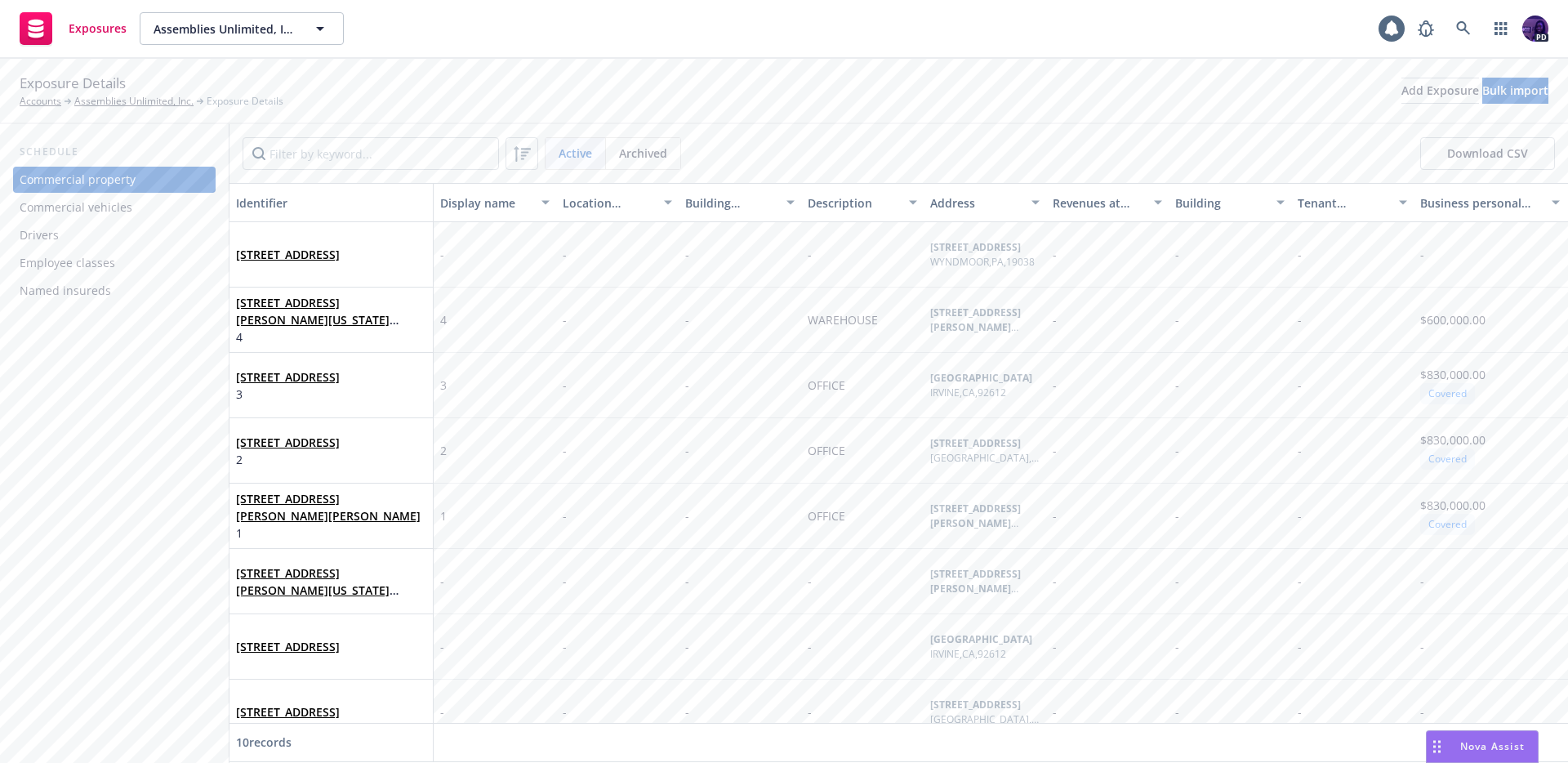
click at [174, 234] on div "Drivers" at bounding box center [115, 235] width 190 height 26
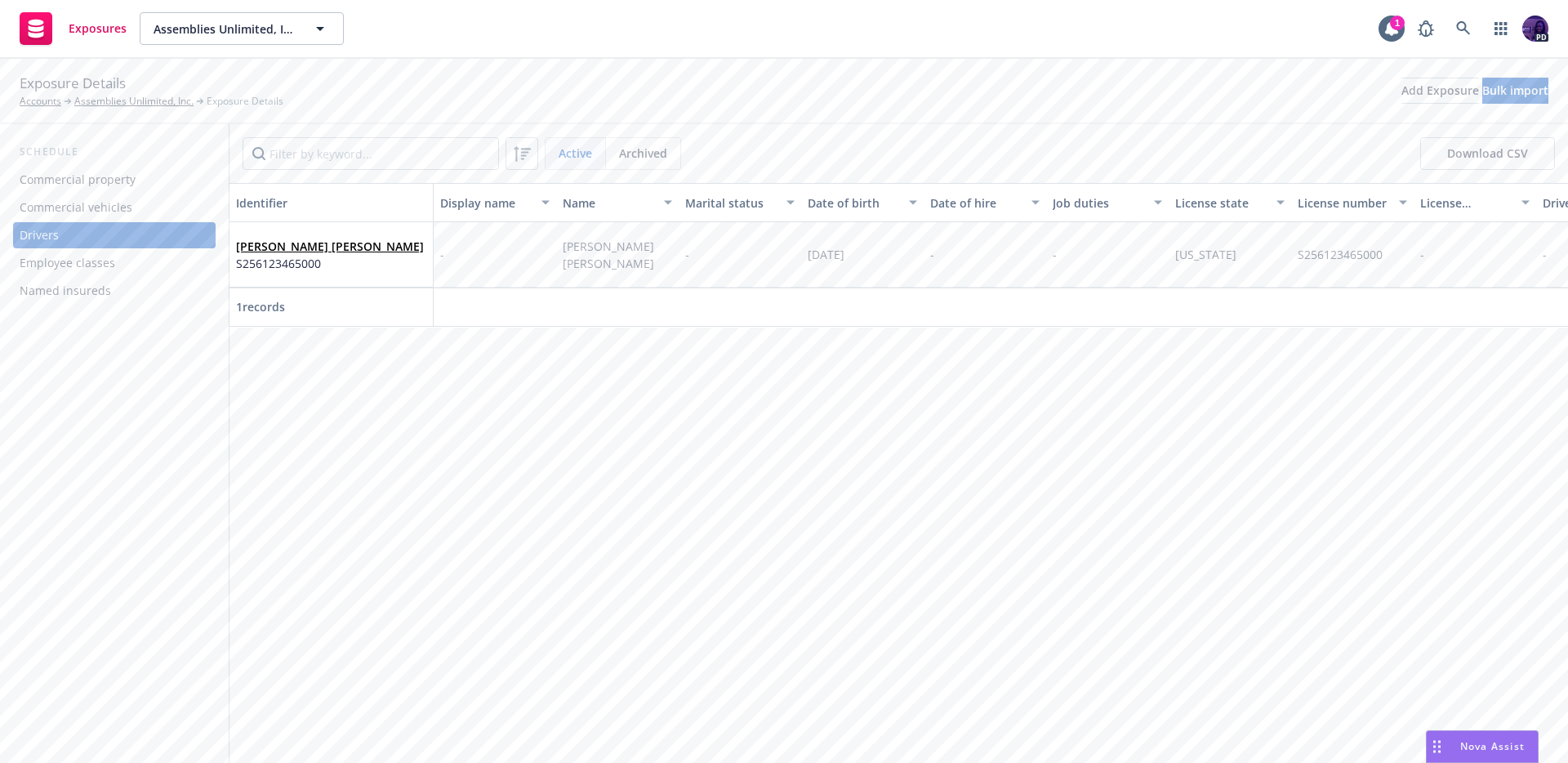
click at [645, 50] on div "Exposures Assemblies Unlimited, Inc. Assemblies Unlimited, Inc. 1 PD" at bounding box center [784, 30] width 1568 height 59
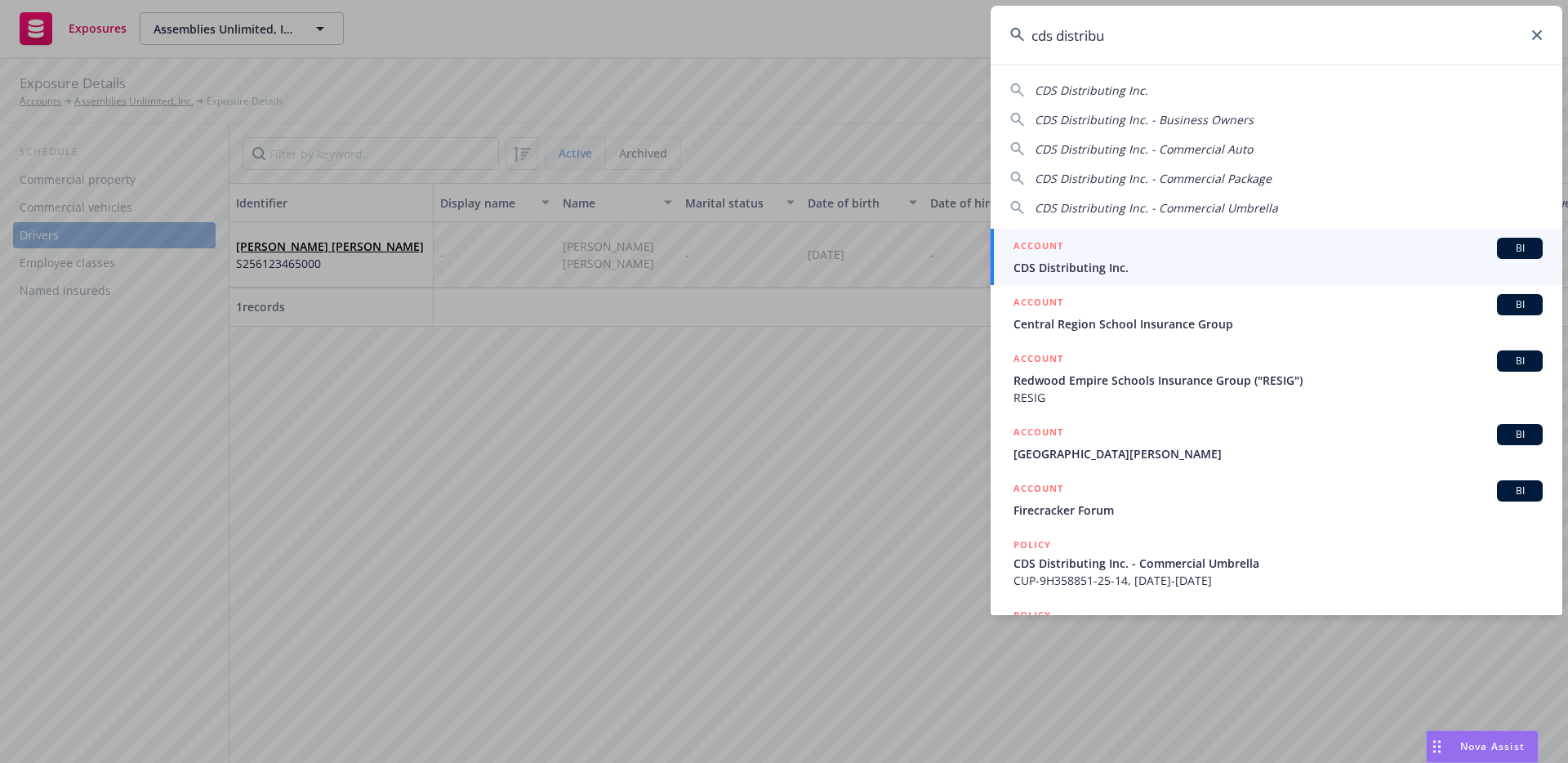
type input "cds distribut"
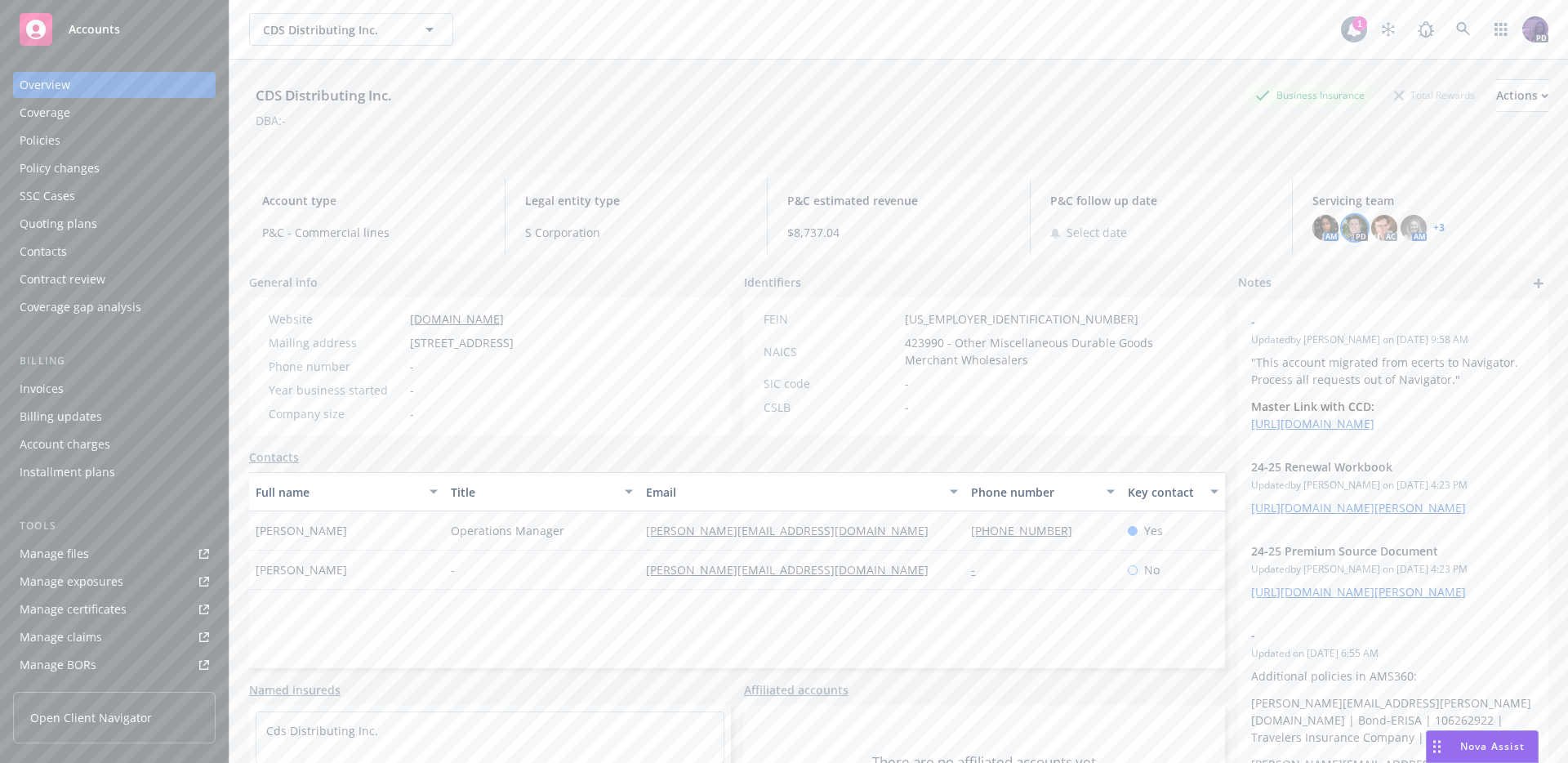
click at [1348, 221] on img at bounding box center [1355, 228] width 26 height 26
click at [1371, 222] on img at bounding box center [1384, 228] width 26 height 26
click at [1401, 224] on img at bounding box center [1414, 228] width 26 height 26
click at [1434, 228] on link "+ 3" at bounding box center [1439, 227] width 11 height 10
